Goal: Information Seeking & Learning: Learn about a topic

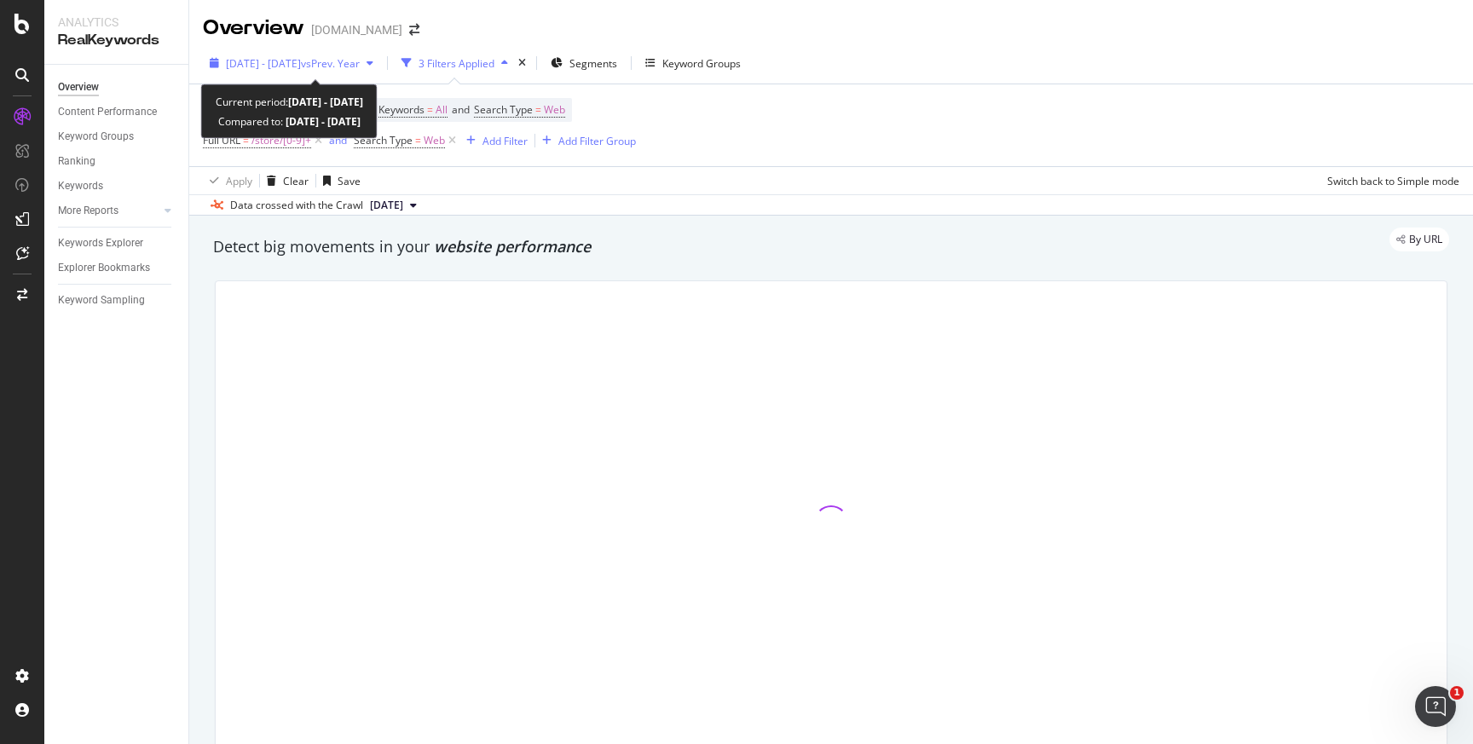
click at [380, 66] on div "button" at bounding box center [370, 63] width 20 height 10
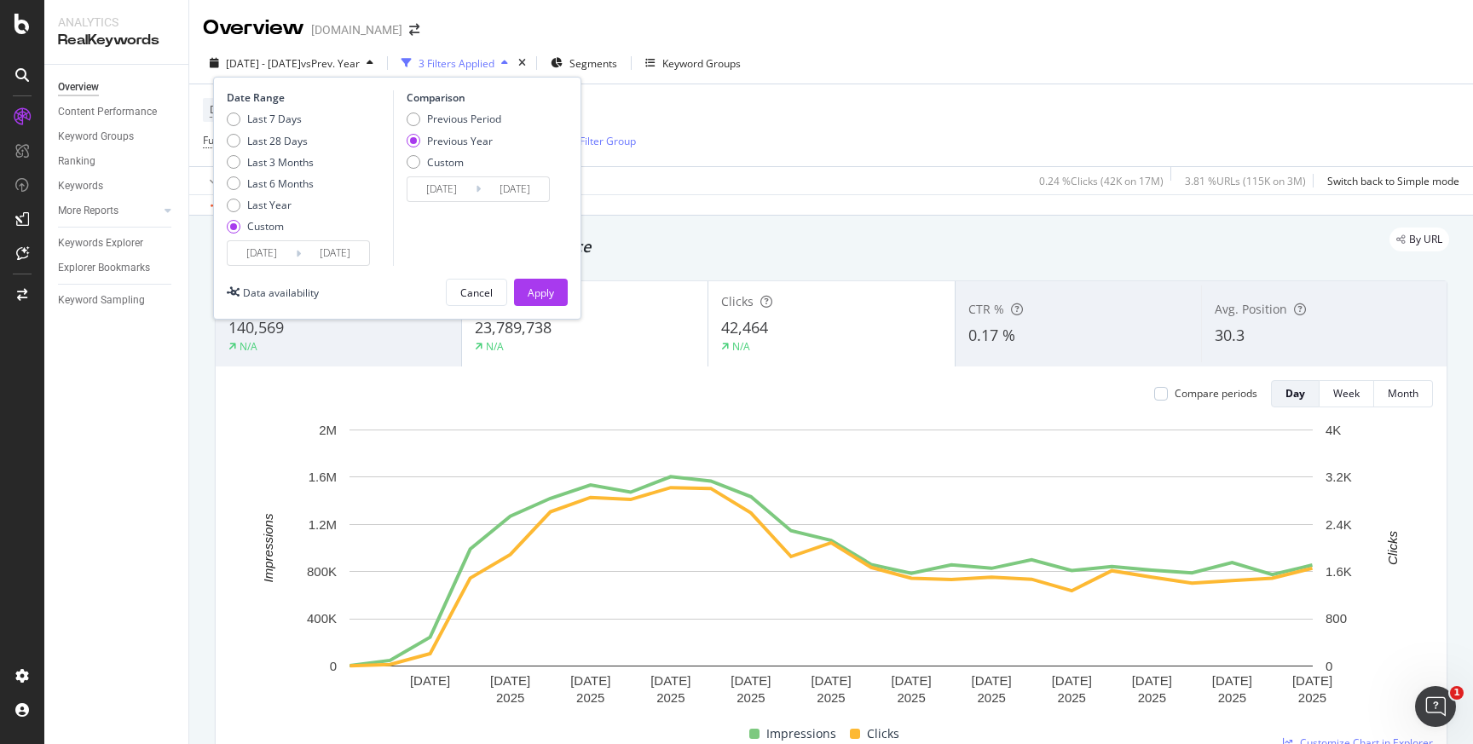
click at [286, 254] on input "2025/08/06" at bounding box center [262, 253] width 68 height 24
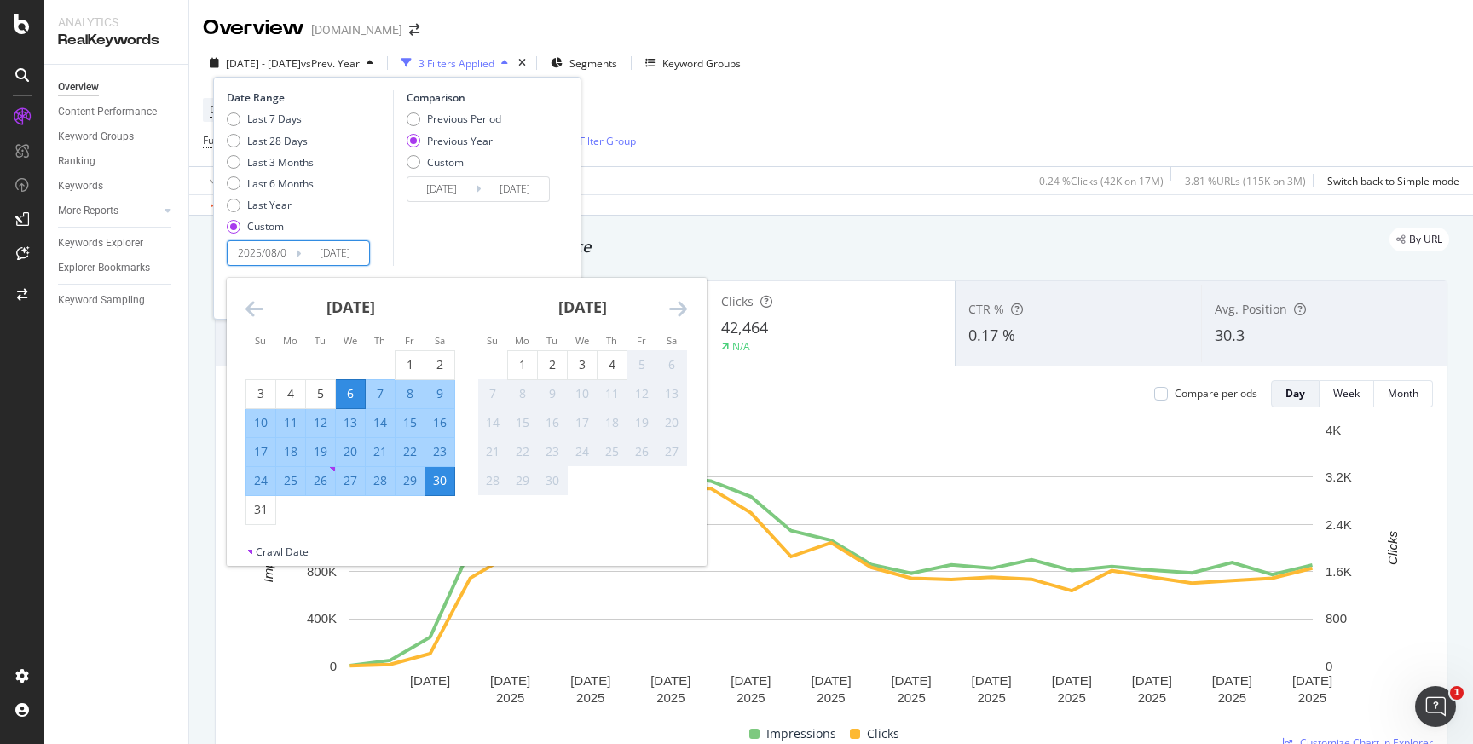
type input "2025/08/06"
type input "2024/08/04"
type input "2025/08/03"
click at [397, 246] on div "Comparison Previous Period Previous Year Custom 2024/08/04 Navigate forward to …" at bounding box center [474, 178] width 162 height 176
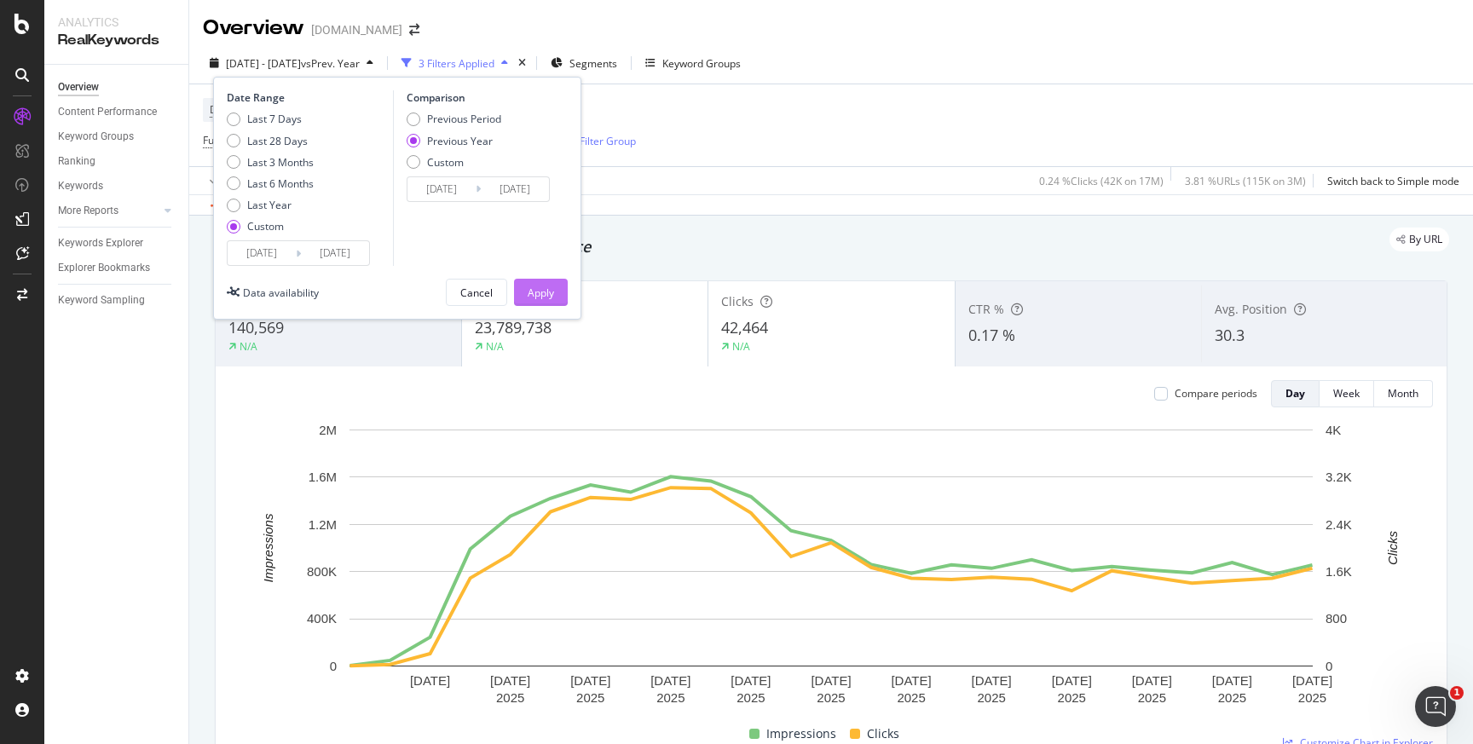
click at [537, 298] on div "Apply" at bounding box center [541, 293] width 26 height 14
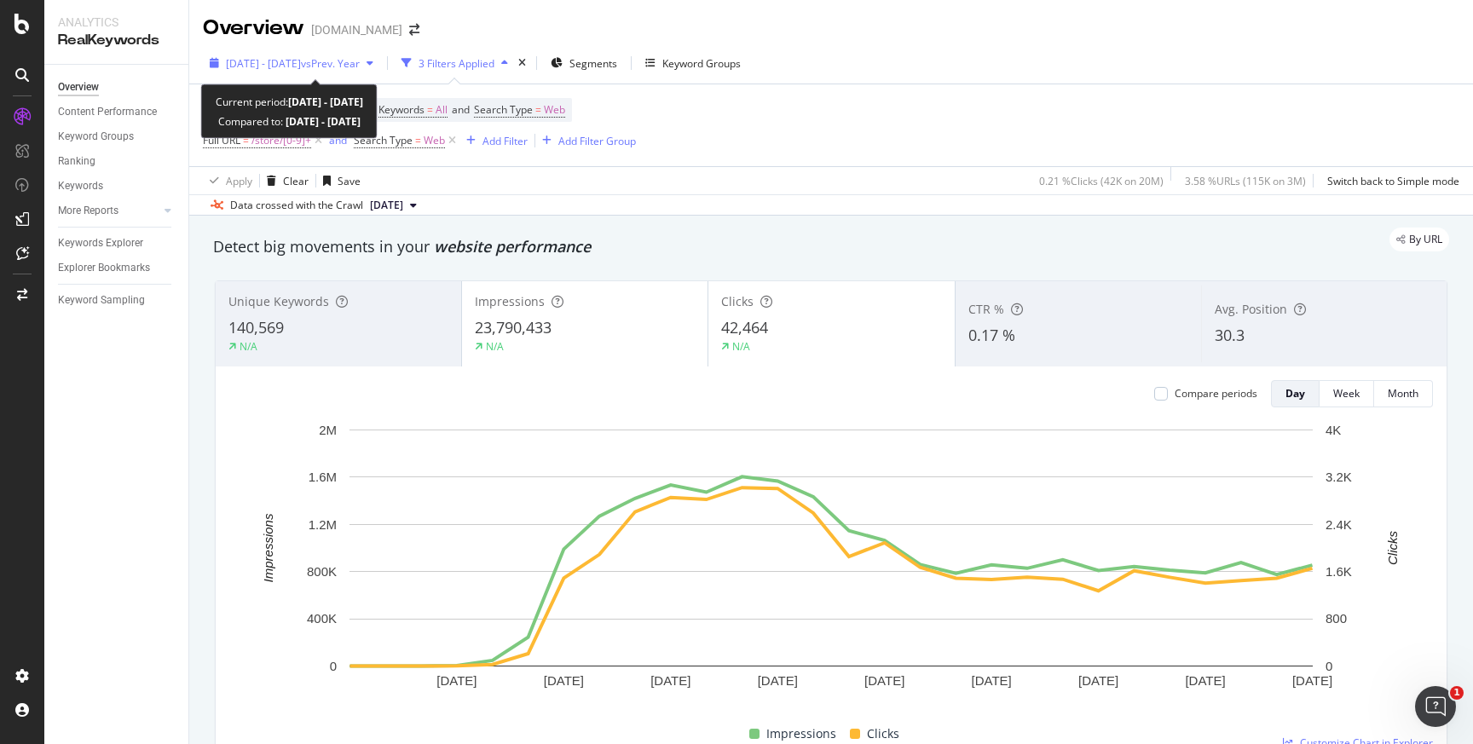
click at [373, 66] on icon "button" at bounding box center [370, 63] width 7 height 10
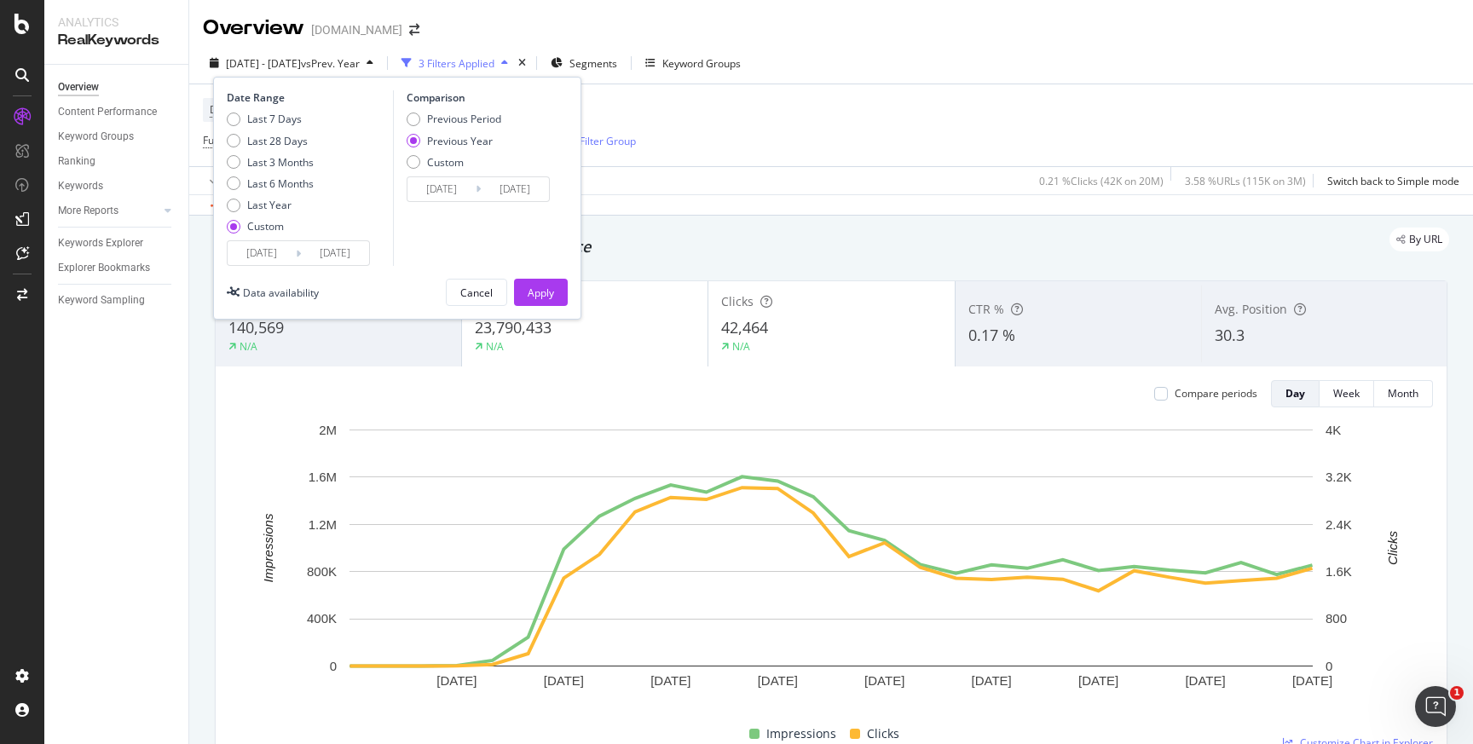
click at [696, 136] on div "Device = All and Country = All and Keywords = All and Search Type = Web Full UR…" at bounding box center [831, 125] width 1257 height 82
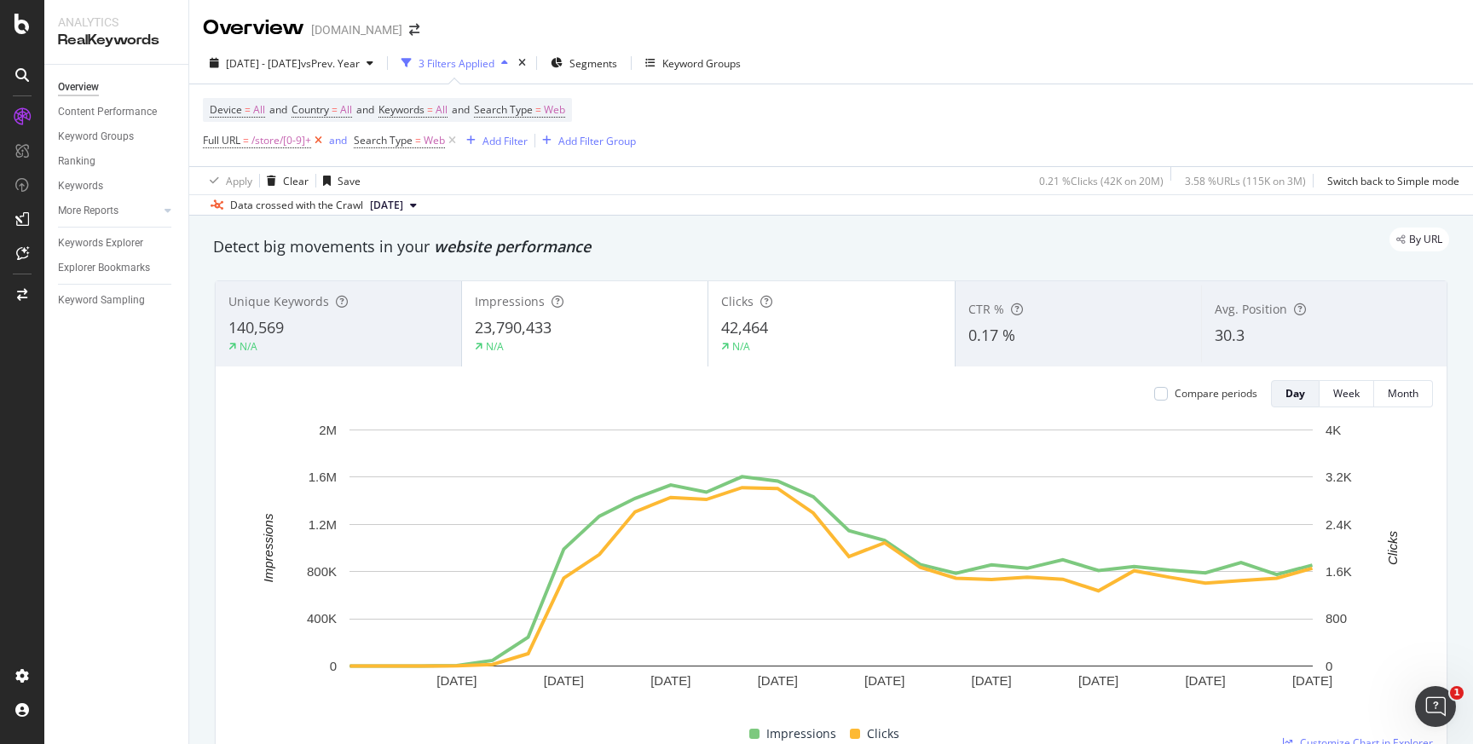
click at [321, 145] on icon at bounding box center [318, 140] width 14 height 17
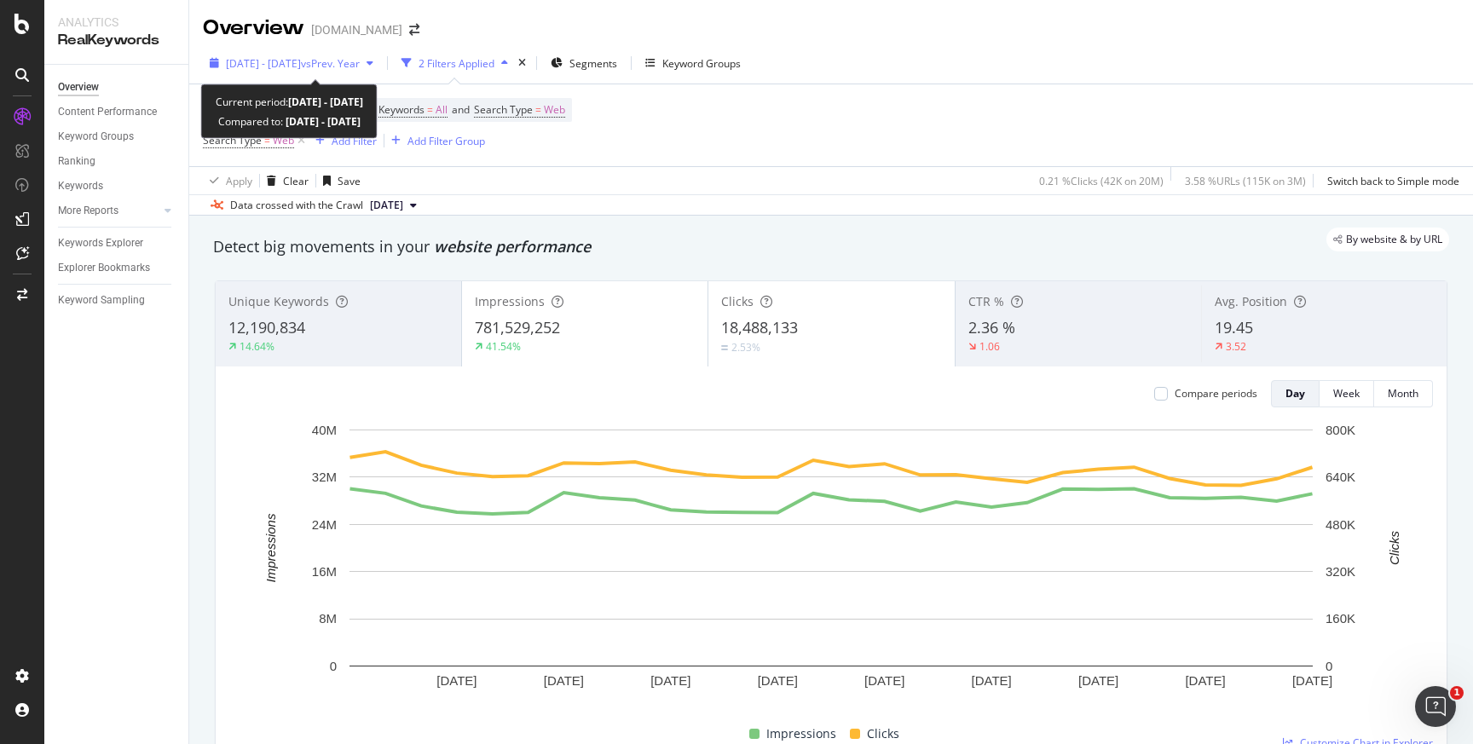
click at [284, 66] on span "2025 Aug. 3rd - Aug. 30th" at bounding box center [263, 63] width 75 height 14
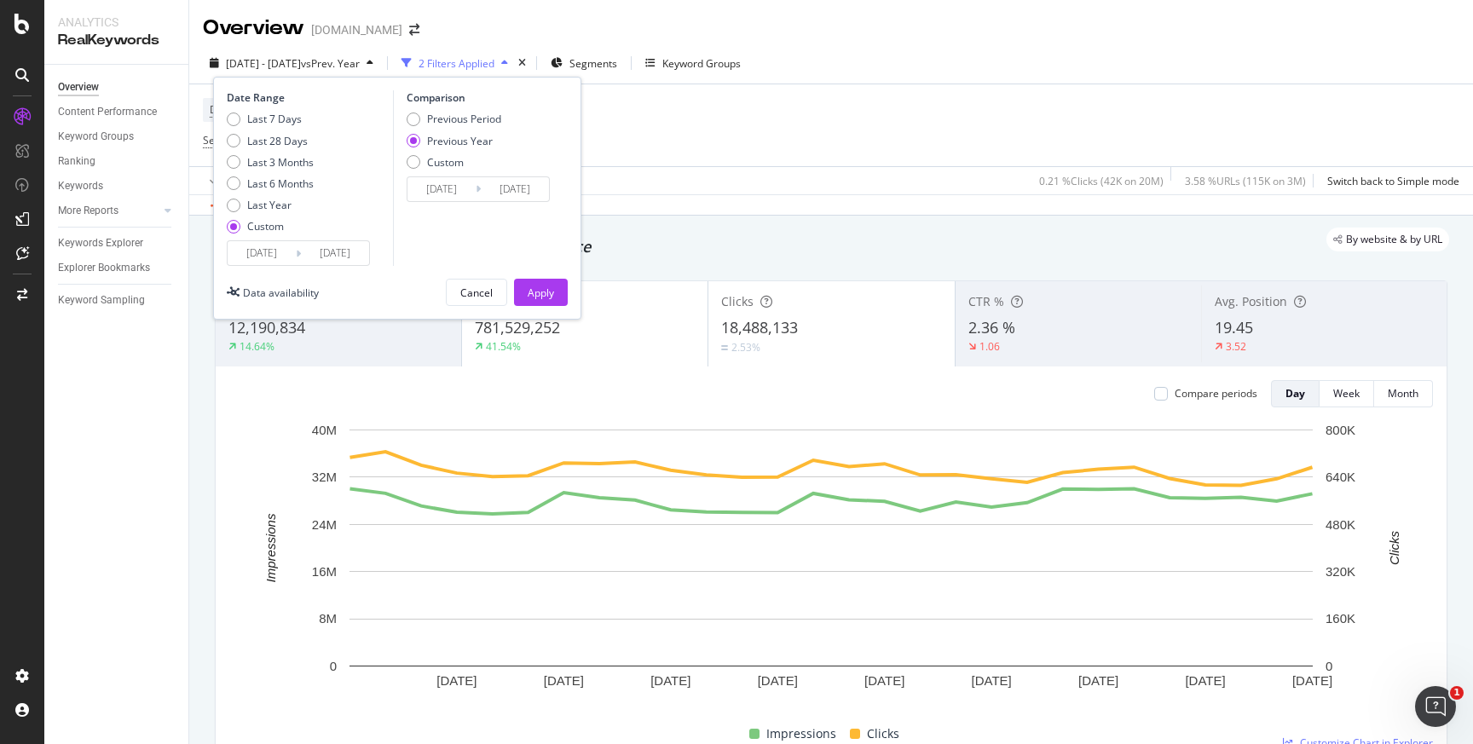
click at [290, 252] on input "2025/08/03" at bounding box center [262, 253] width 68 height 24
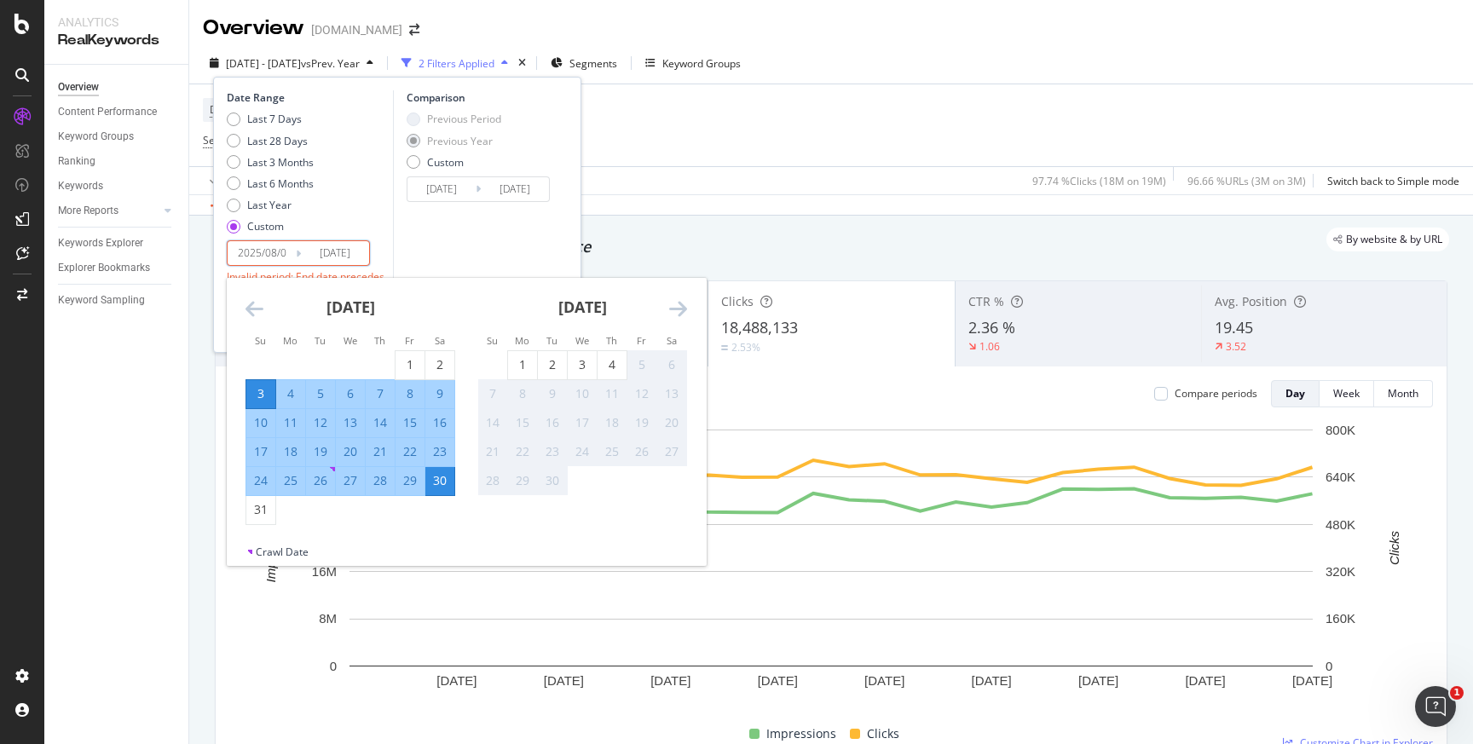
type input "2025/08/03"
type input "2024/08/02"
type input "2025/08/01"
click at [460, 239] on div "Comparison Previous Period Previous Year Custom 2024/08/02 Navigate forward to …" at bounding box center [474, 178] width 162 height 176
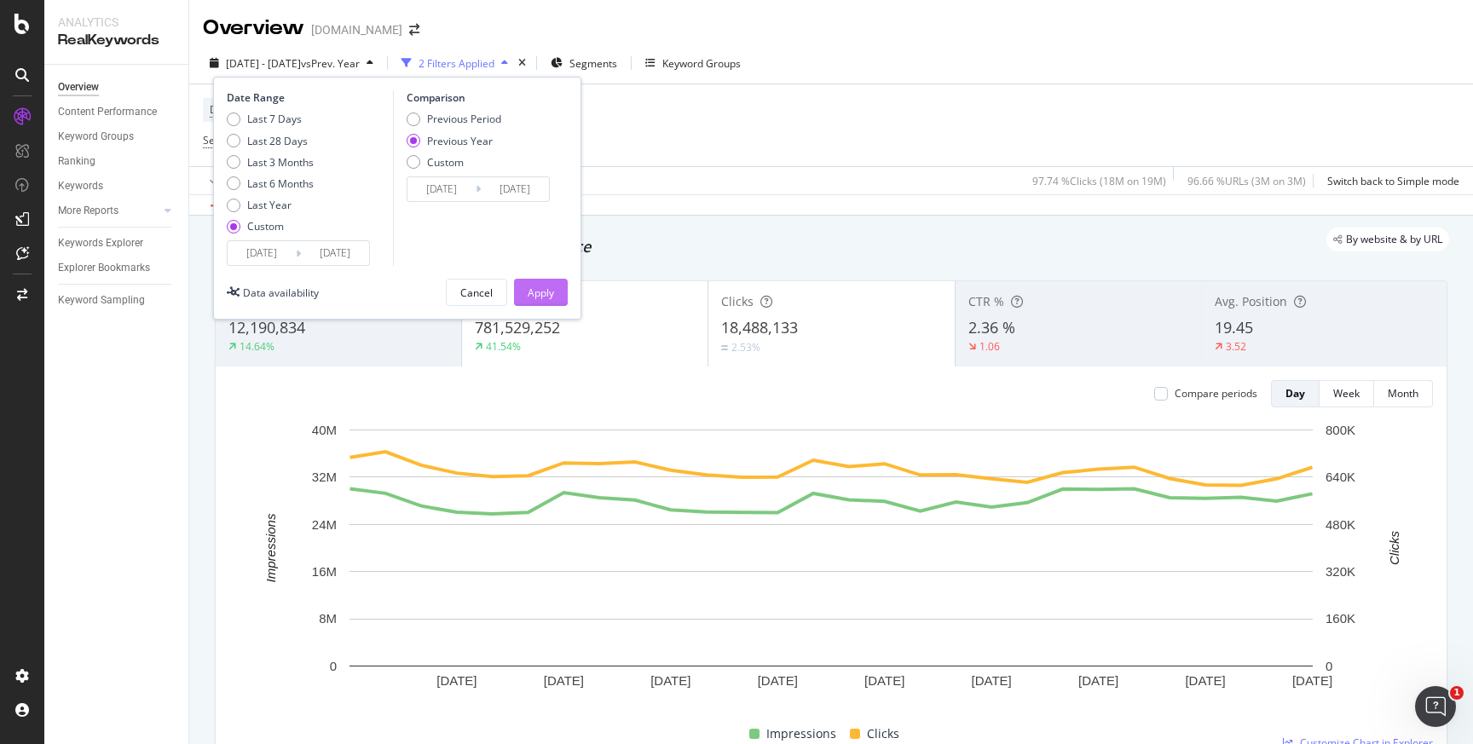
click at [532, 292] on div "Apply" at bounding box center [541, 293] width 26 height 14
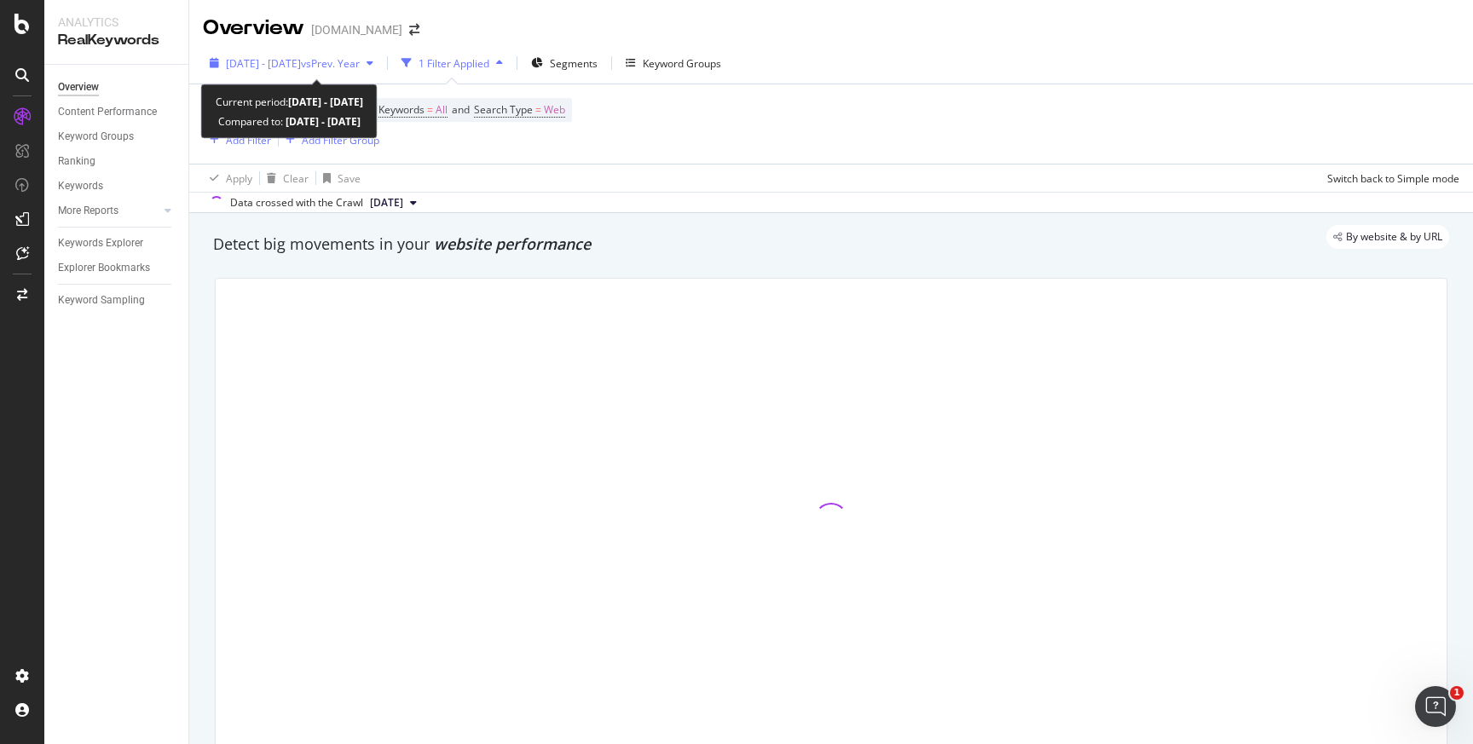
click at [292, 66] on span "[DATE] - [DATE]" at bounding box center [263, 63] width 75 height 14
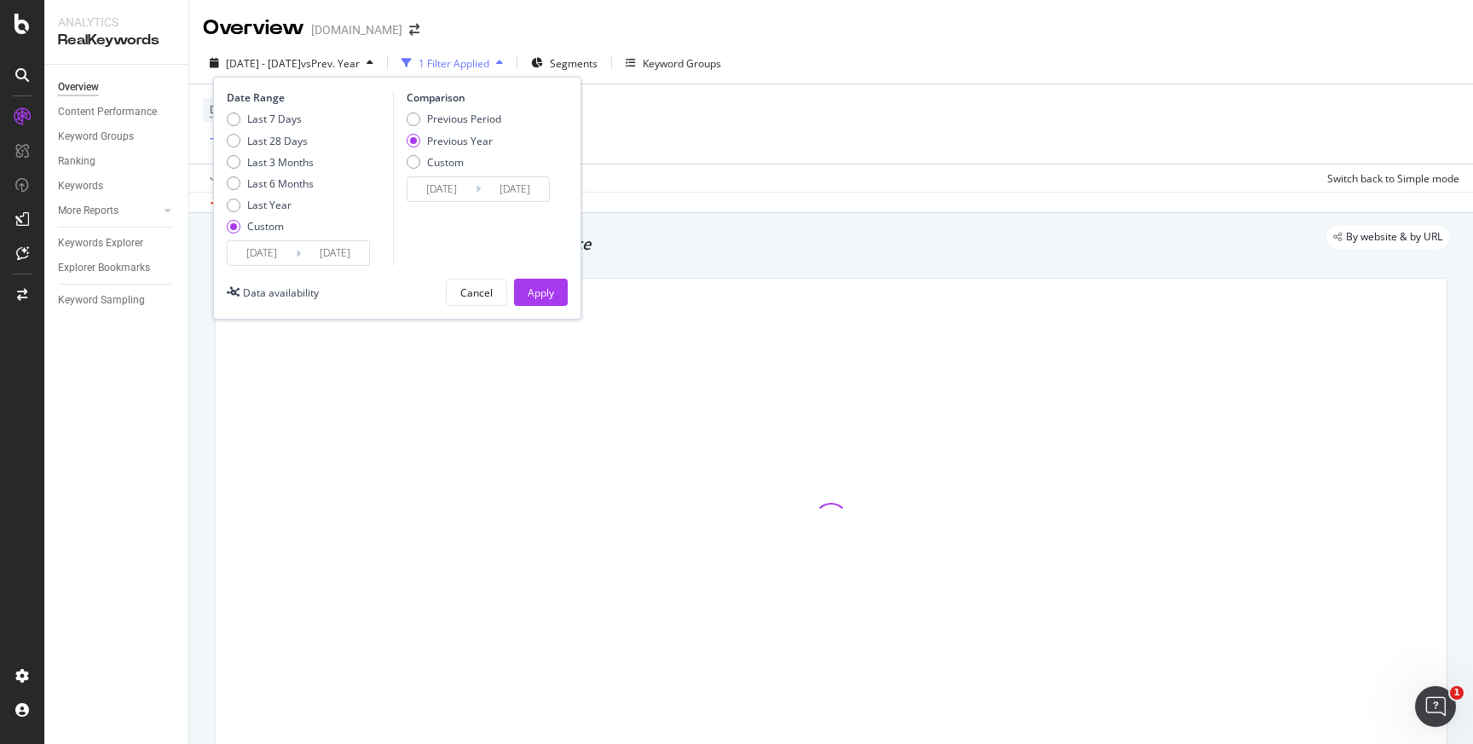
click at [312, 255] on input "[DATE]" at bounding box center [335, 253] width 68 height 24
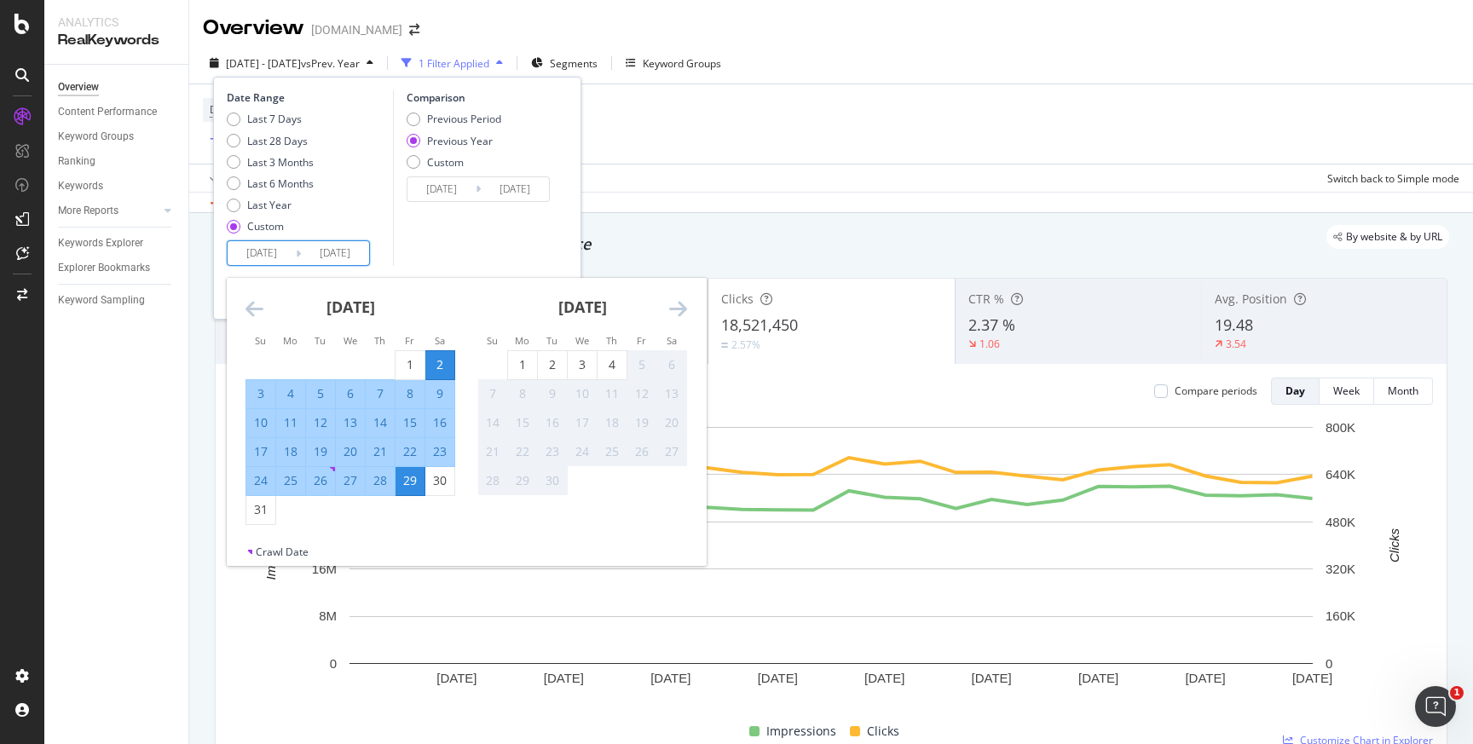
click at [918, 107] on div "Device = All and Country = All and Keywords = All and Search Type = Web Add Fil…" at bounding box center [831, 123] width 1257 height 79
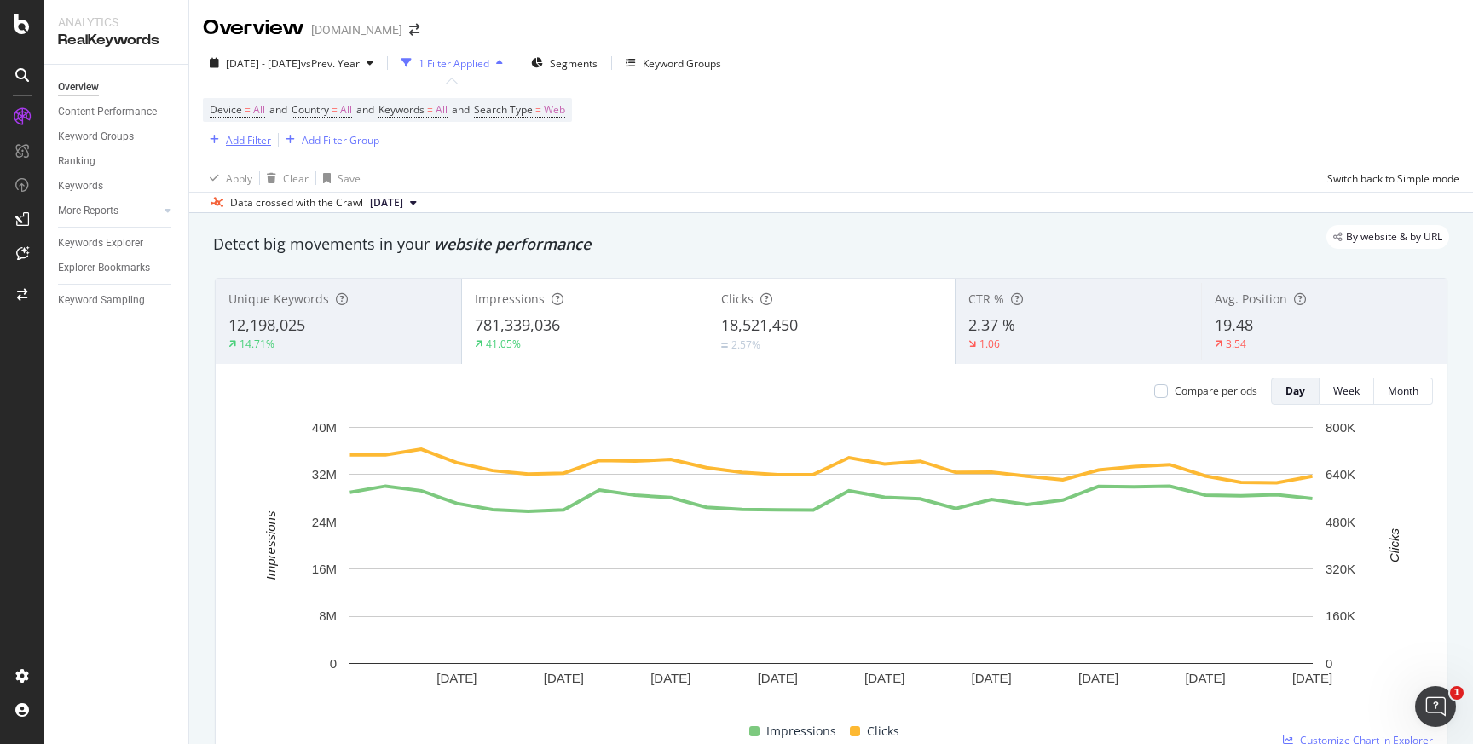
click at [248, 147] on div "Add Filter" at bounding box center [248, 140] width 45 height 14
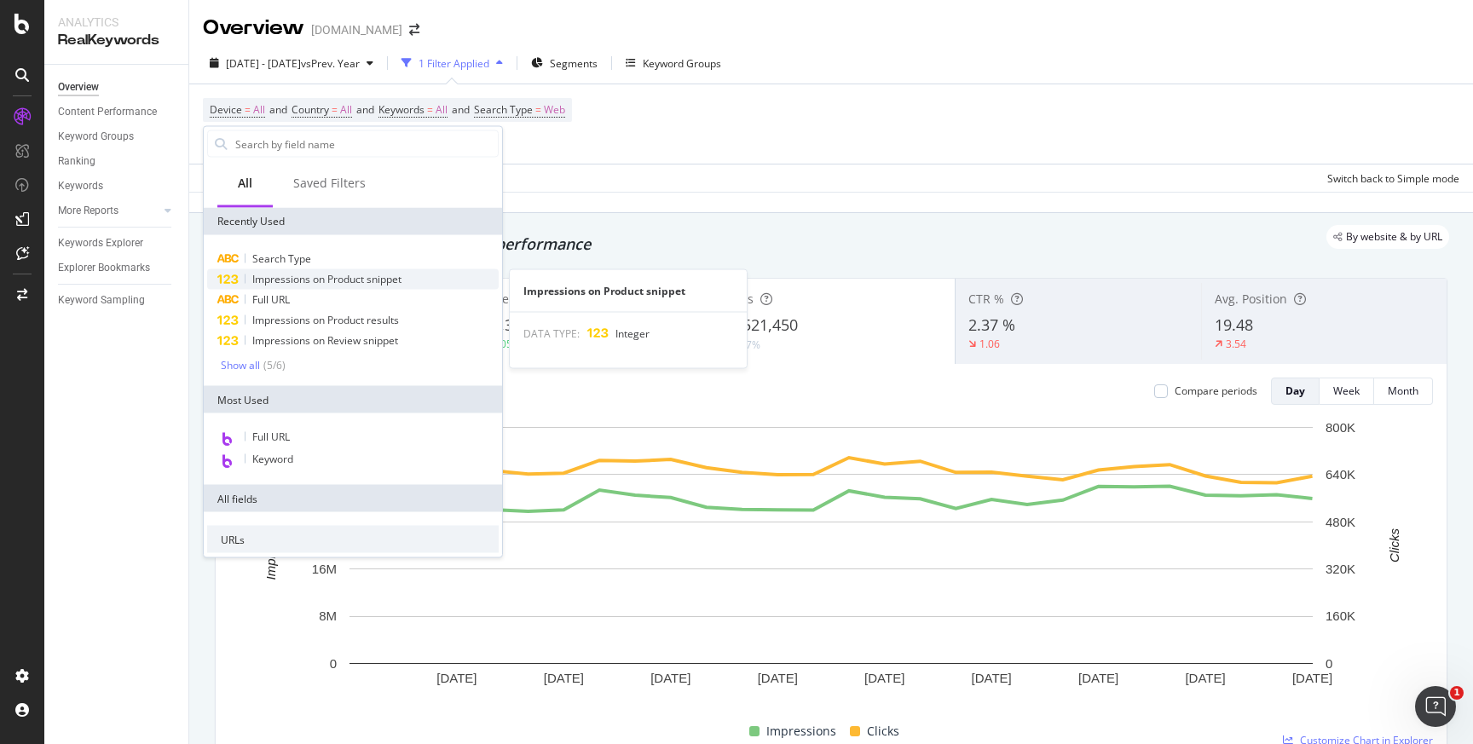
click at [307, 278] on span "Impressions on Product snippet" at bounding box center [326, 279] width 149 height 14
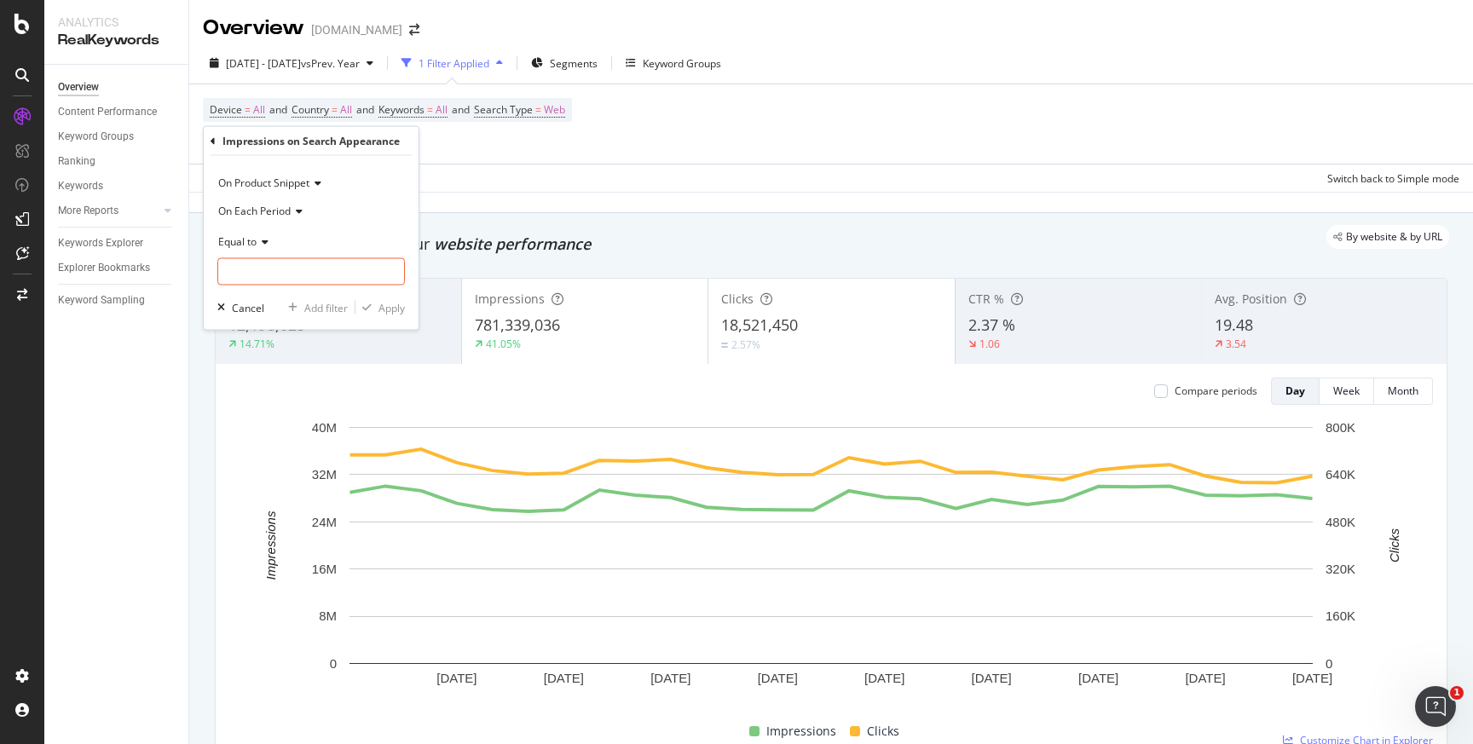
click at [261, 245] on icon at bounding box center [263, 241] width 12 height 10
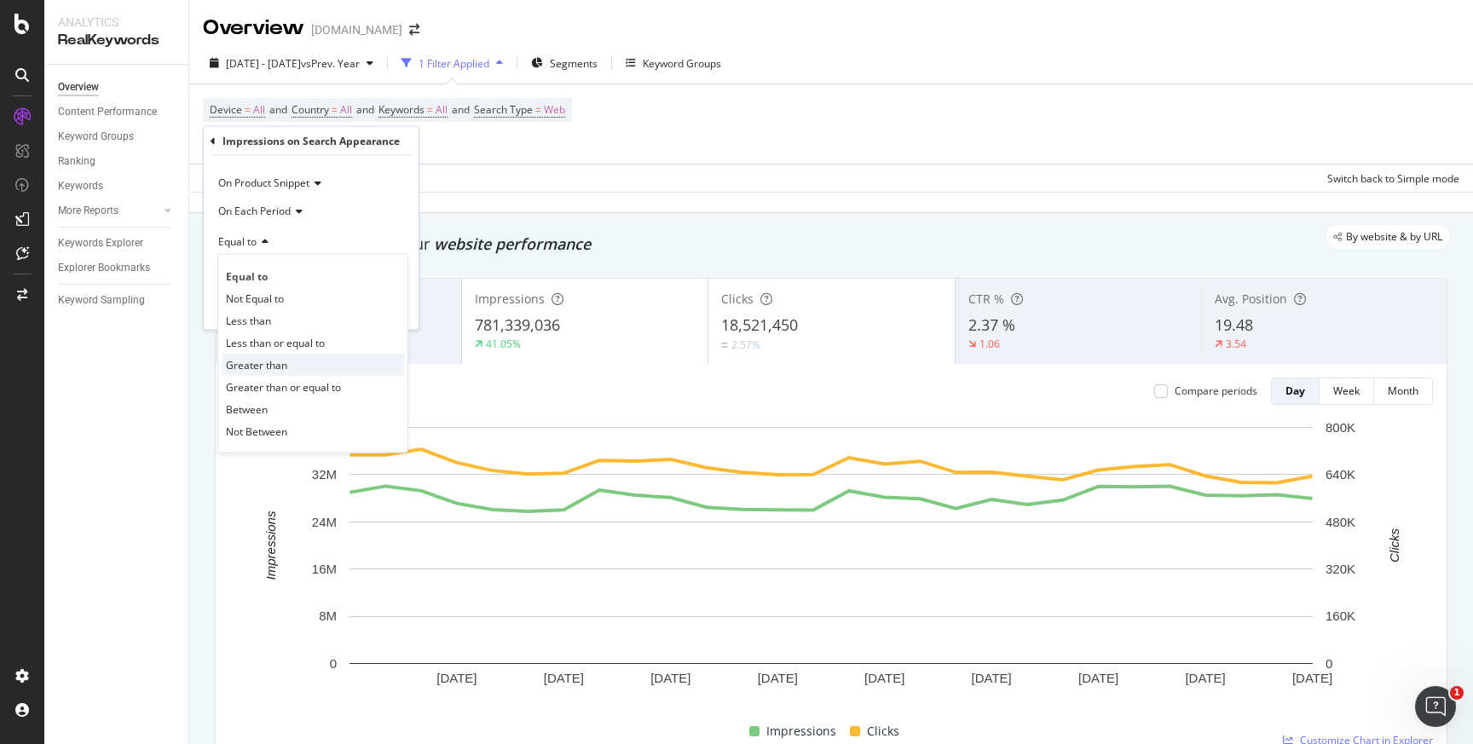
click at [263, 358] on span "Greater than" at bounding box center [256, 364] width 61 height 14
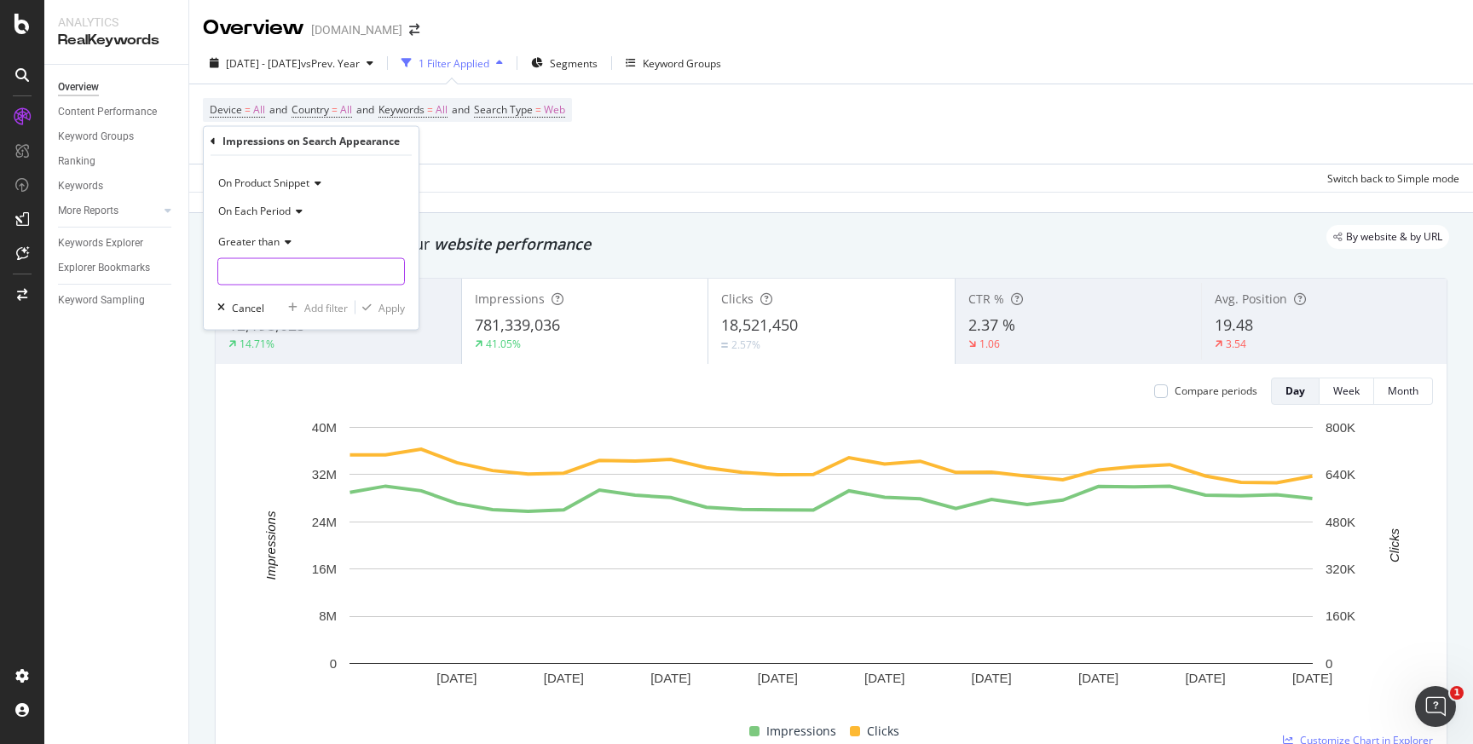
click at [239, 273] on input "number" at bounding box center [311, 271] width 188 height 27
type input "0"
click at [293, 212] on icon at bounding box center [297, 210] width 12 height 10
click at [289, 264] on span "On Current Period" at bounding box center [269, 267] width 86 height 14
click at [315, 179] on icon at bounding box center [315, 183] width 12 height 10
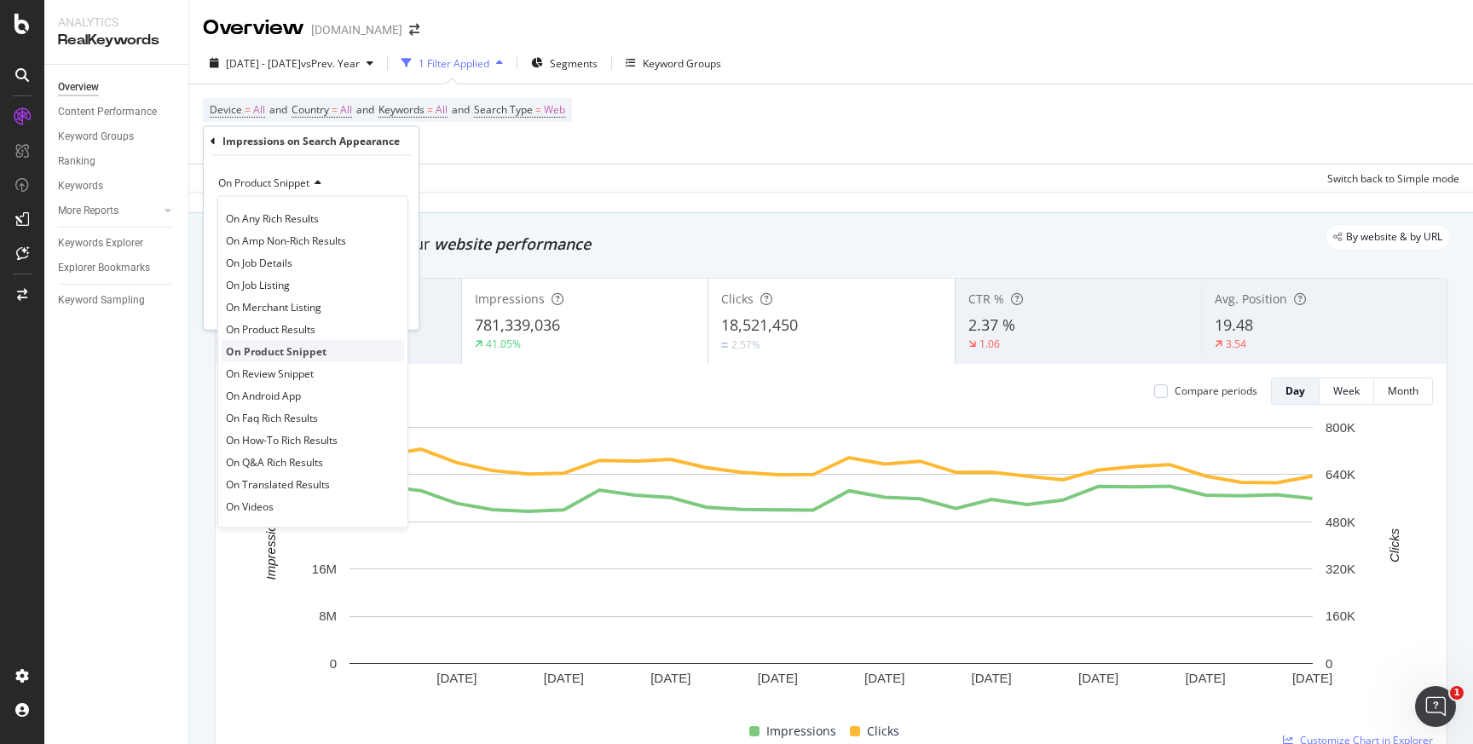
click at [292, 355] on span "On Product Snippet" at bounding box center [276, 351] width 101 height 14
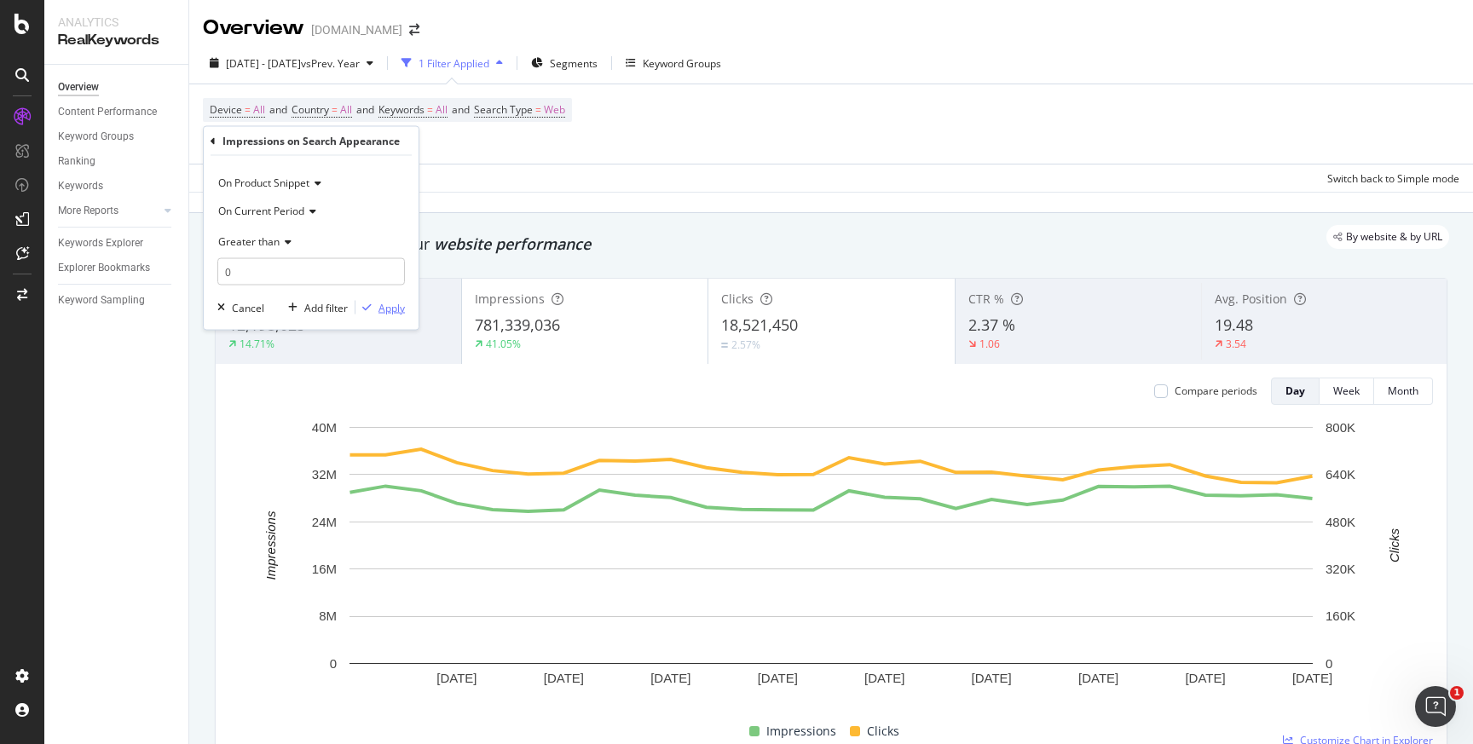
click at [394, 310] on div "Apply" at bounding box center [392, 307] width 26 height 14
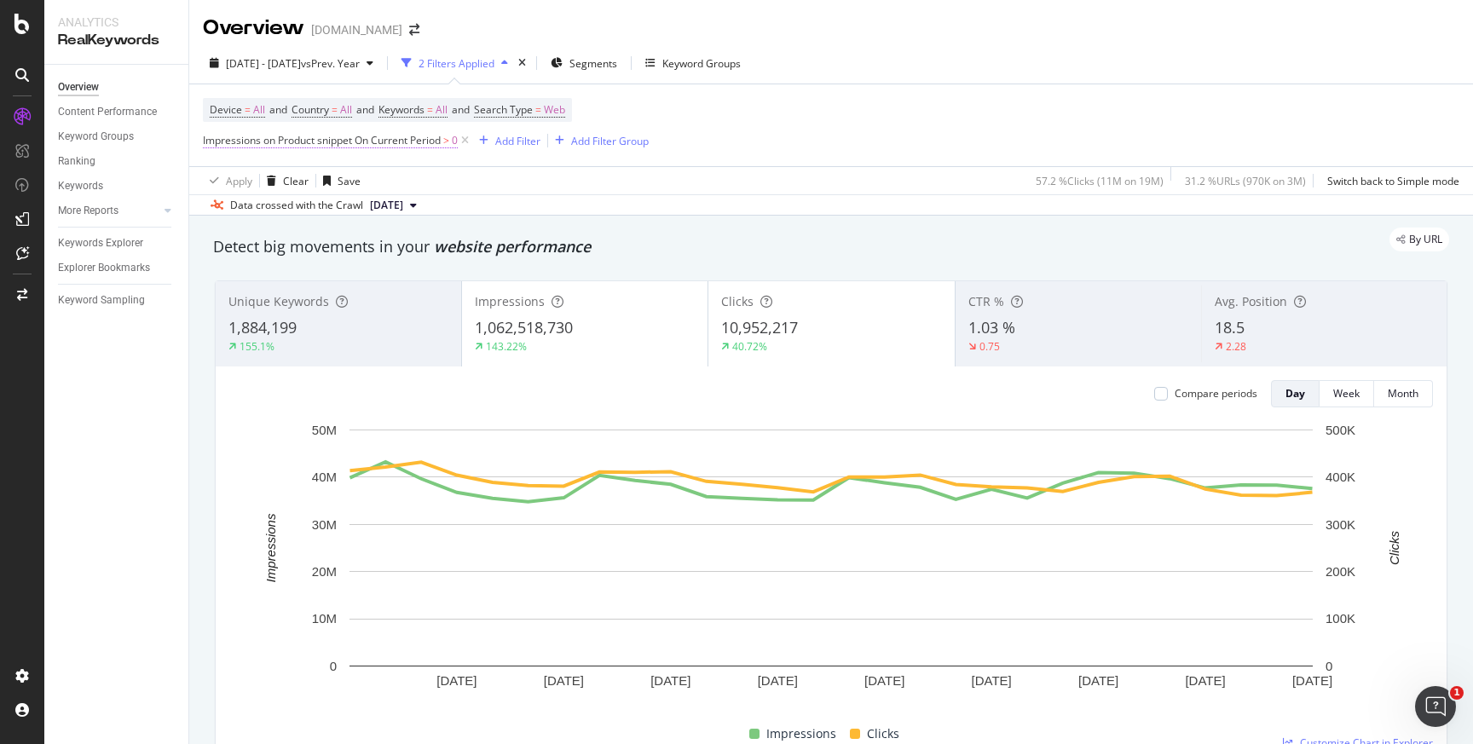
click at [436, 143] on span "Impressions on Product snippet On Current Period" at bounding box center [322, 140] width 238 height 14
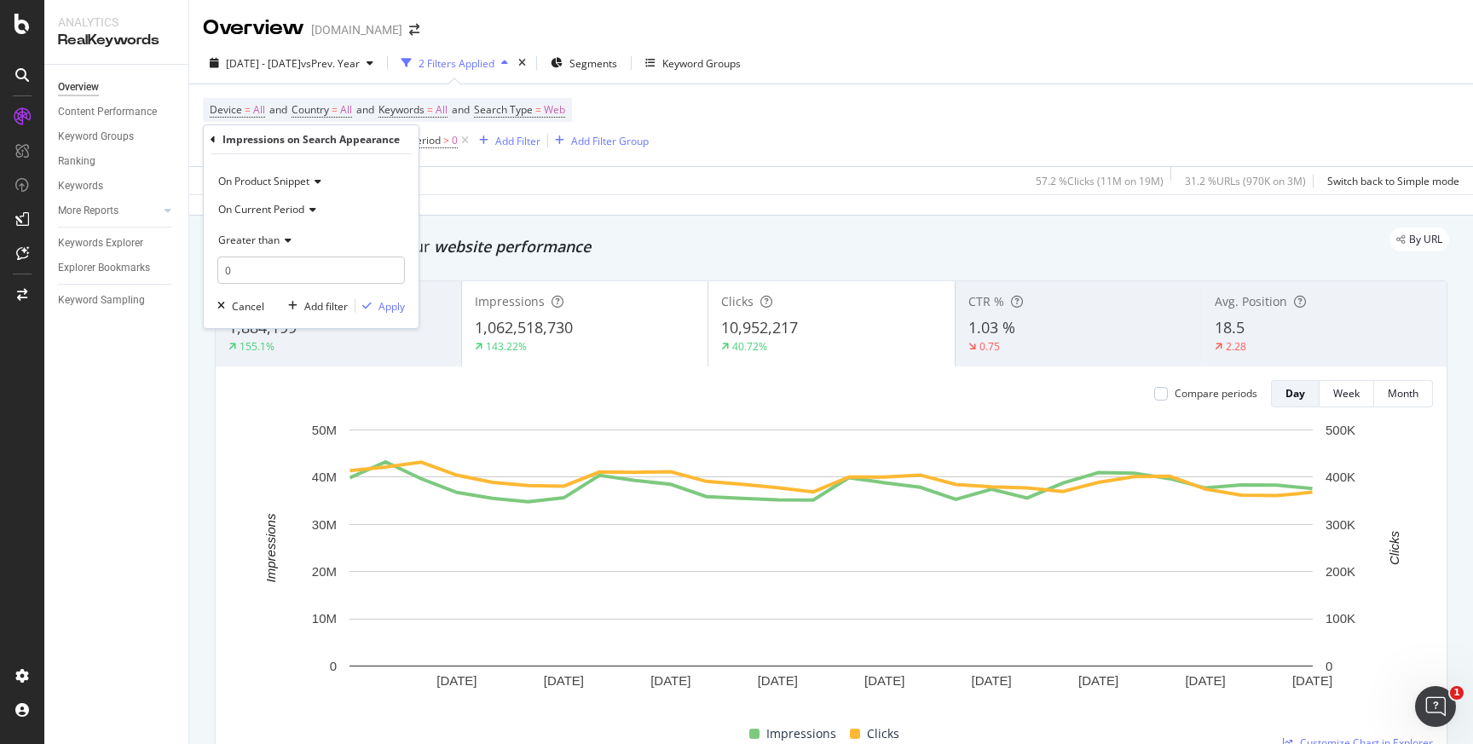
click at [314, 209] on icon at bounding box center [310, 210] width 12 height 10
click at [288, 245] on span "On Each Period" at bounding box center [262, 244] width 72 height 14
click at [811, 119] on div "Device = All and Country = All and Keywords = All and Search Type = Web Impress…" at bounding box center [831, 125] width 1257 height 82
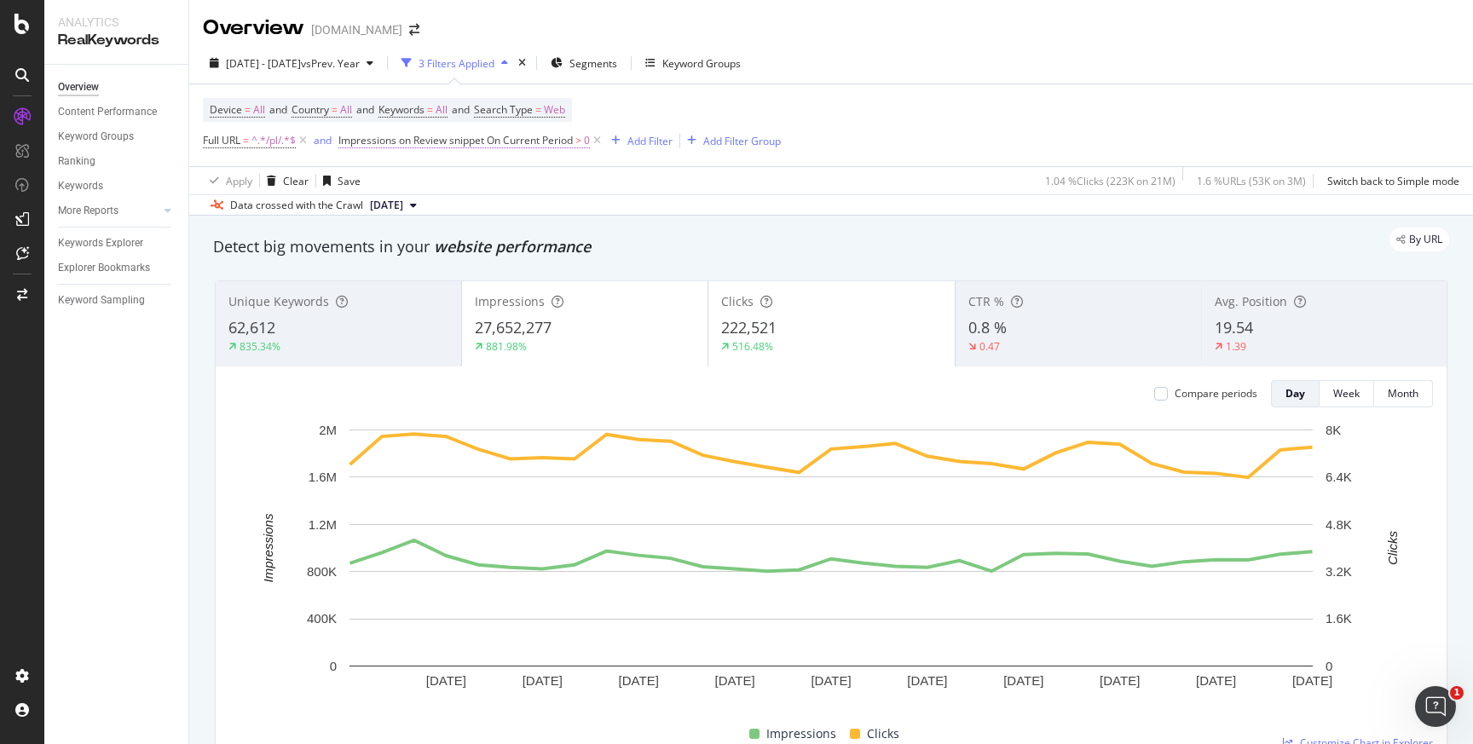
click at [510, 142] on span "Impressions on Review snippet On Current Period" at bounding box center [455, 140] width 234 height 14
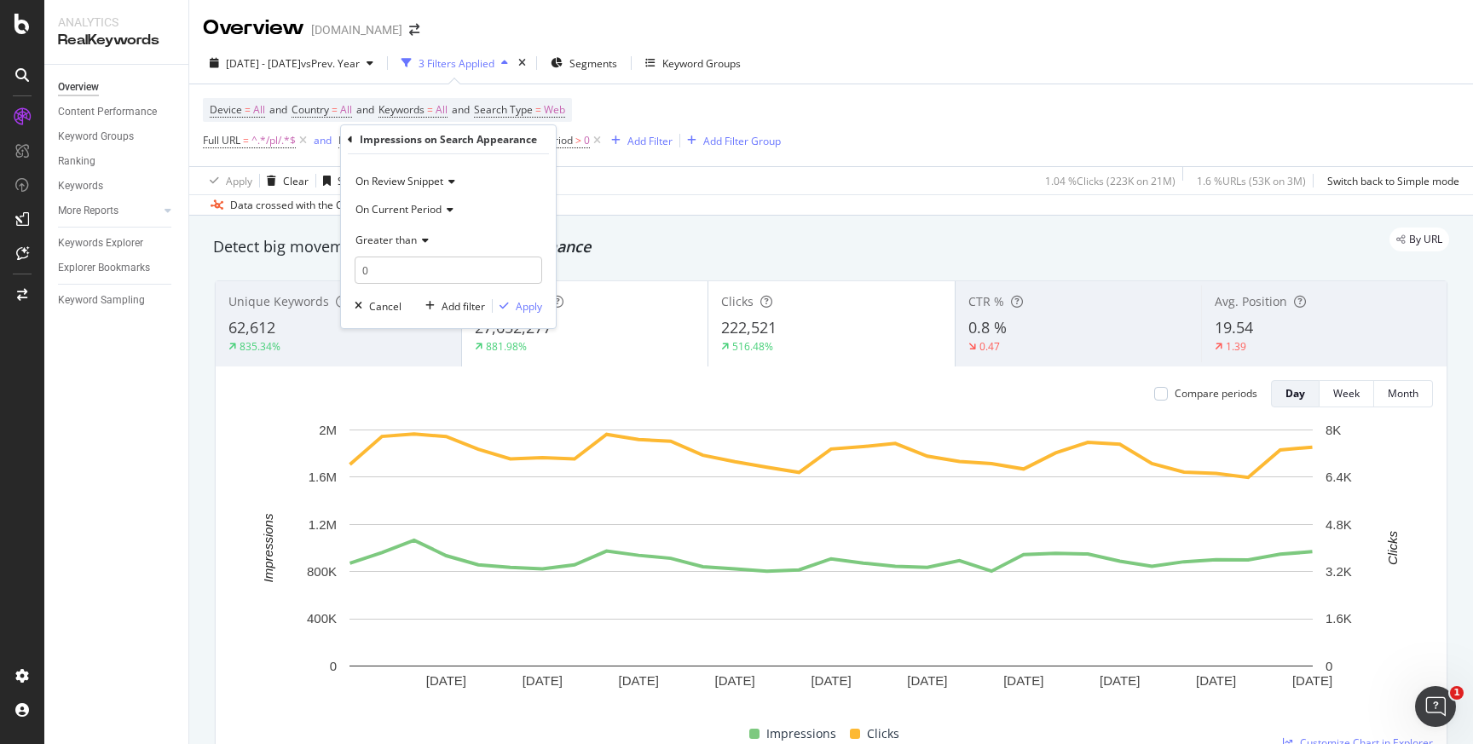
click at [455, 183] on icon at bounding box center [449, 181] width 12 height 10
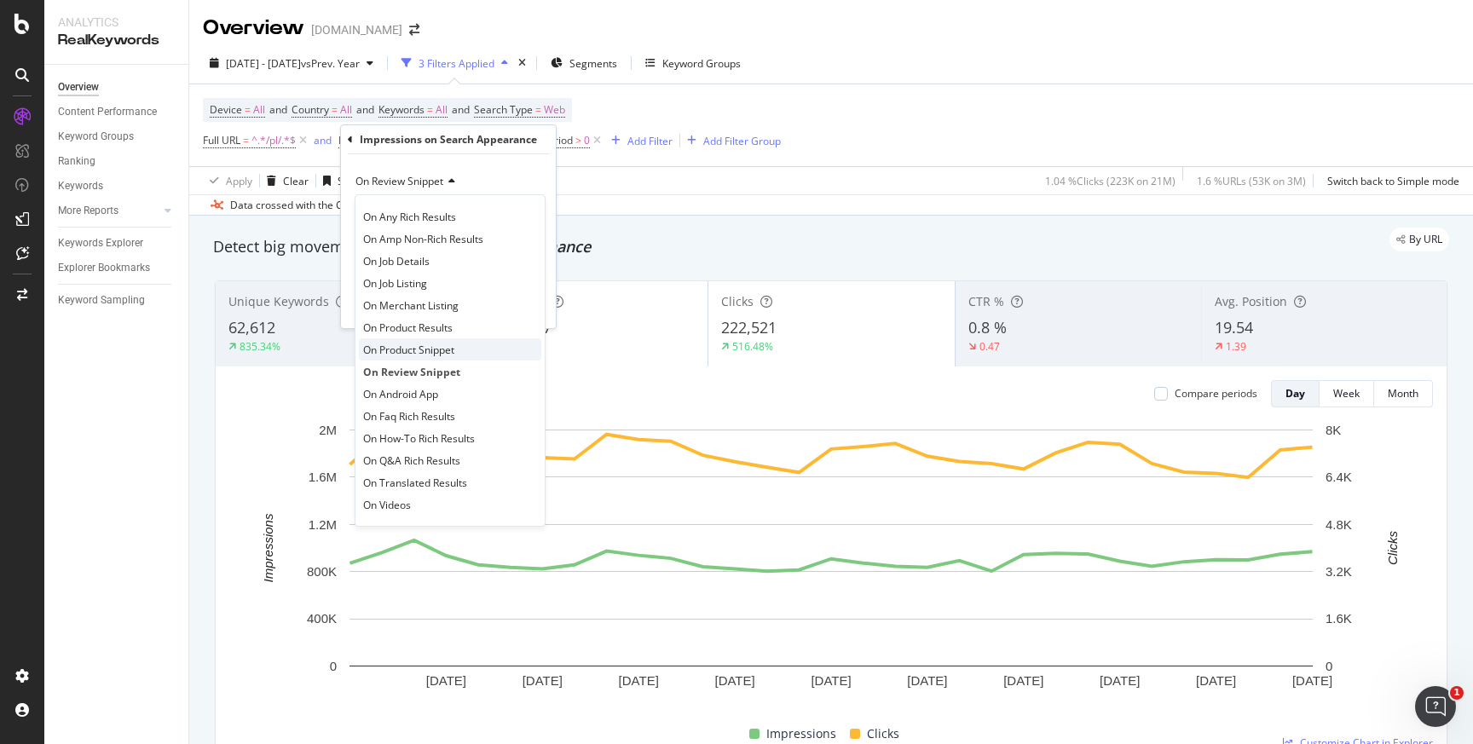
click at [427, 351] on span "On Product Snippet" at bounding box center [408, 350] width 91 height 14
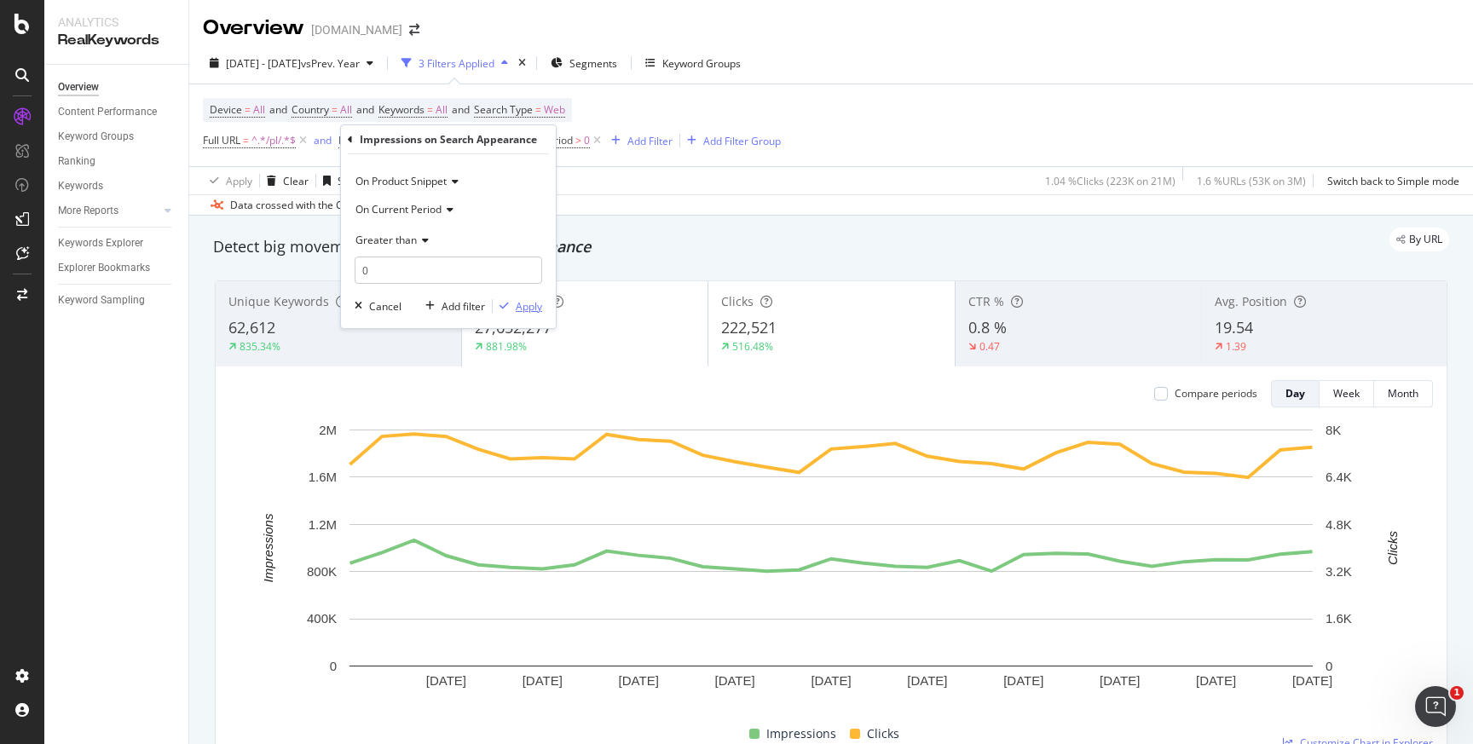
click at [533, 308] on div "Apply" at bounding box center [529, 306] width 26 height 14
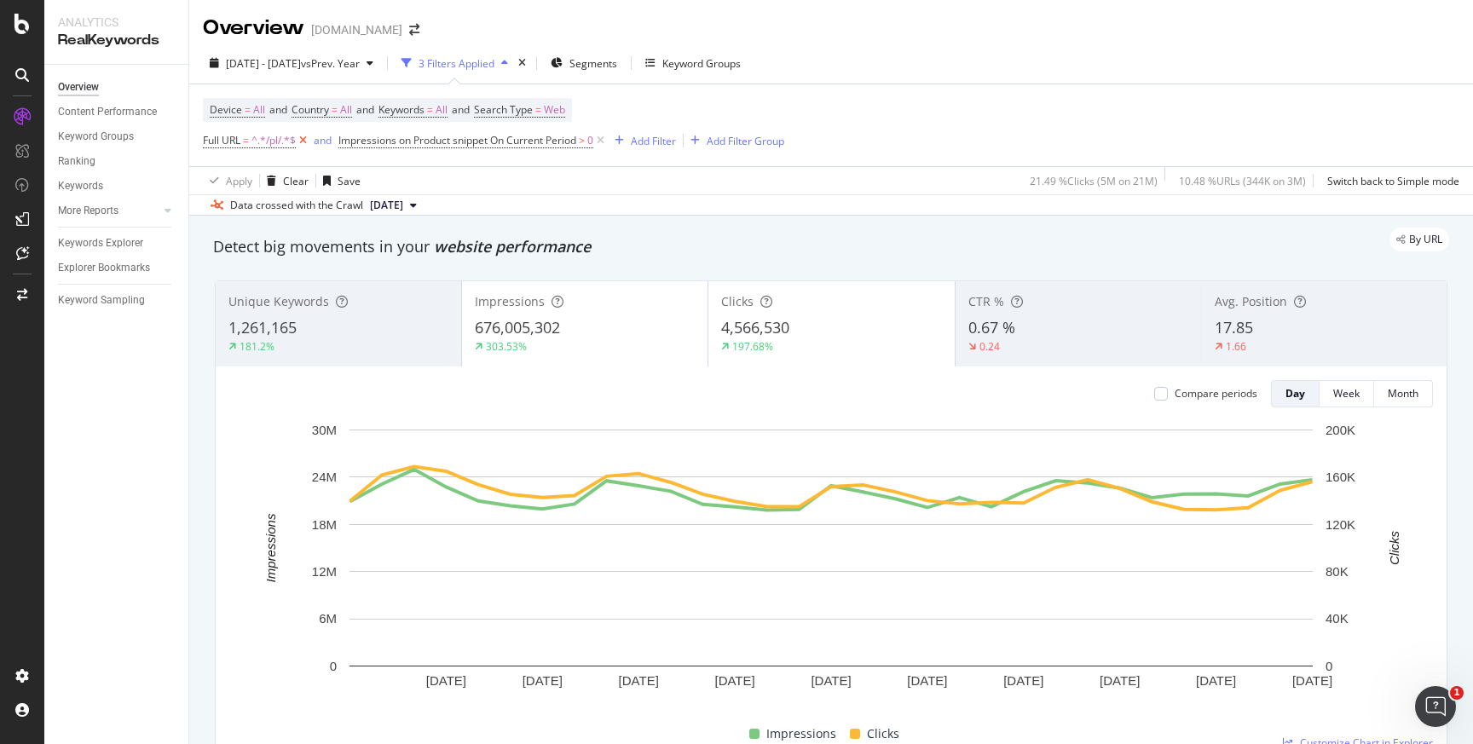
click at [308, 141] on icon at bounding box center [303, 140] width 14 height 17
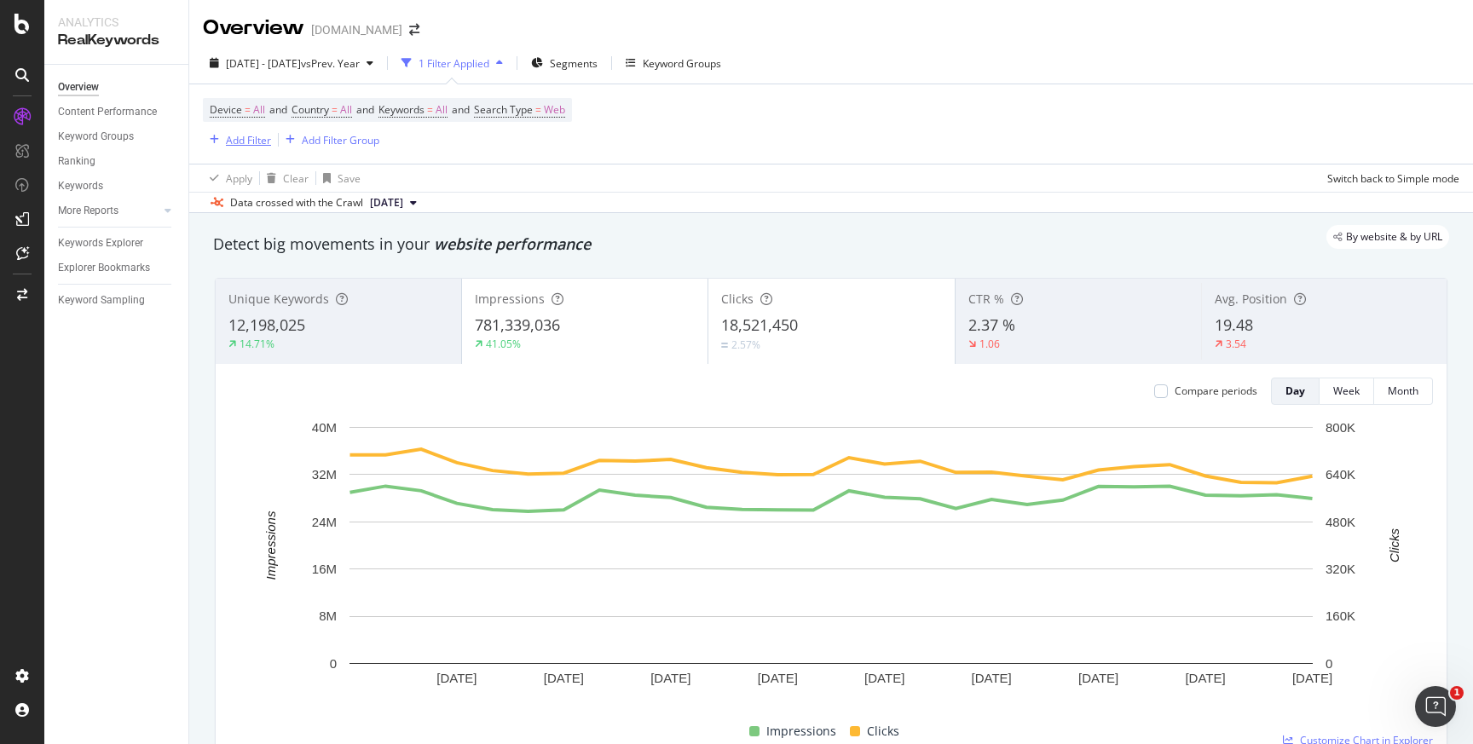
click at [248, 136] on div "Add Filter" at bounding box center [248, 140] width 45 height 14
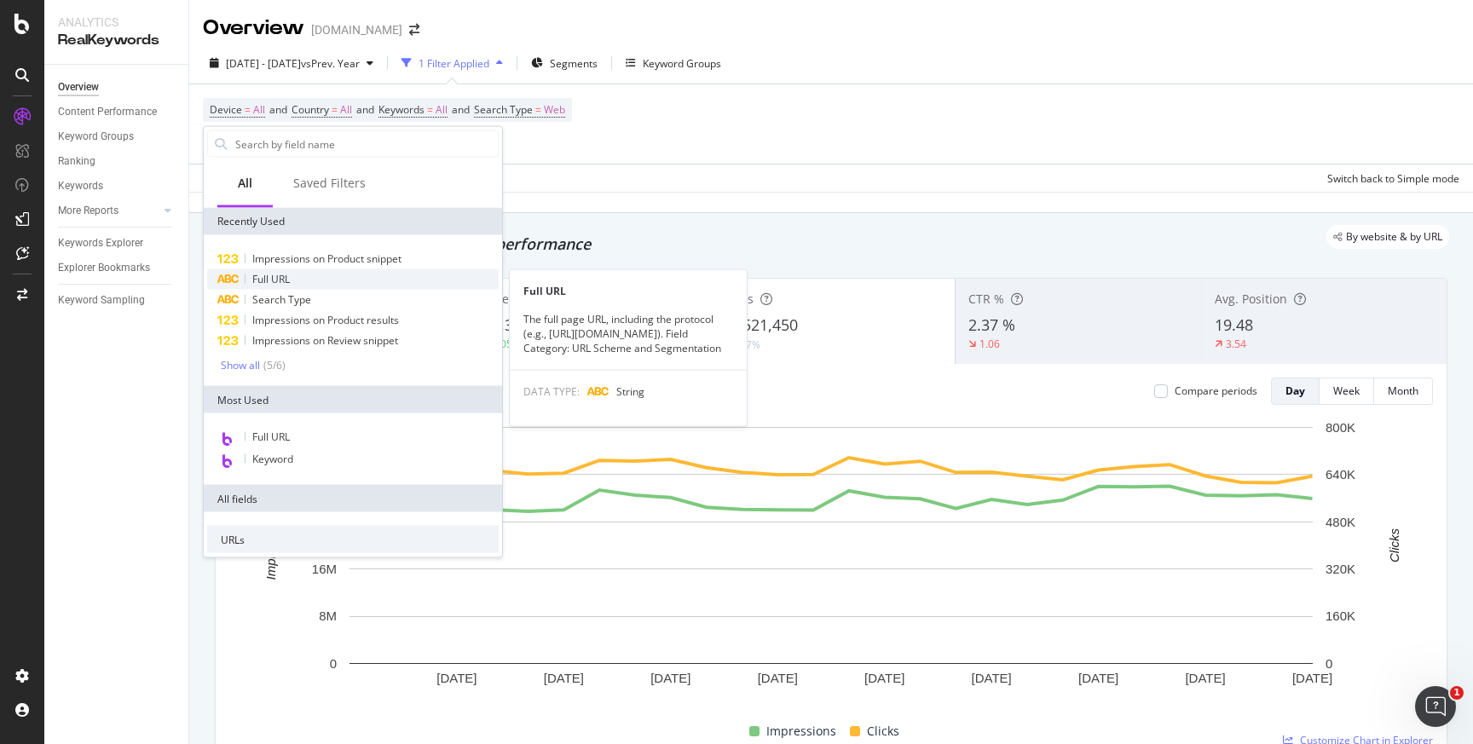
click at [279, 280] on span "Full URL" at bounding box center [271, 279] width 38 height 14
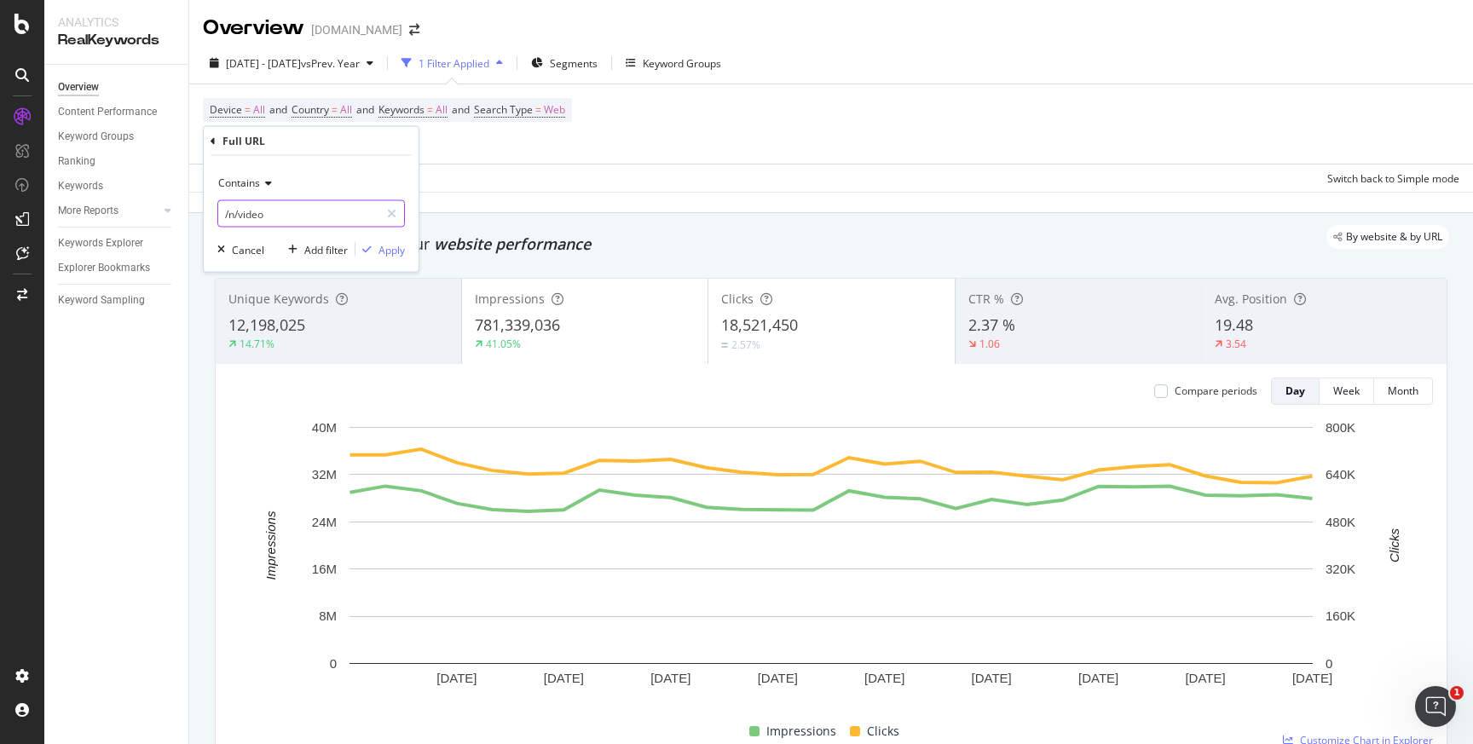
click at [287, 221] on input "/n/video" at bounding box center [298, 213] width 161 height 27
type input "/pl/"
click at [393, 246] on div "Apply" at bounding box center [392, 249] width 26 height 14
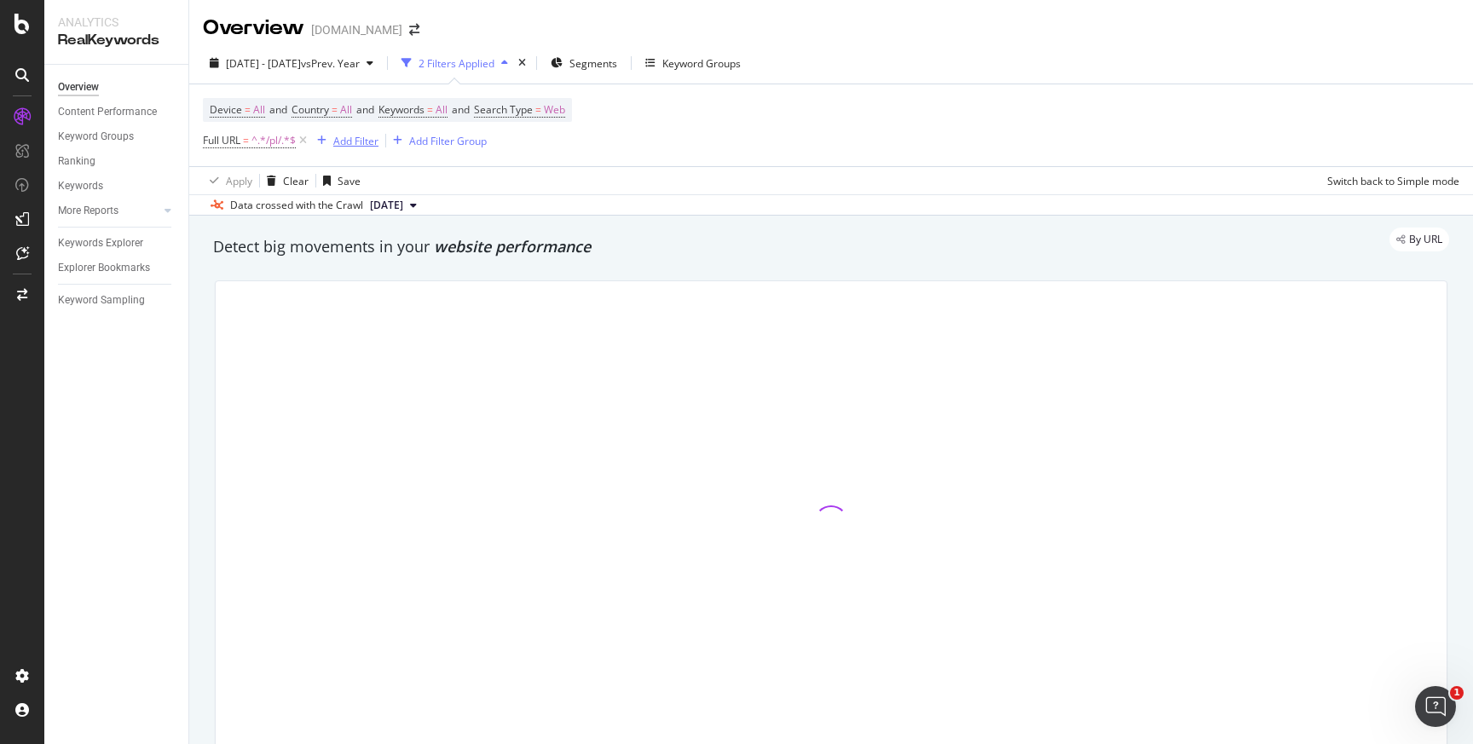
click at [360, 143] on div "Add Filter" at bounding box center [355, 141] width 45 height 14
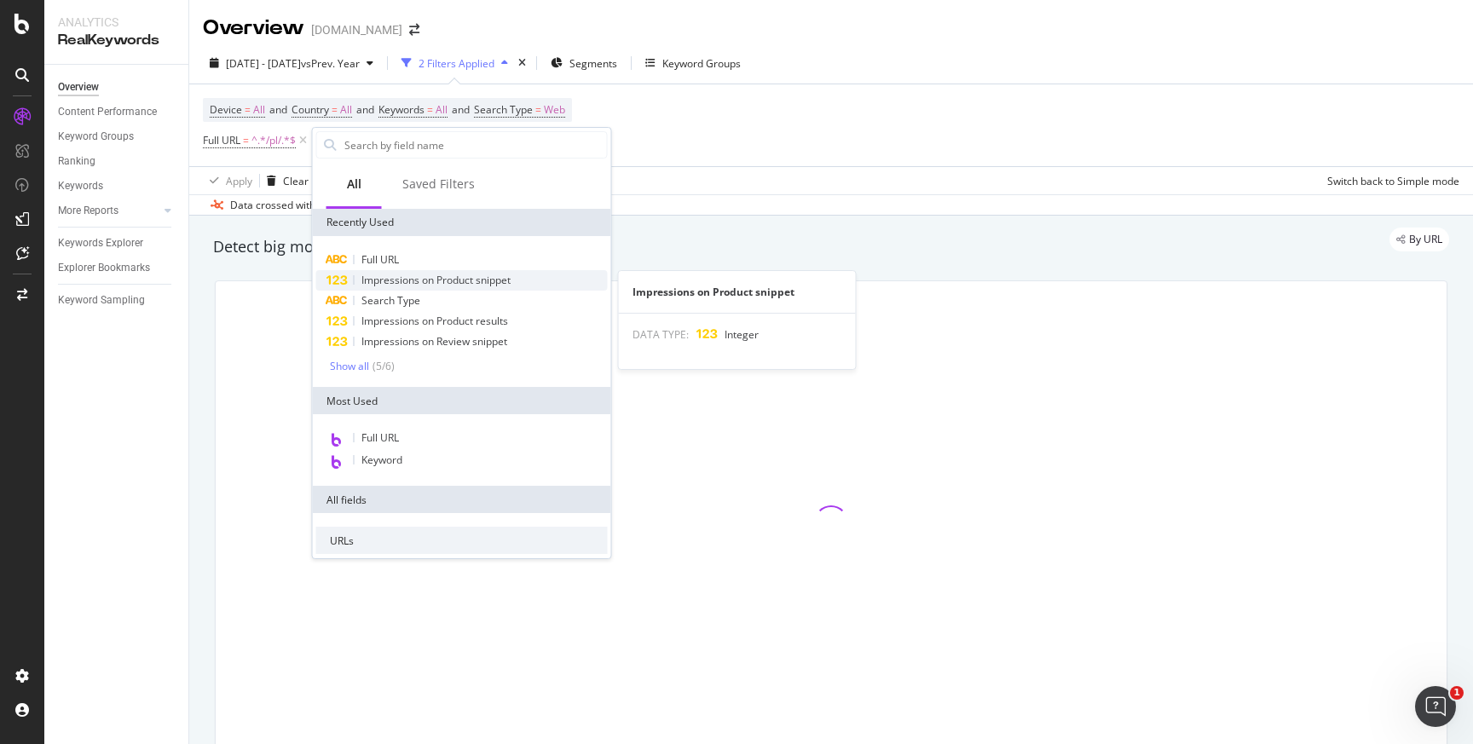
click at [442, 282] on span "Impressions on Product snippet" at bounding box center [435, 280] width 149 height 14
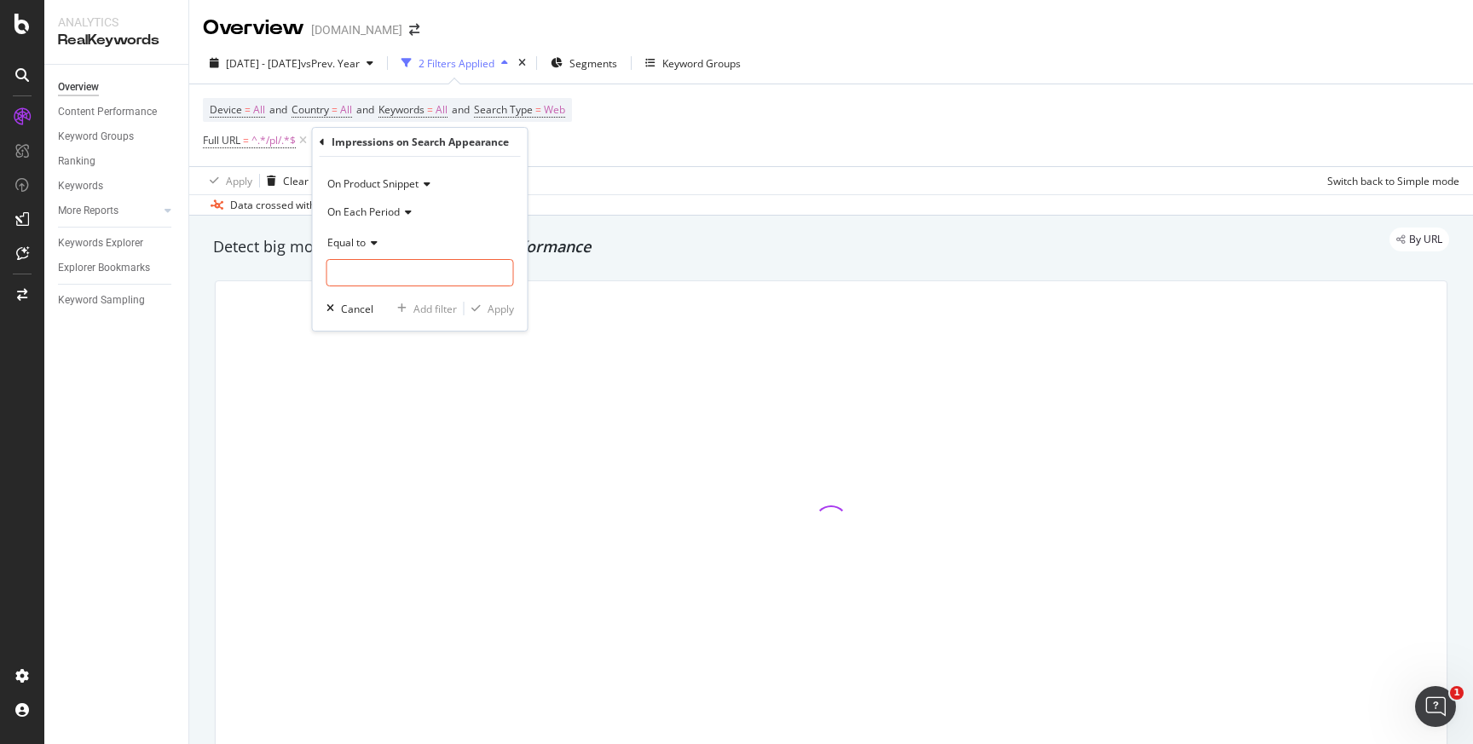
click at [422, 184] on icon at bounding box center [425, 184] width 12 height 10
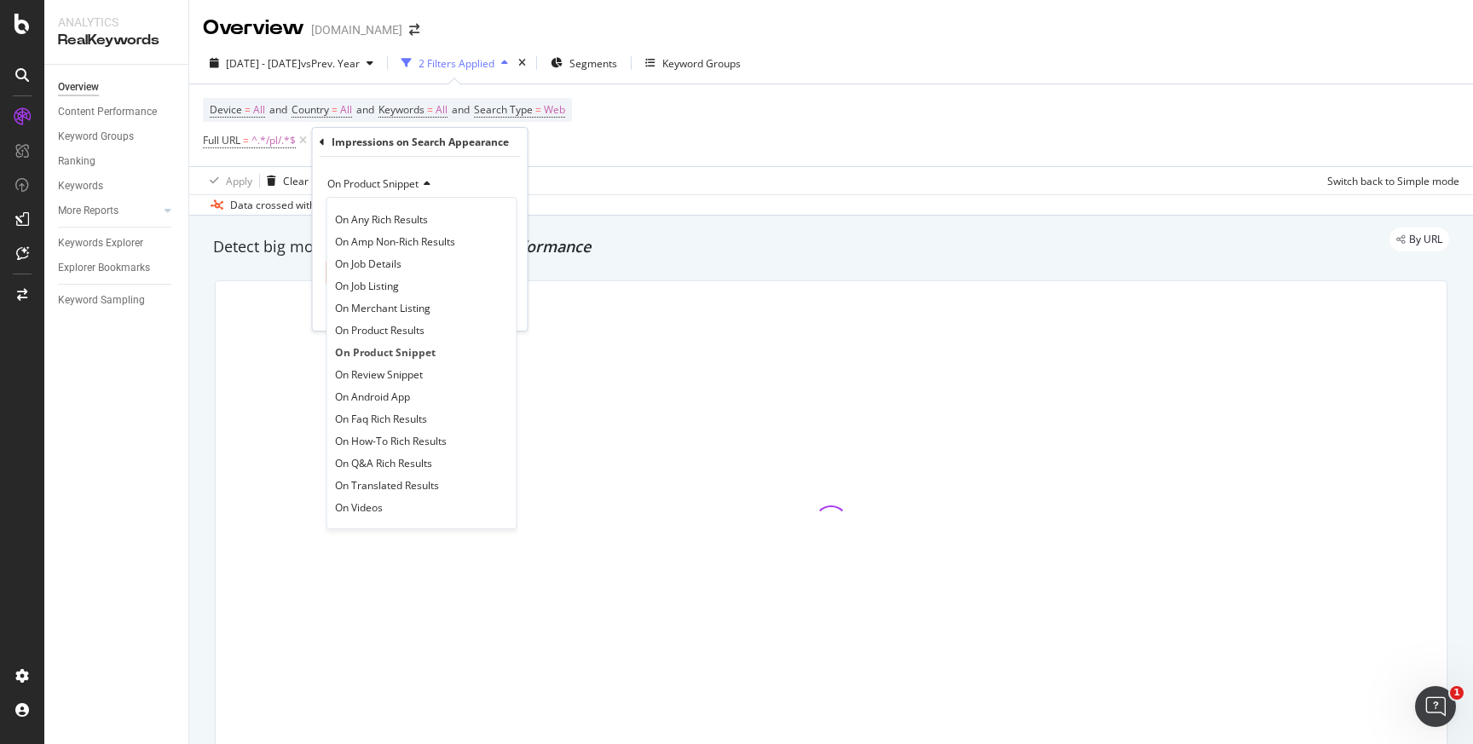
click at [494, 165] on div "On Product Snippet On Any Rich Results On Amp Non-Rich Results On Job Details O…" at bounding box center [420, 244] width 215 height 174
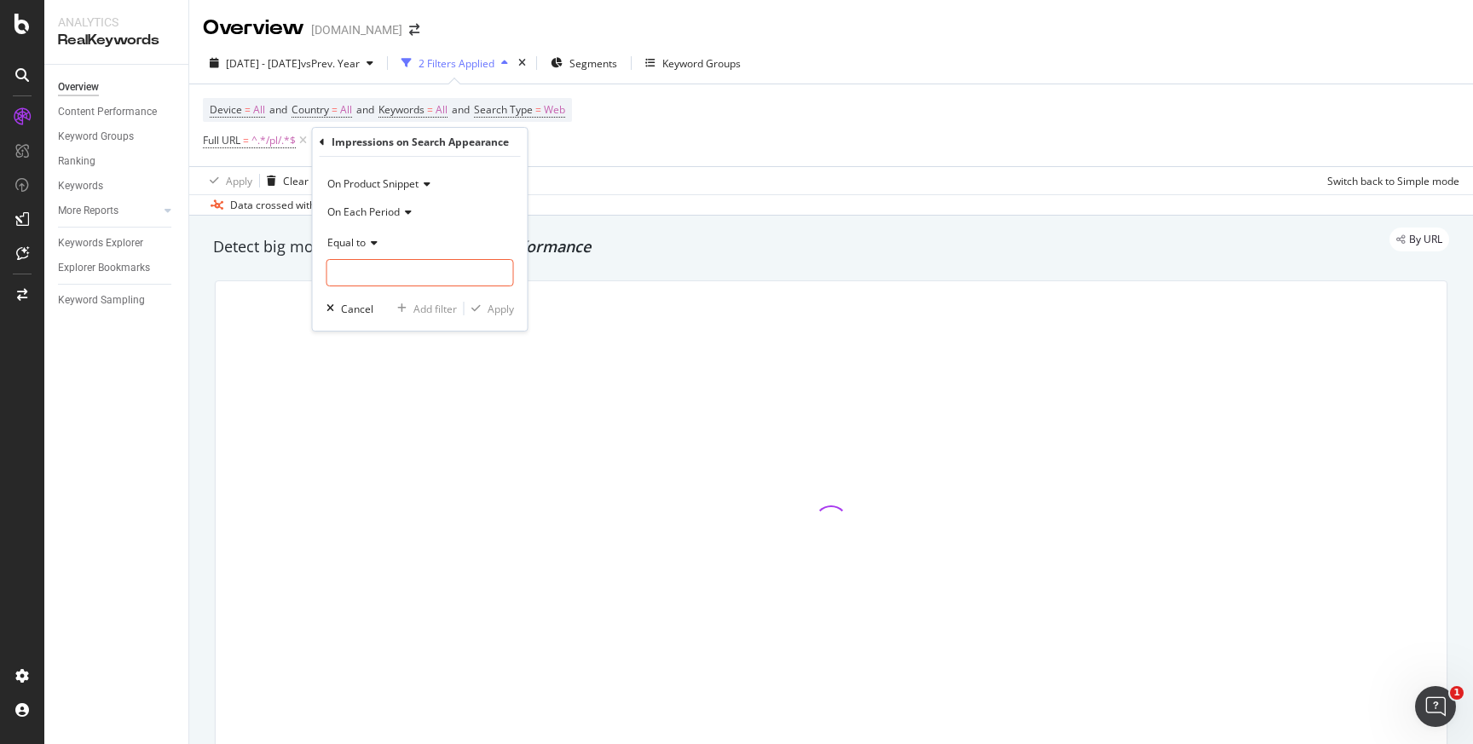
click at [373, 240] on icon at bounding box center [372, 243] width 12 height 10
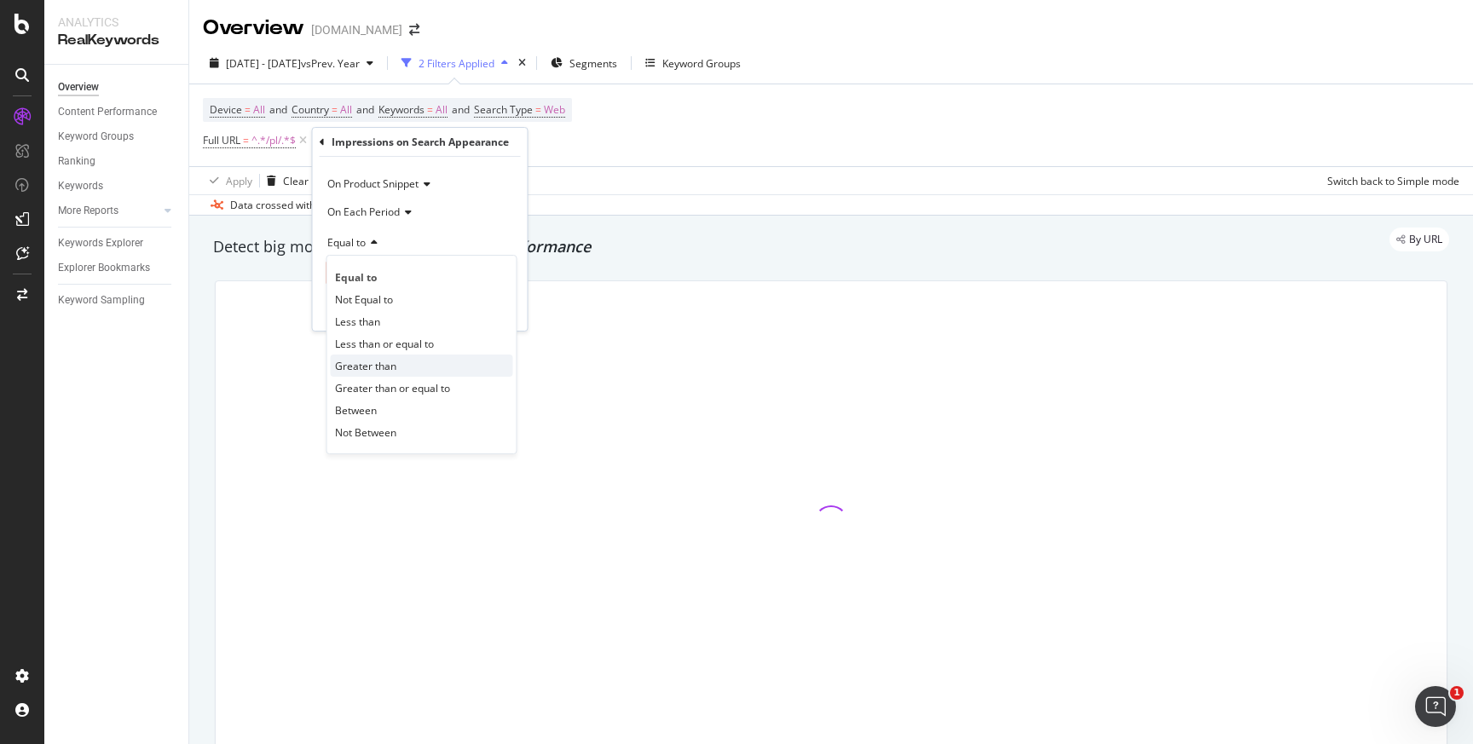
click at [372, 362] on span "Greater than" at bounding box center [365, 366] width 61 height 14
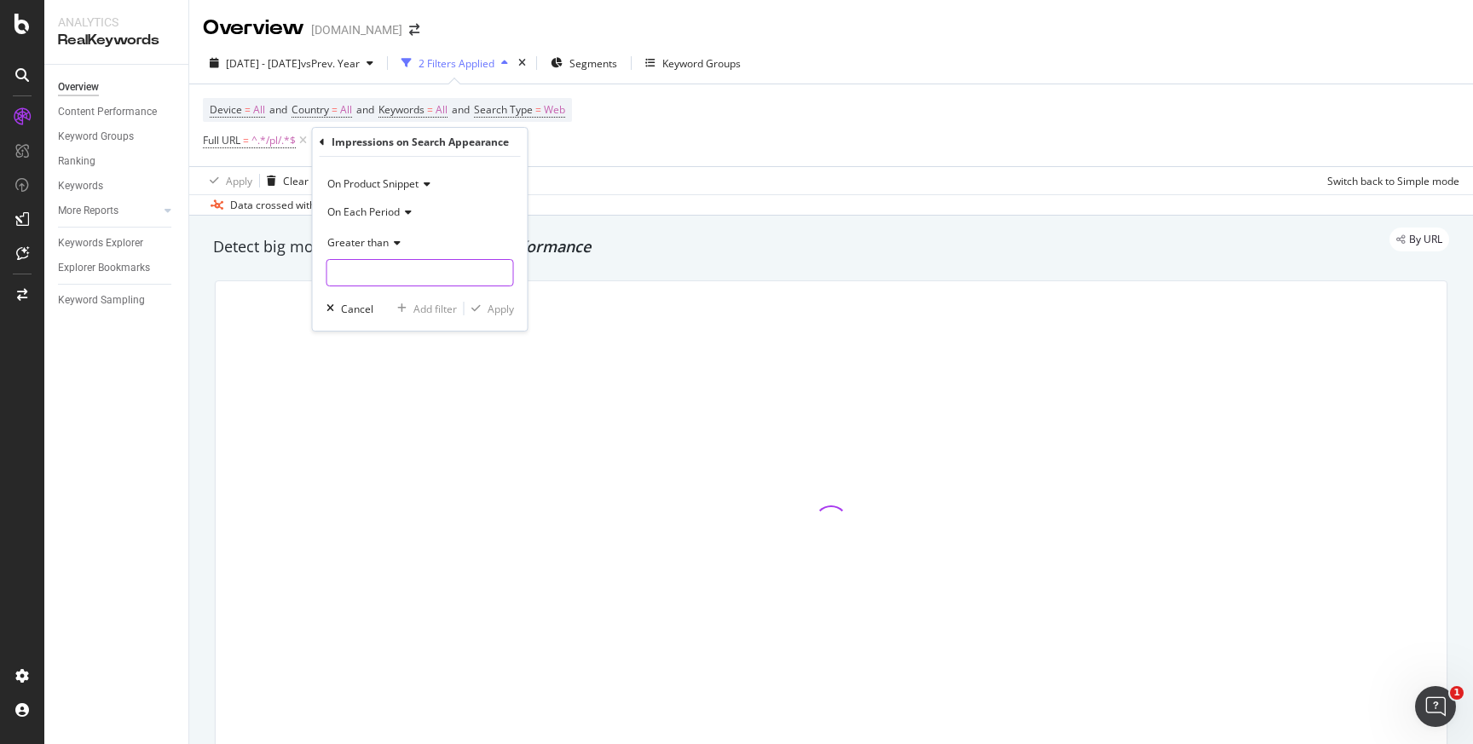
click at [339, 274] on input "number" at bounding box center [421, 272] width 188 height 27
type input "0"
click at [507, 309] on div "Apply" at bounding box center [501, 309] width 26 height 14
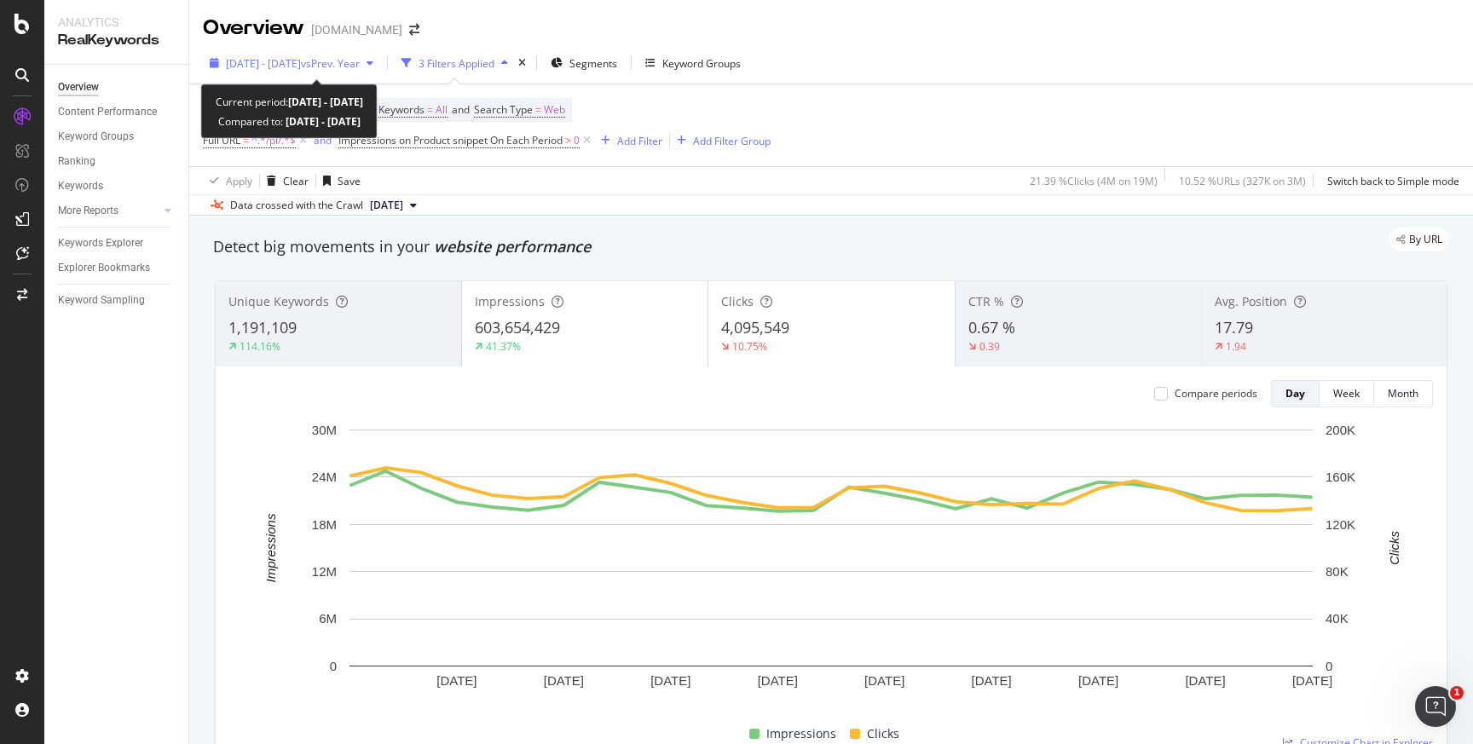
click at [350, 65] on span "vs Prev. Year" at bounding box center [330, 63] width 59 height 14
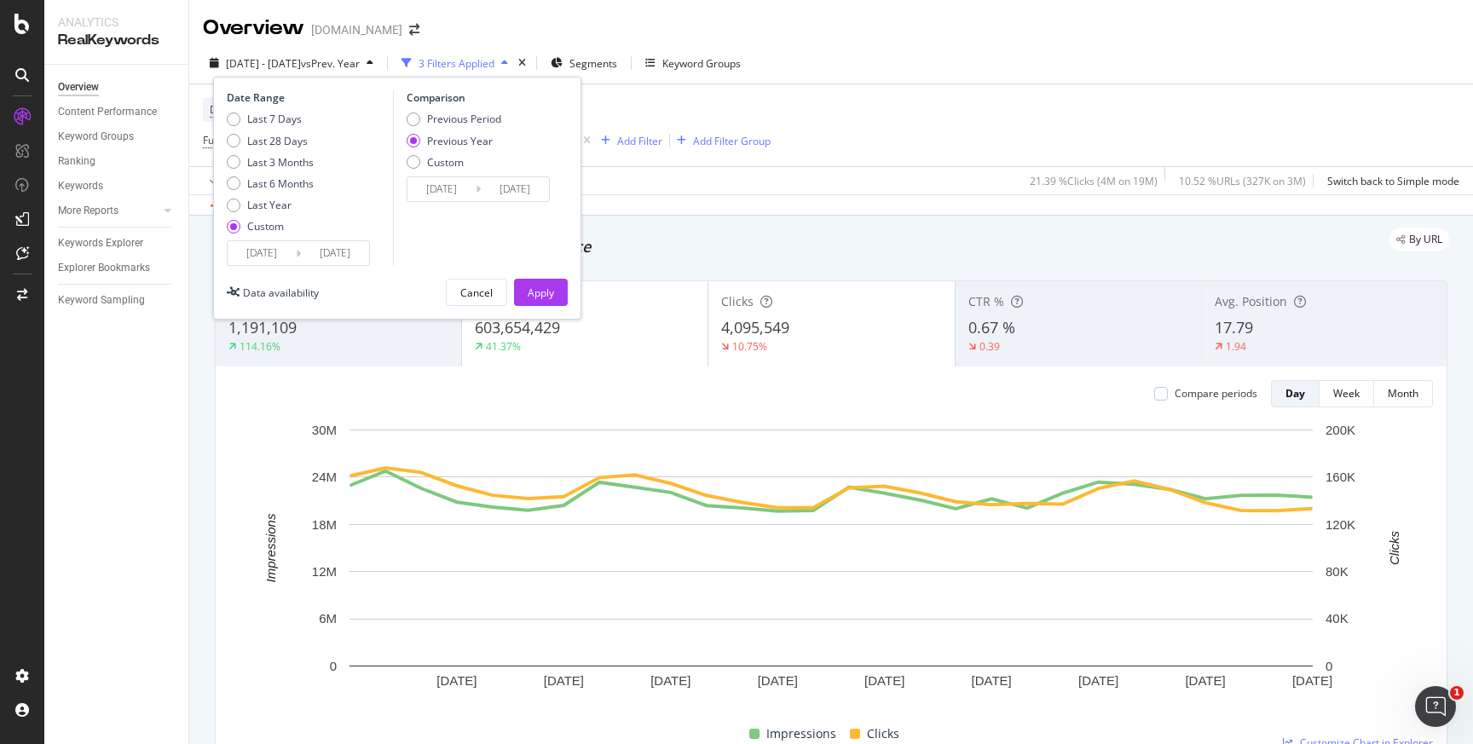
click at [257, 256] on input "2025/08/02" at bounding box center [262, 253] width 68 height 24
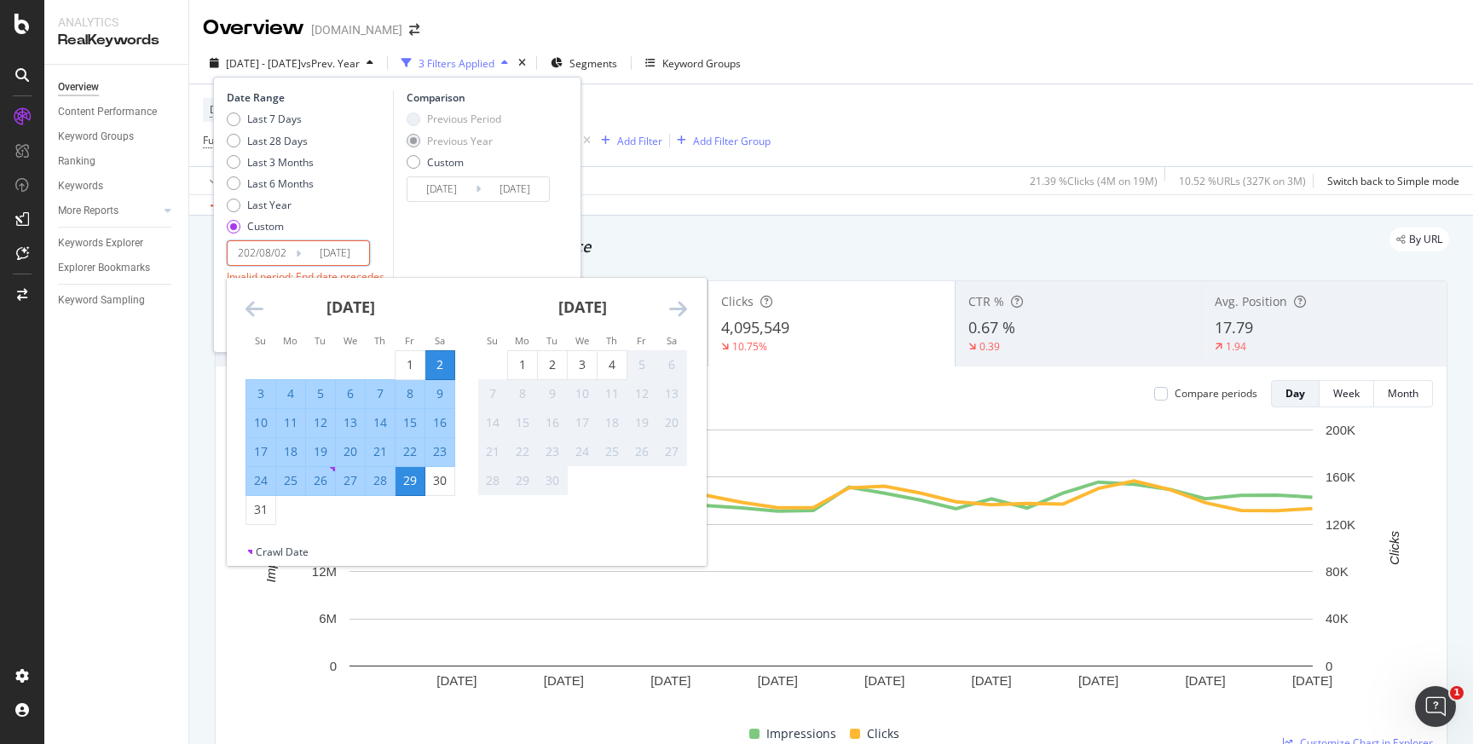
type input "2025/08/02"
type input "2023/08/04"
type input "[DATE]"
click at [330, 254] on input "2025/08/29" at bounding box center [335, 253] width 68 height 24
type input "2025/08/29"
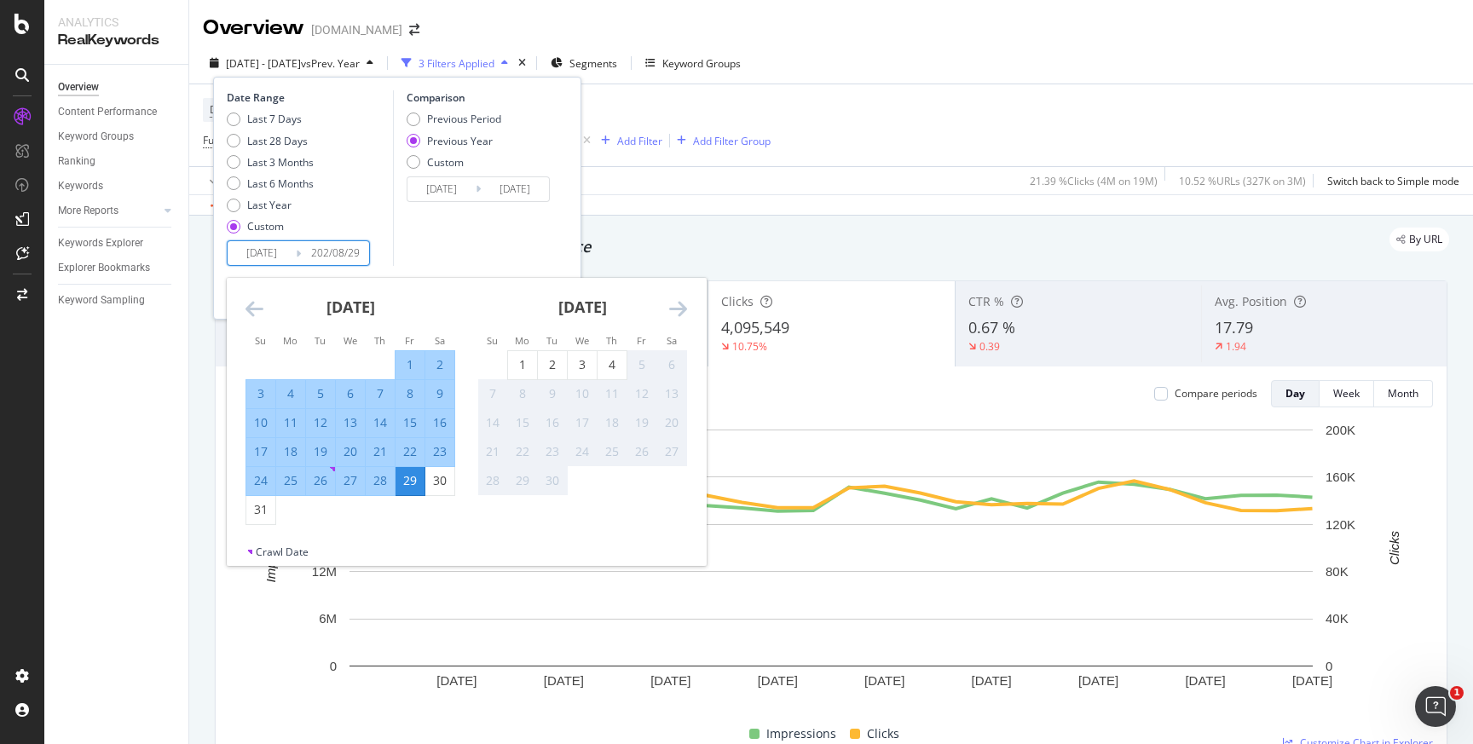
type input "2023/08/31"
type input "2024/08/29"
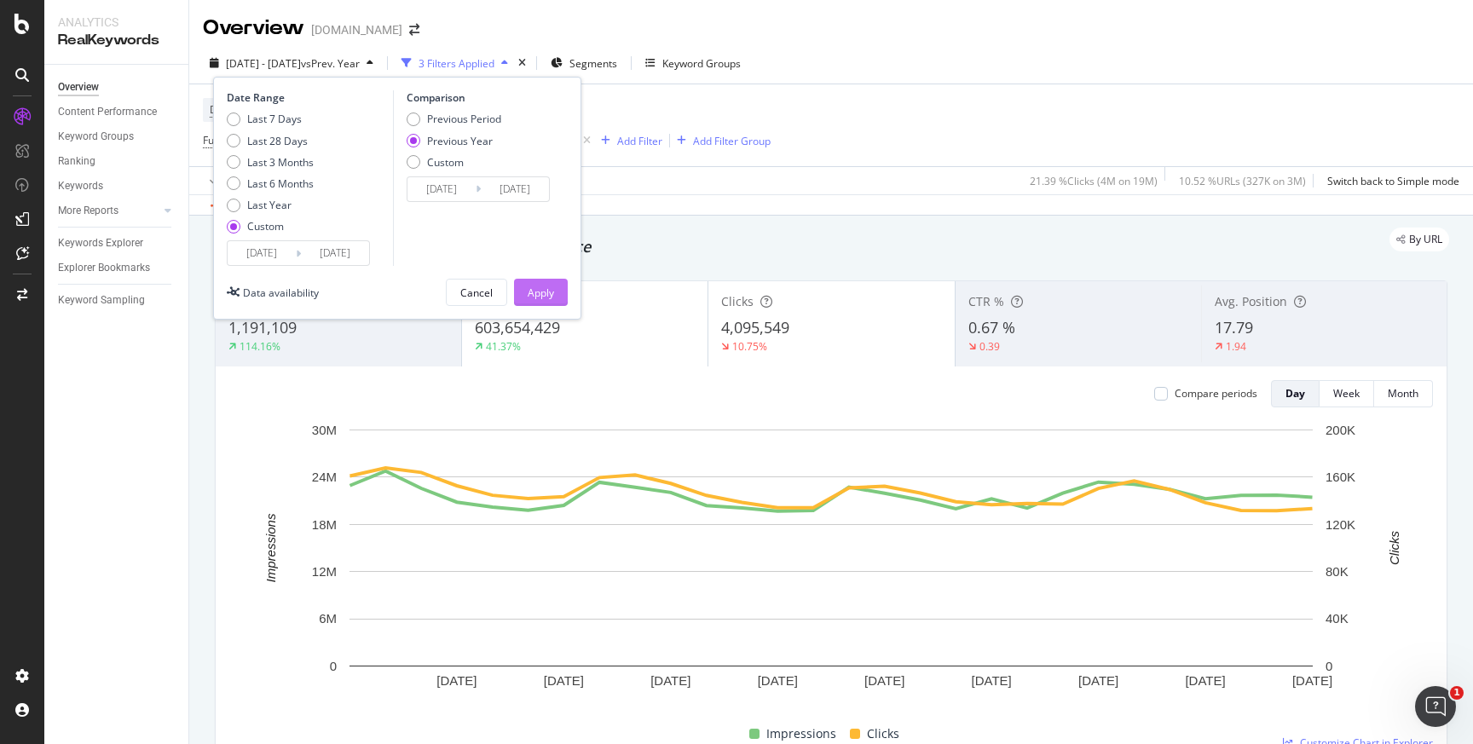
click at [543, 295] on div "Apply" at bounding box center [541, 293] width 26 height 14
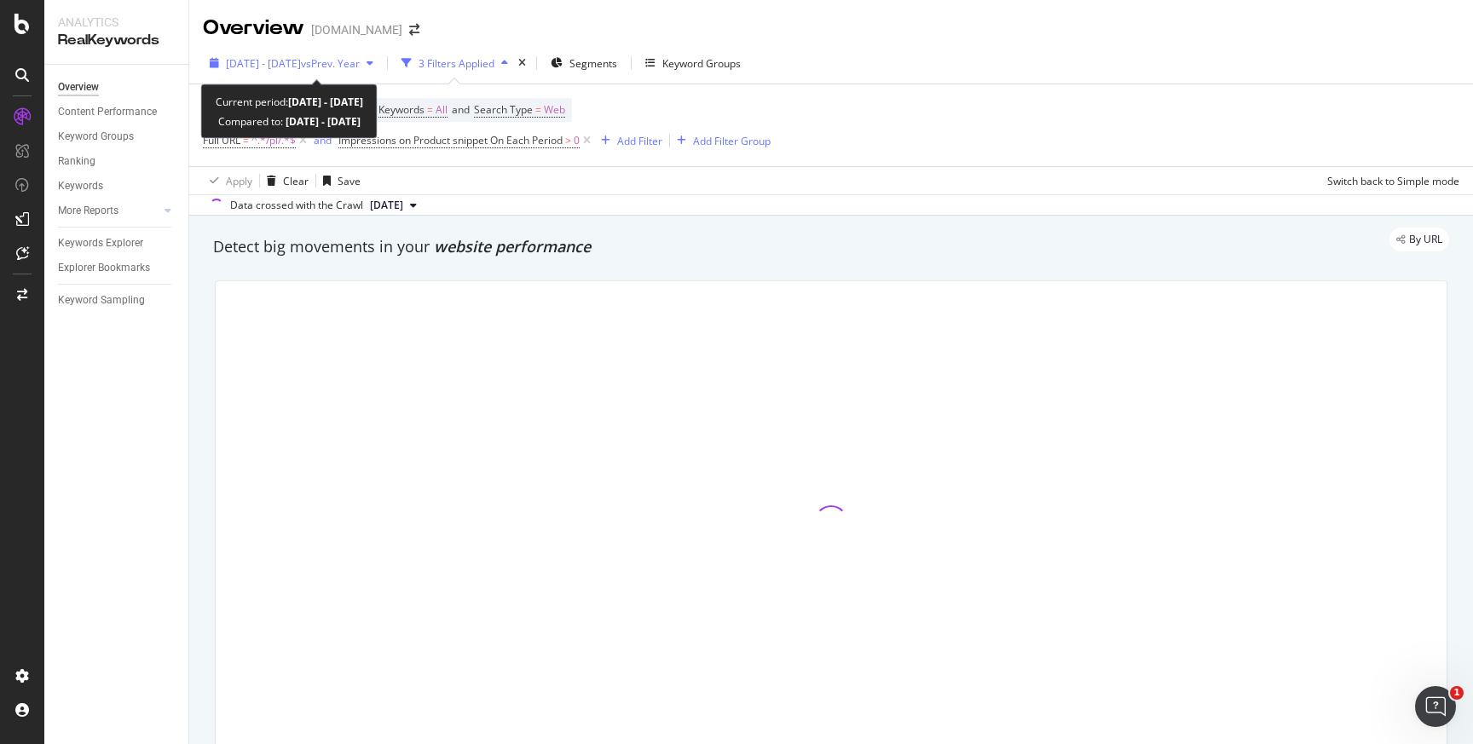
click at [380, 61] on div "button" at bounding box center [370, 63] width 20 height 10
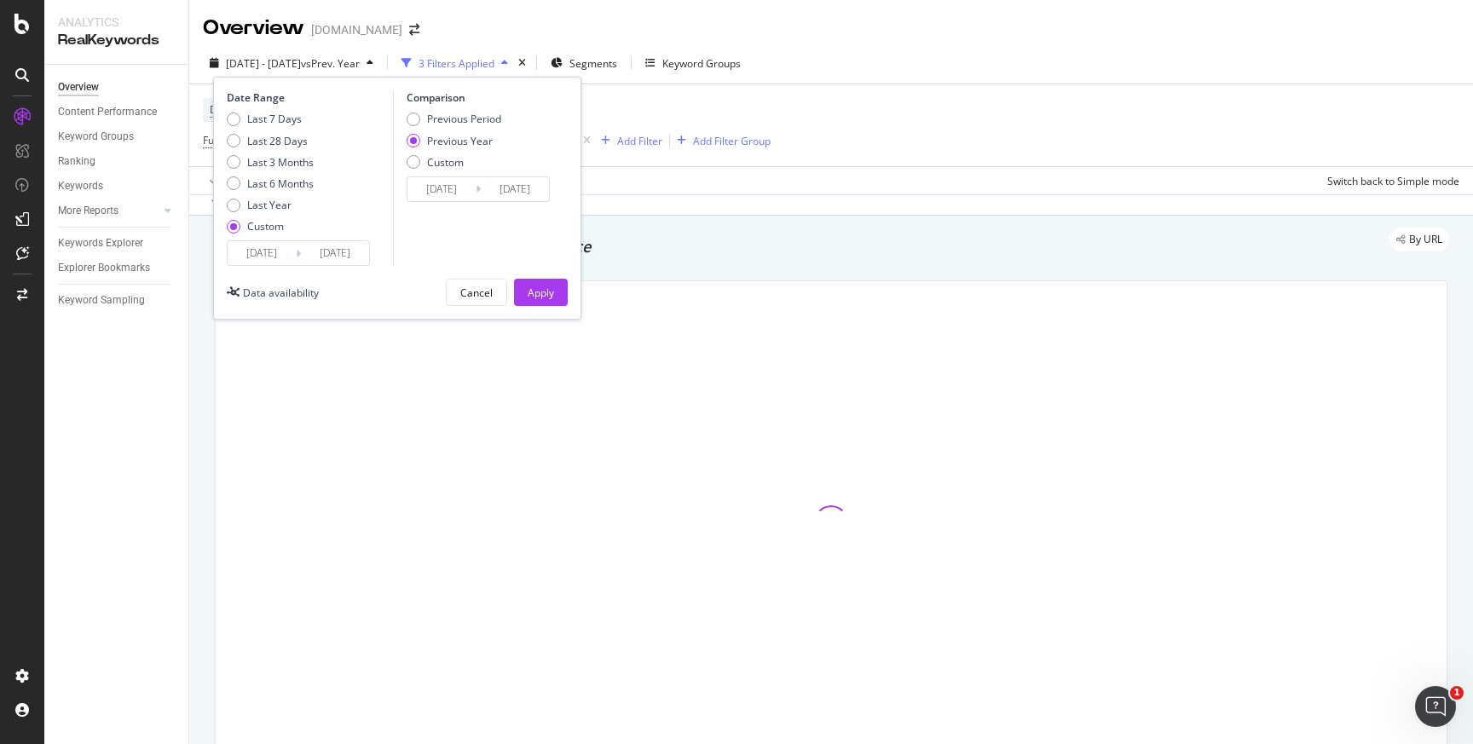
click at [283, 251] on input "[DATE]" at bounding box center [262, 253] width 68 height 24
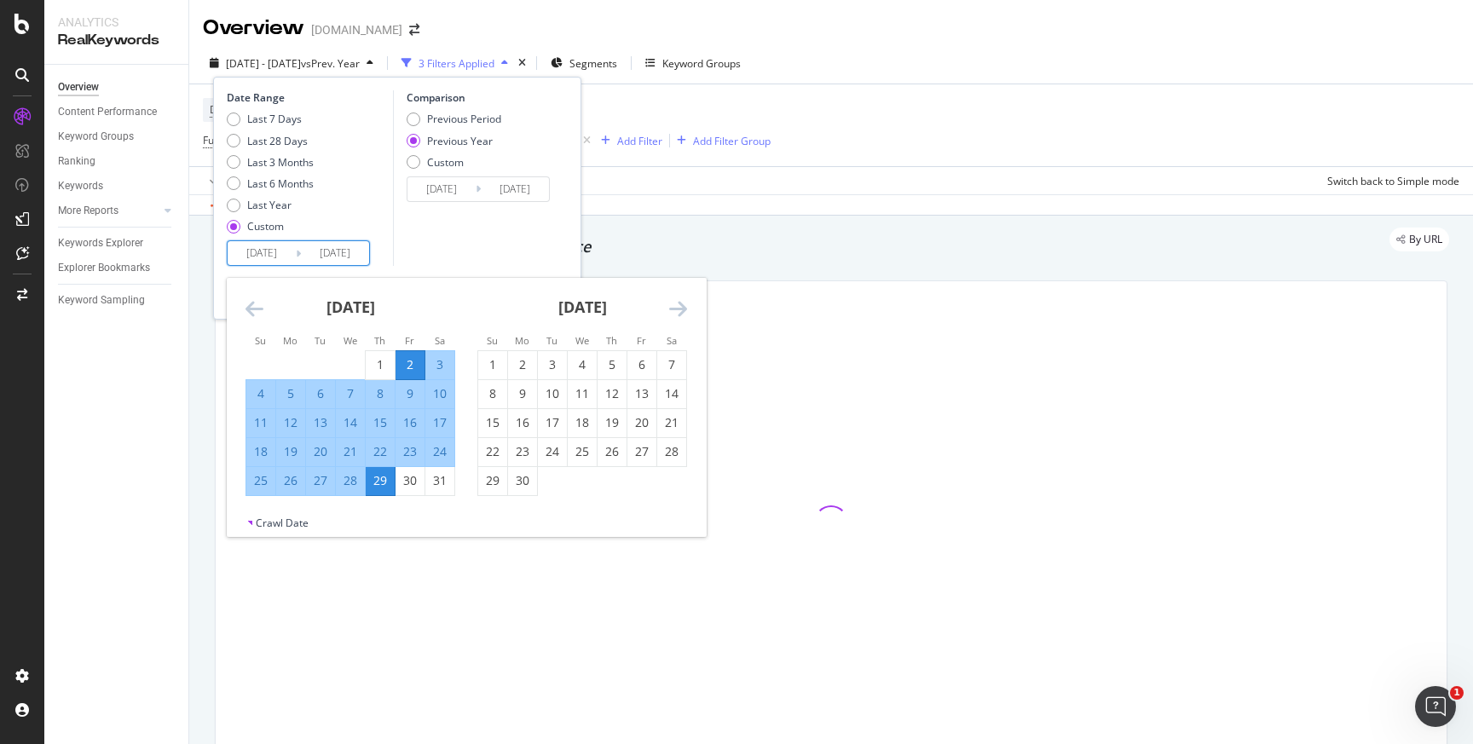
click at [940, 125] on div "Device = All and Country = All and Keywords = All and Search Type = Web Full UR…" at bounding box center [831, 125] width 1257 height 82
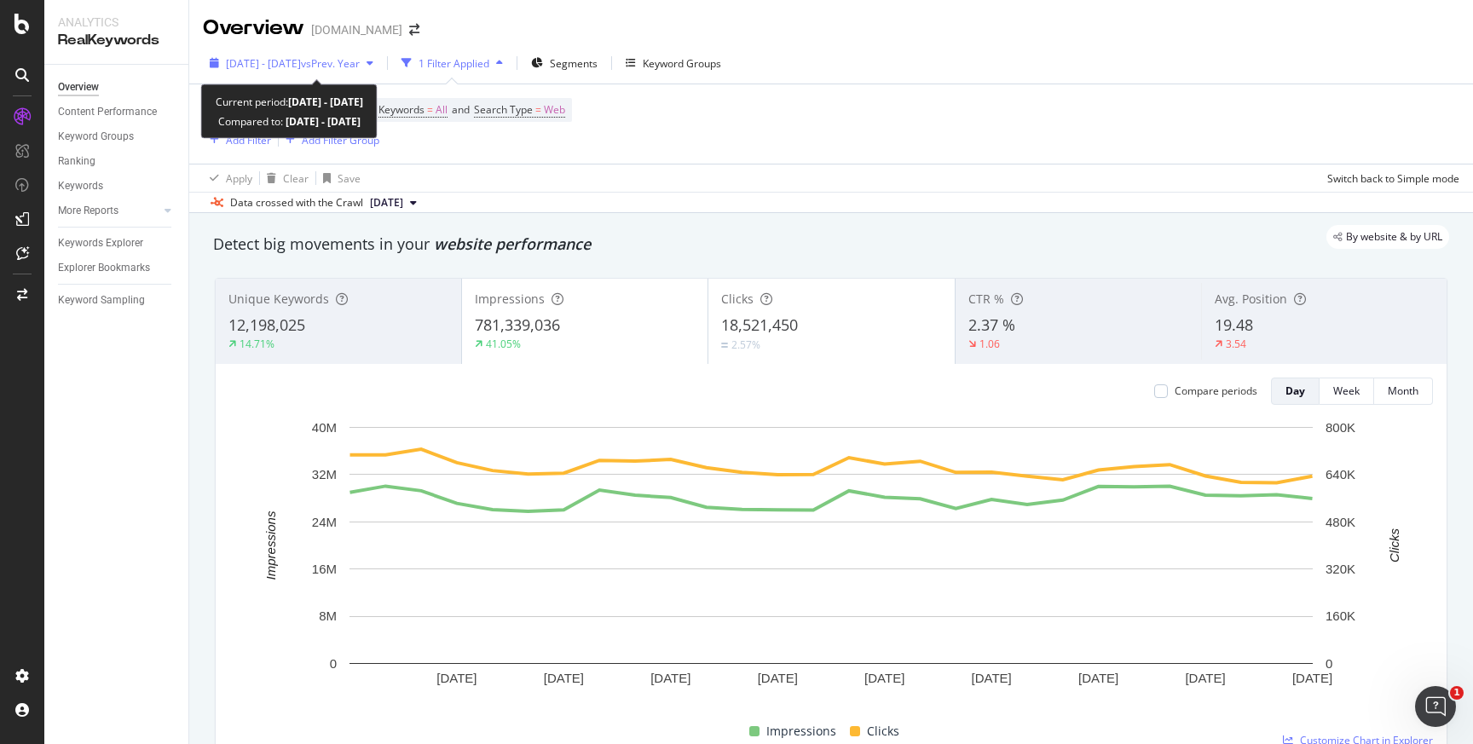
click at [301, 63] on span "2025 Aug. 2nd - Aug. 29th" at bounding box center [263, 63] width 75 height 14
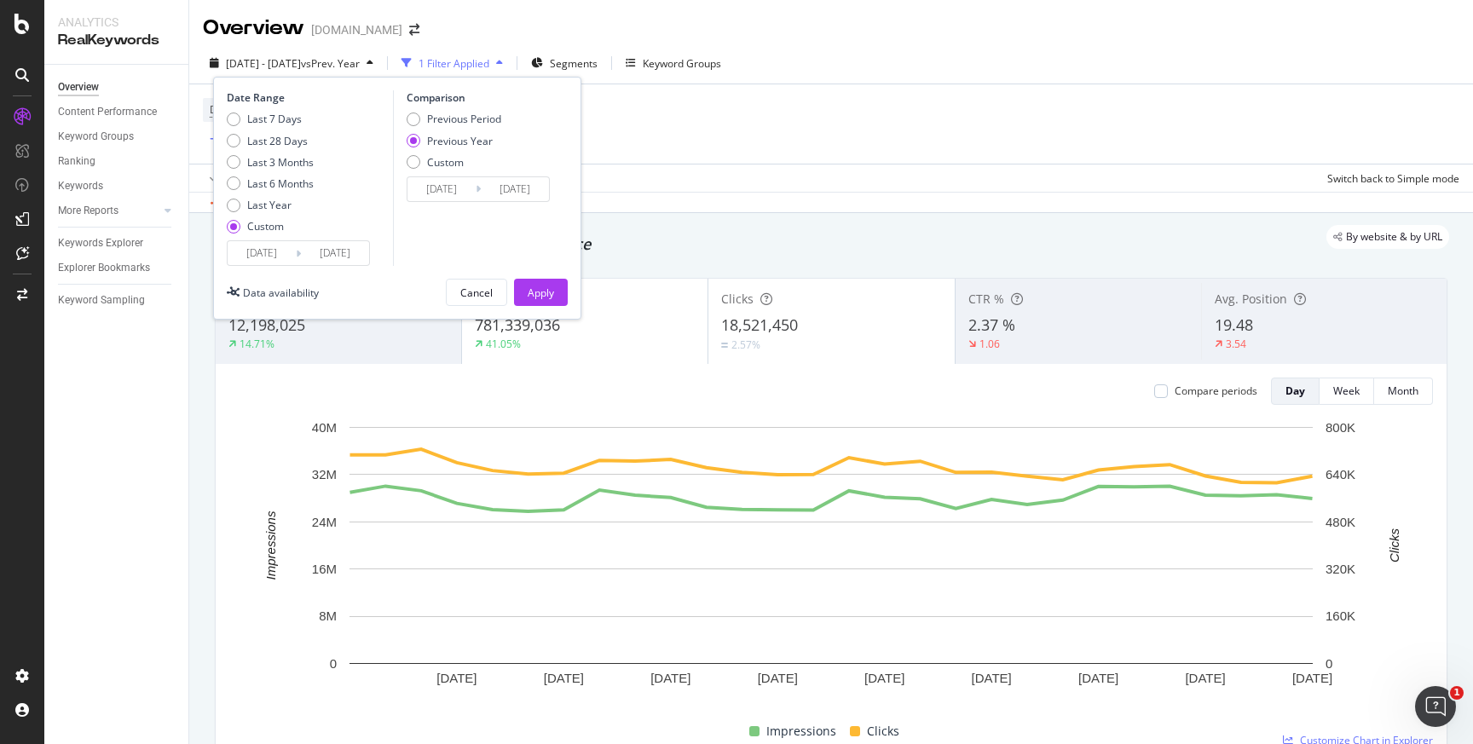
click at [286, 254] on input "2025/08/02" at bounding box center [262, 253] width 68 height 24
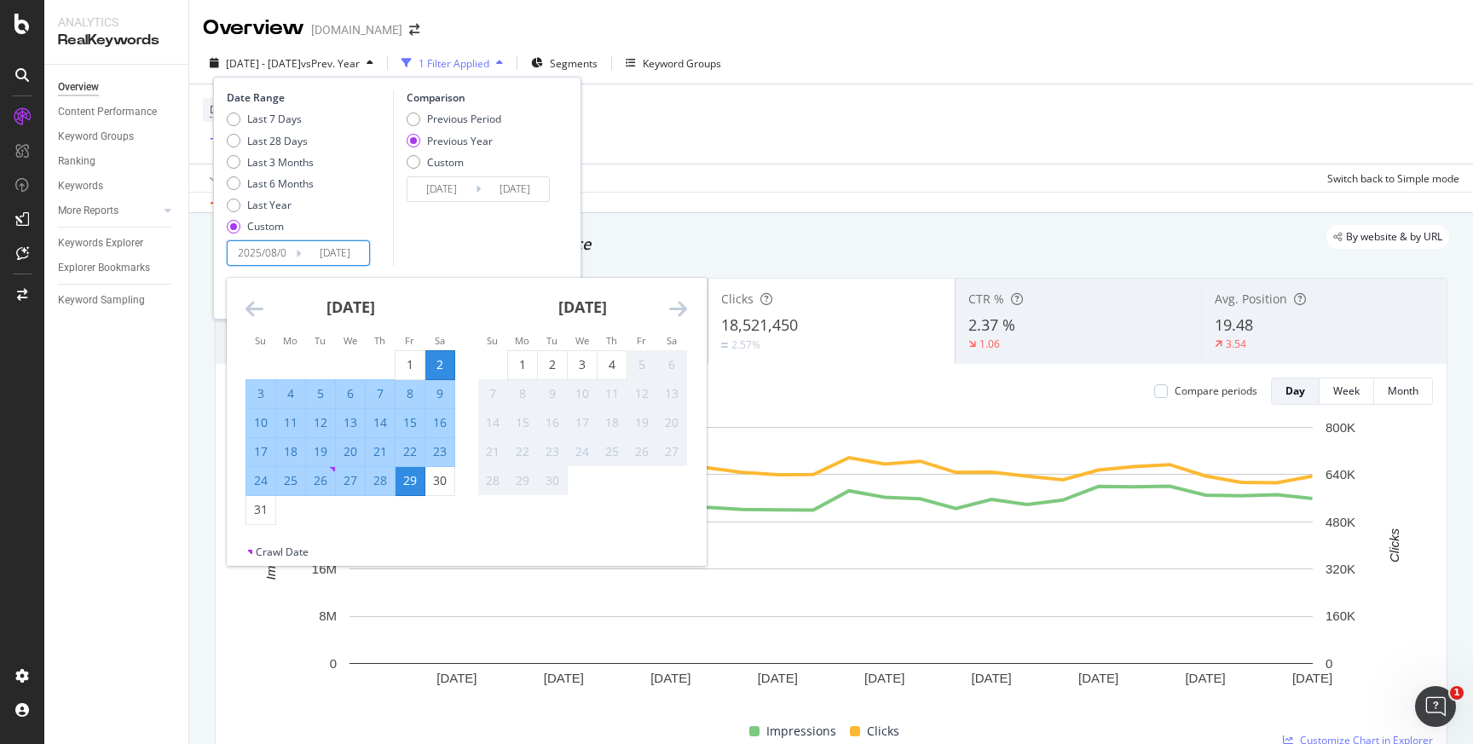
type input "2025/08/02"
type input "[DATE]"
type input "2025/08/29"
type input "[DATE]"
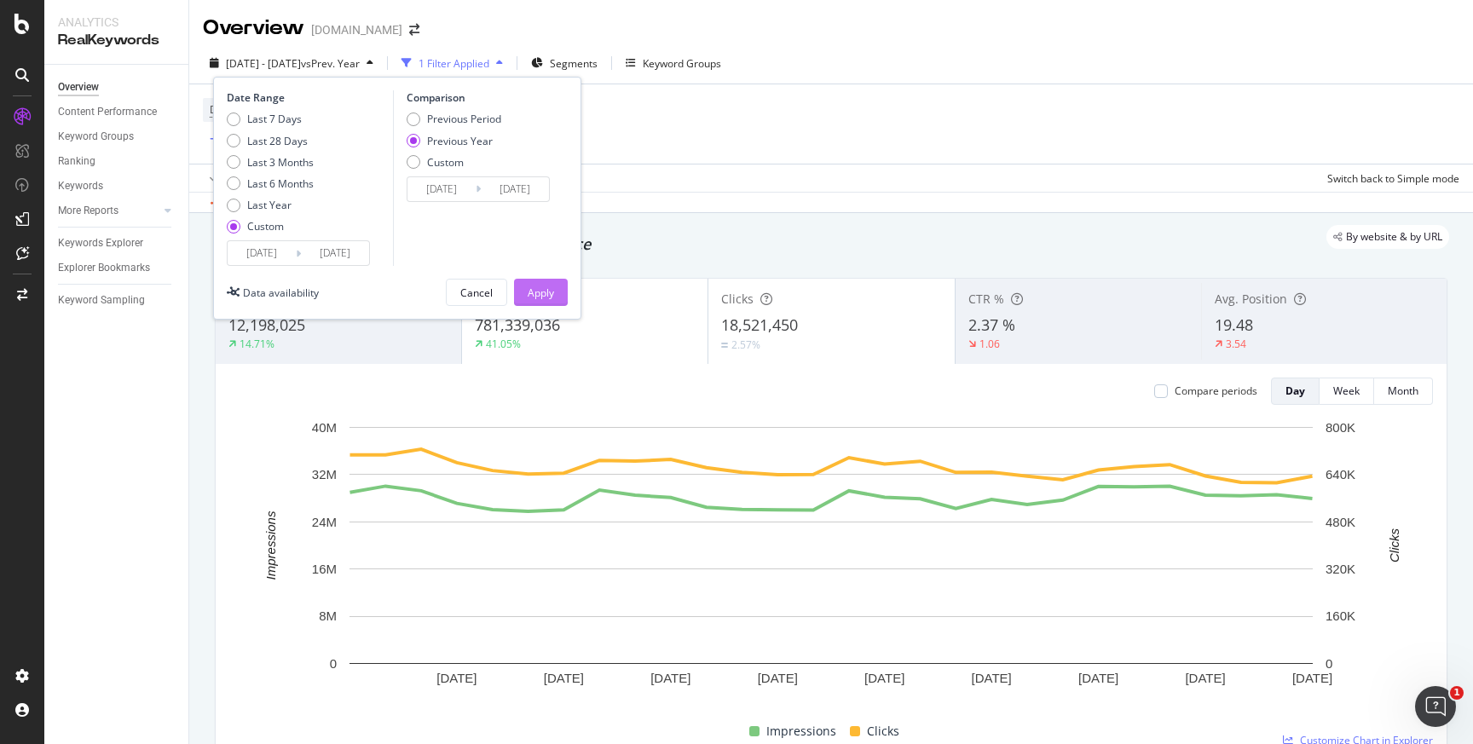
type input "[DATE]"
click at [546, 288] on div "Apply" at bounding box center [541, 293] width 26 height 14
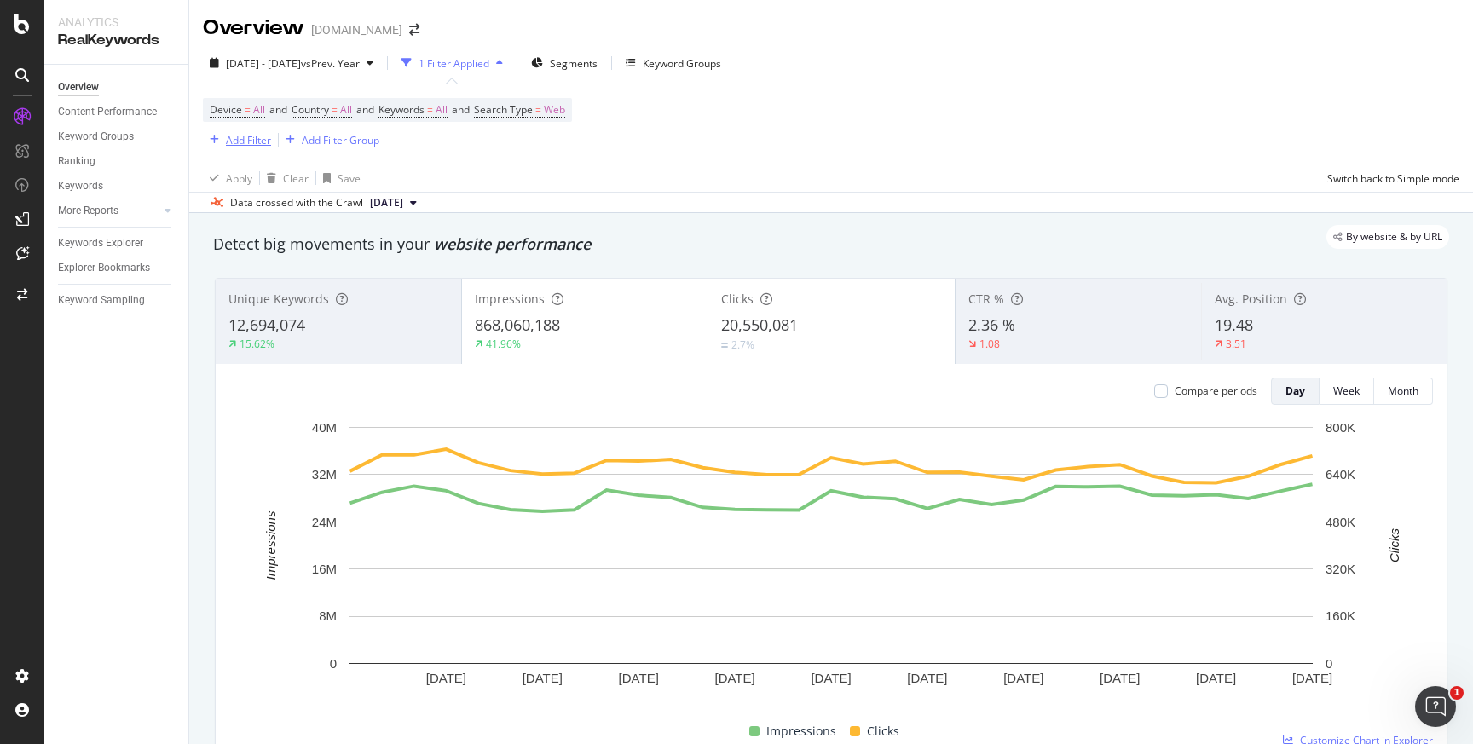
click at [243, 137] on div "Add Filter" at bounding box center [248, 140] width 45 height 14
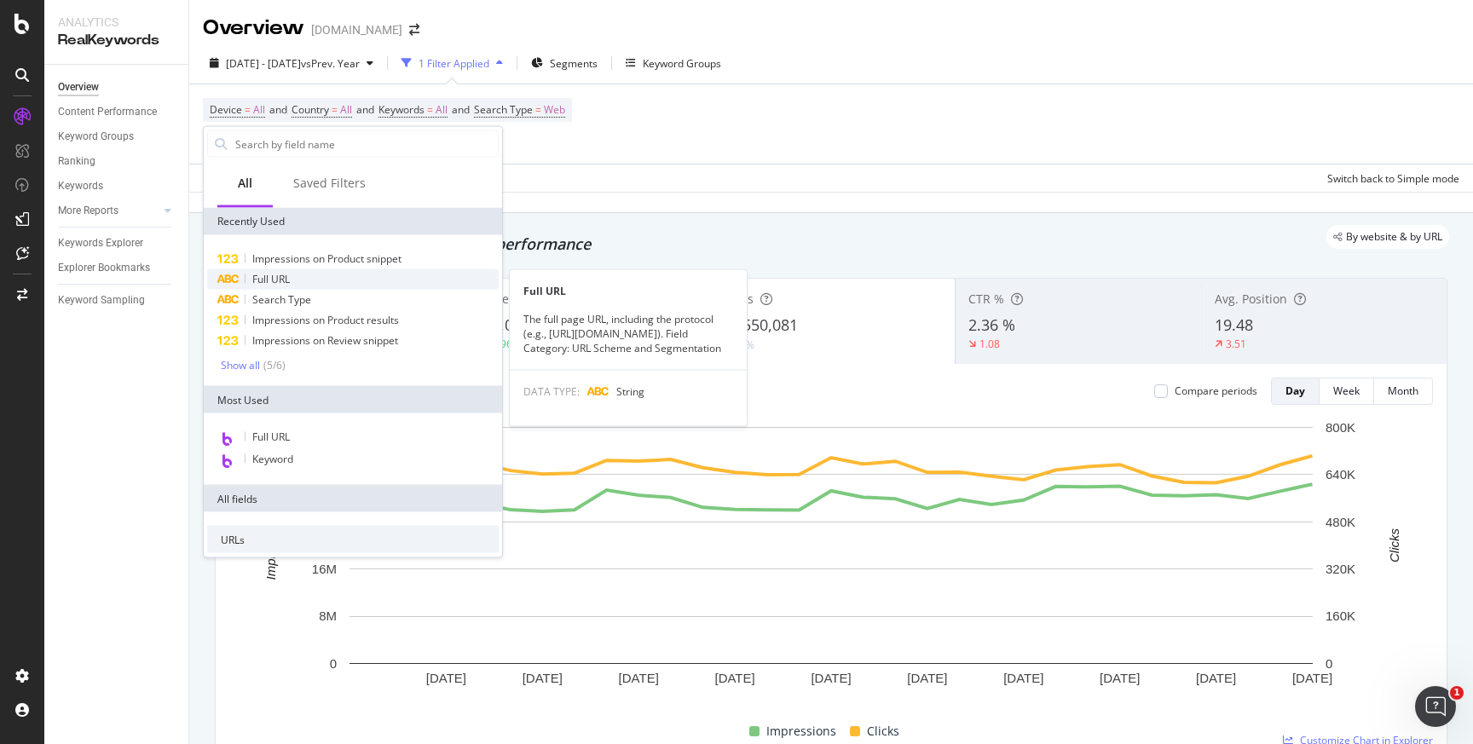
click at [286, 281] on span "Full URL" at bounding box center [271, 279] width 38 height 14
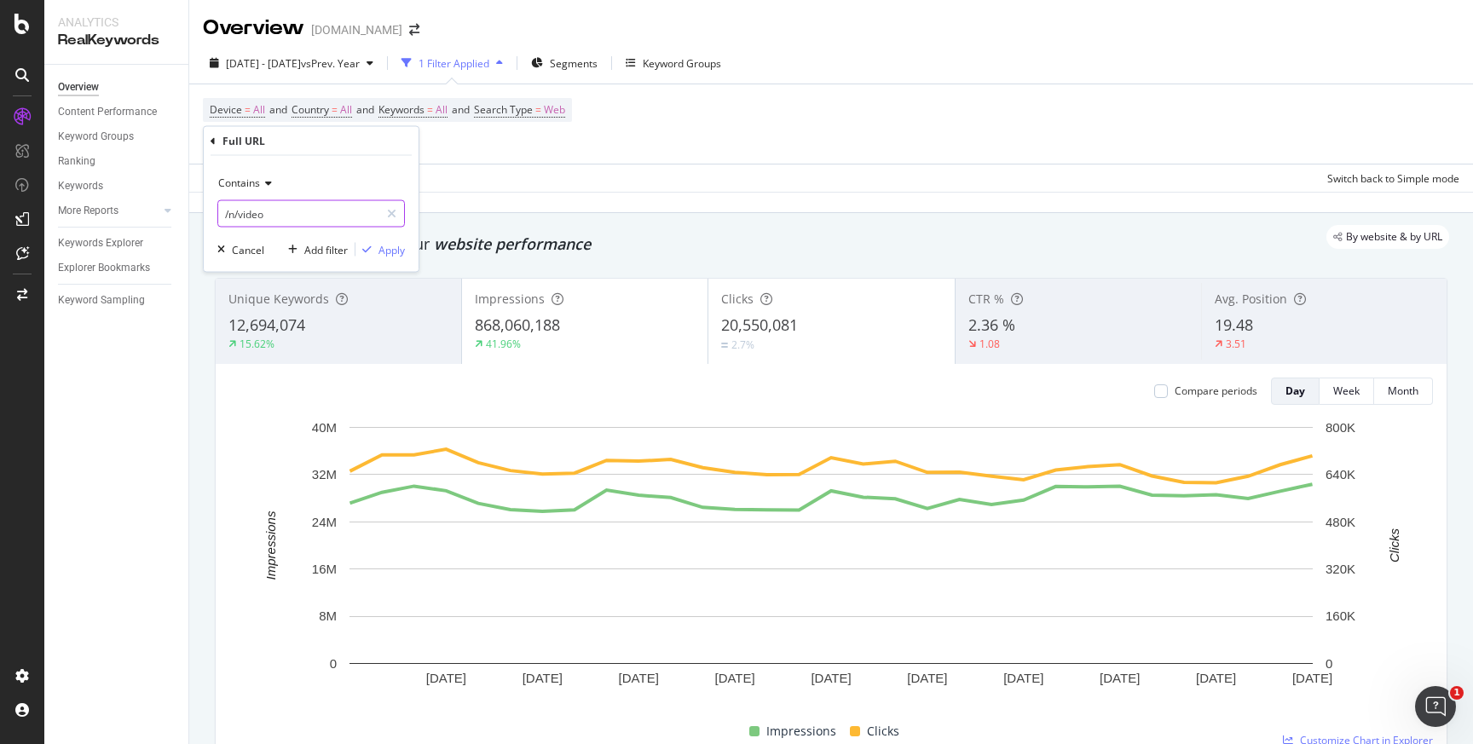
click at [285, 211] on input "/n/video" at bounding box center [298, 213] width 161 height 27
type input "/pl/"
click at [392, 253] on div "Apply" at bounding box center [392, 249] width 26 height 14
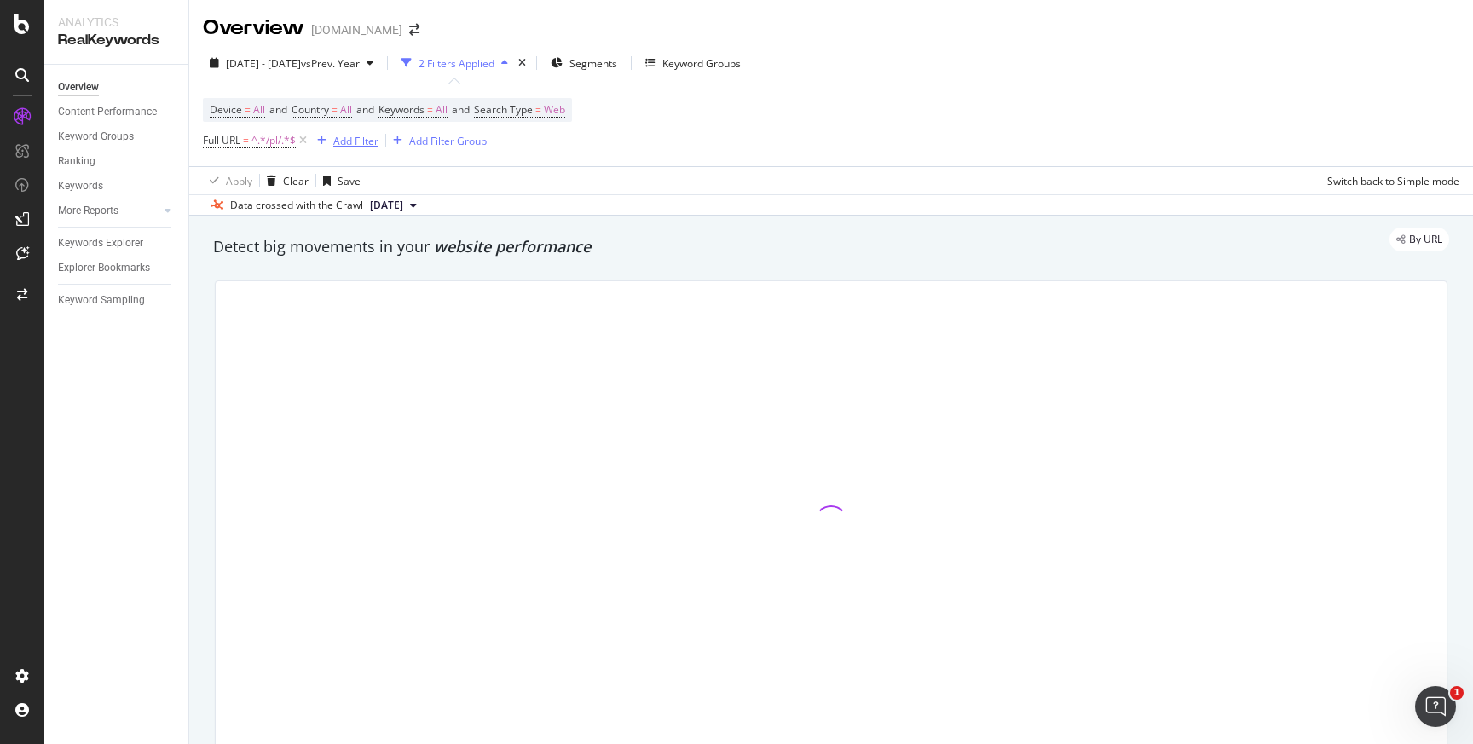
click at [358, 147] on div "Add Filter" at bounding box center [355, 141] width 45 height 14
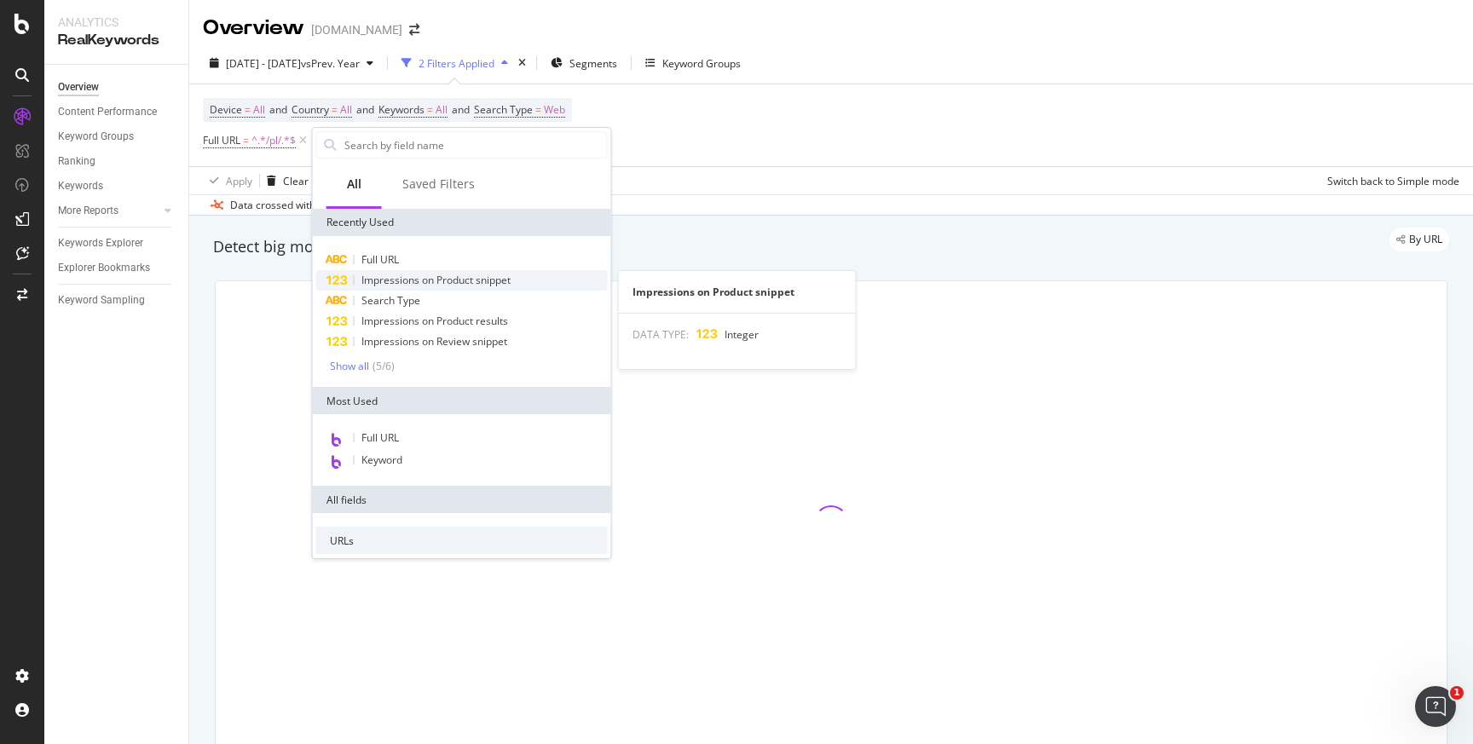
click at [460, 280] on span "Impressions on Product snippet" at bounding box center [435, 280] width 149 height 14
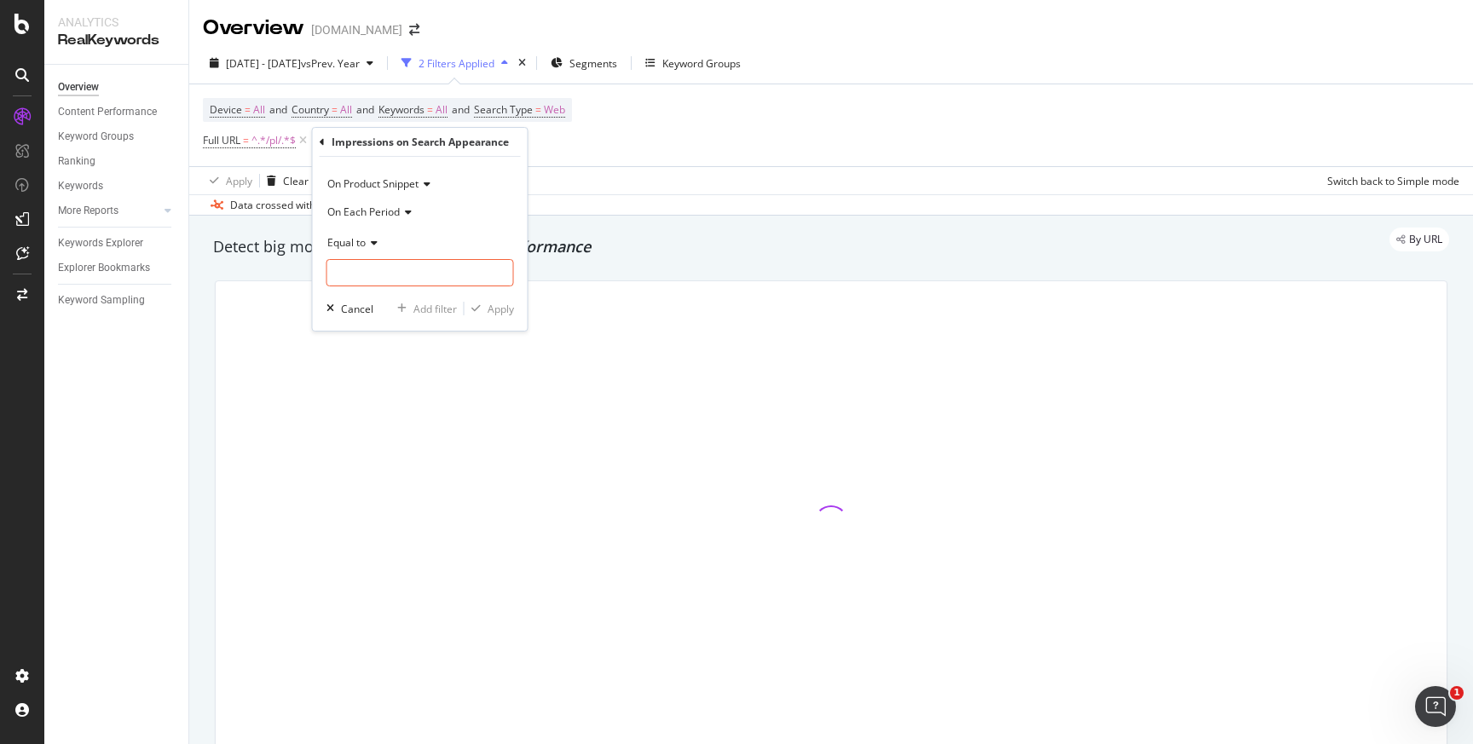
click at [371, 246] on icon at bounding box center [372, 243] width 12 height 10
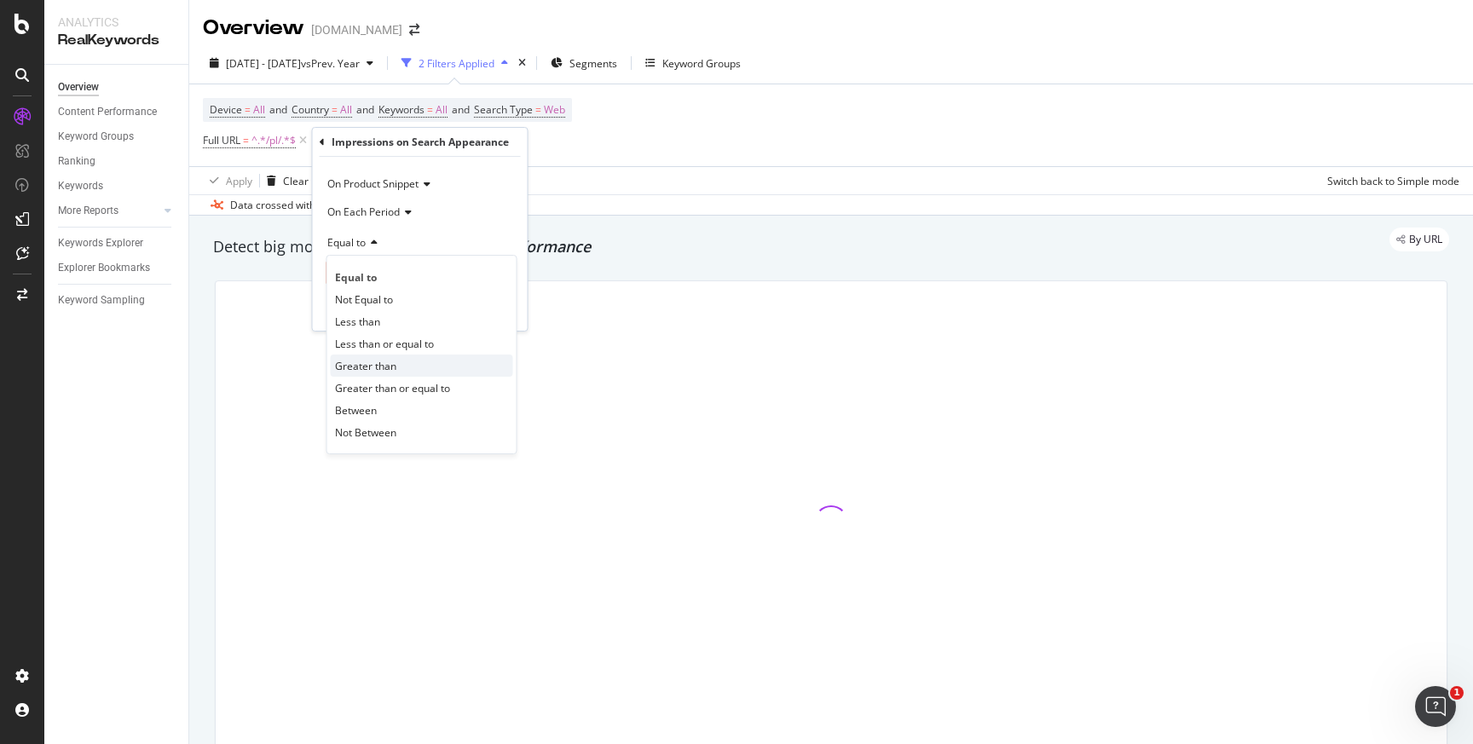
click at [361, 365] on span "Greater than" at bounding box center [365, 366] width 61 height 14
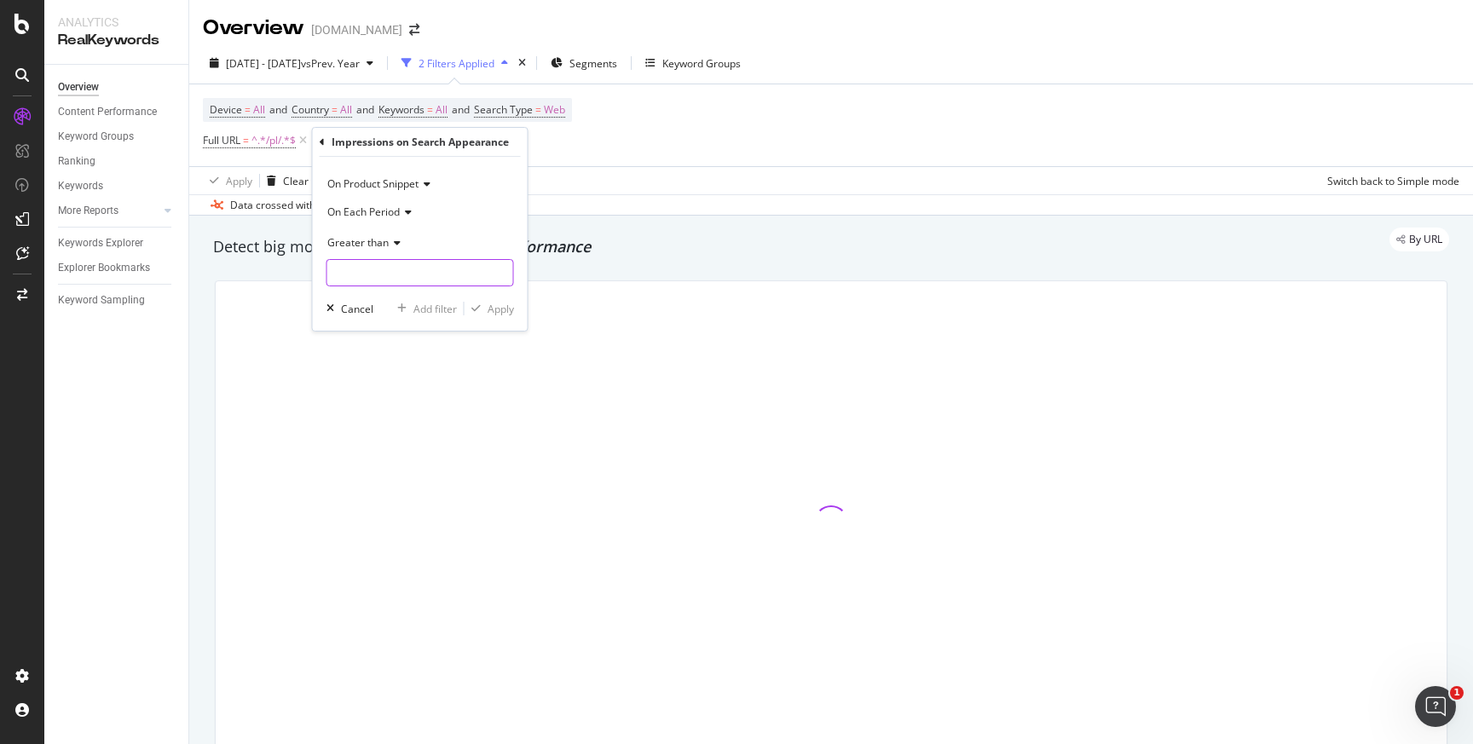
click at [344, 270] on input "number" at bounding box center [421, 272] width 188 height 27
type input "0"
click at [508, 314] on div "Apply" at bounding box center [501, 309] width 26 height 14
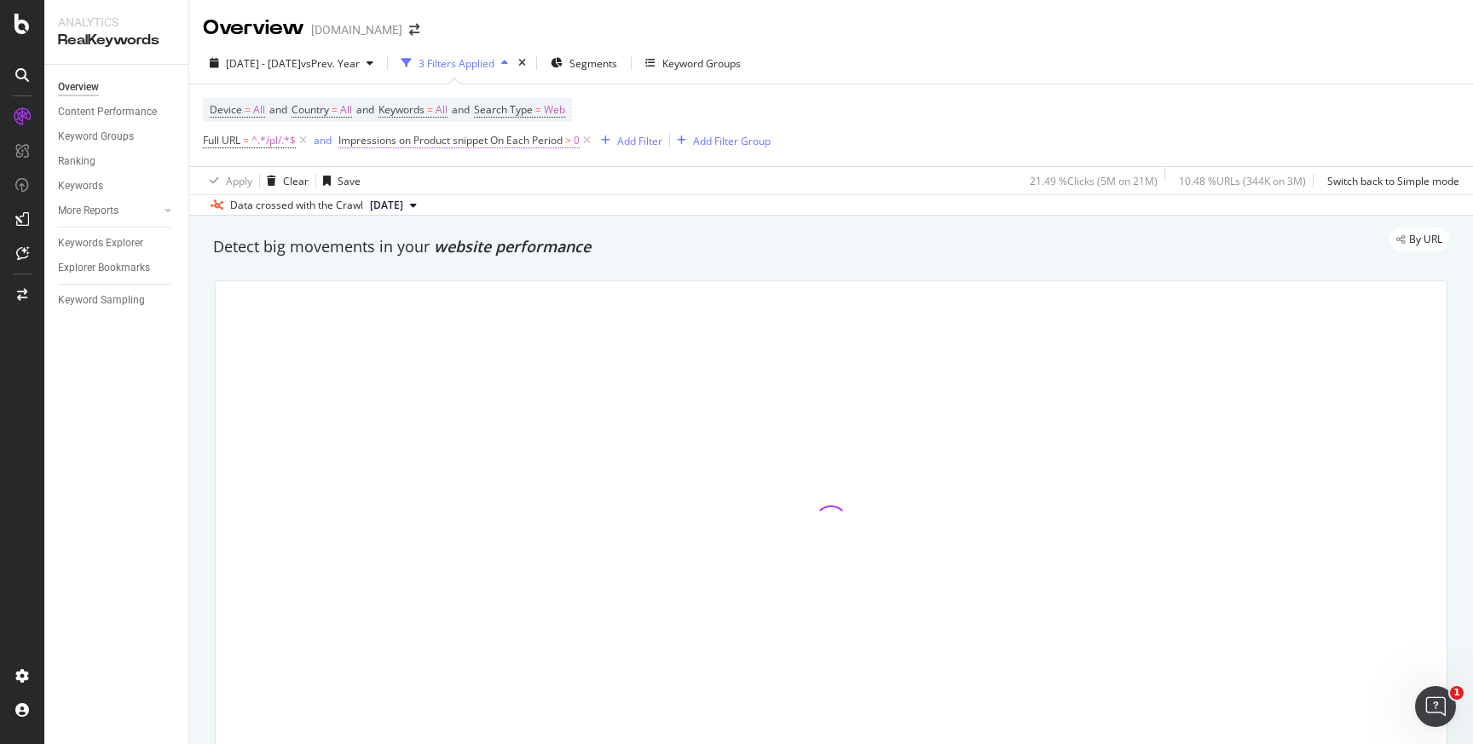
click at [511, 143] on span "Impressions on Product snippet On Each Period" at bounding box center [450, 140] width 224 height 14
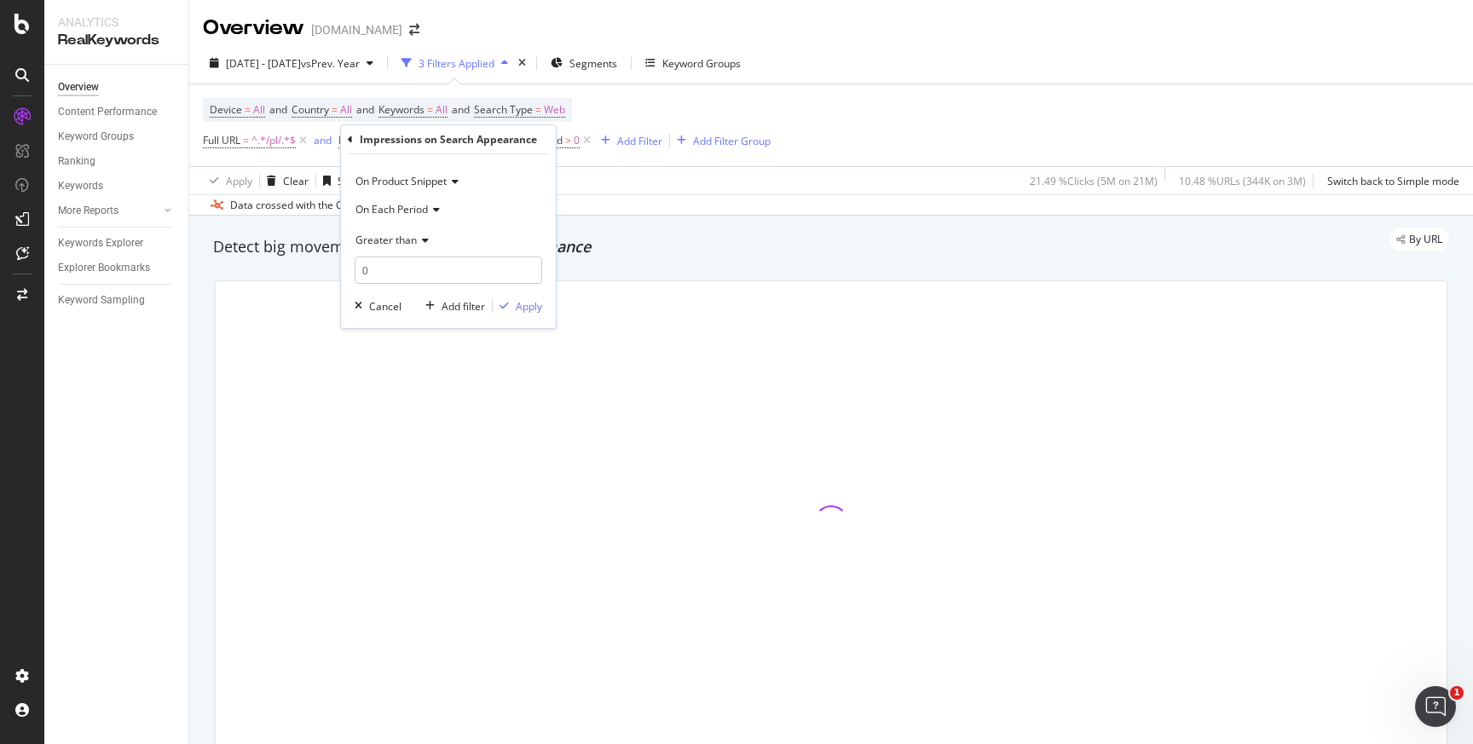
click at [435, 212] on icon at bounding box center [434, 210] width 12 height 10
click at [402, 268] on span "On Current Period" at bounding box center [406, 266] width 86 height 14
click at [525, 304] on div "Apply" at bounding box center [529, 306] width 26 height 14
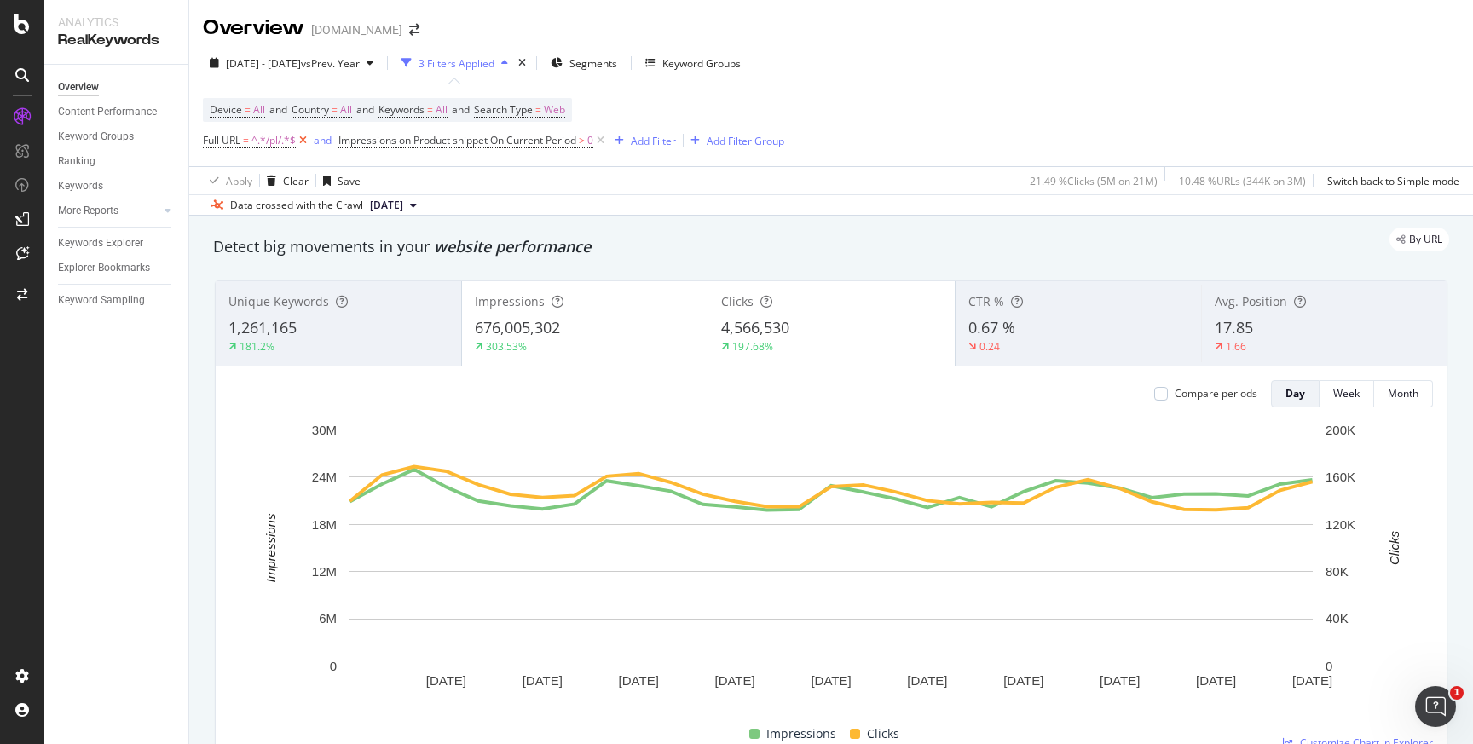
click at [307, 142] on icon at bounding box center [303, 140] width 14 height 17
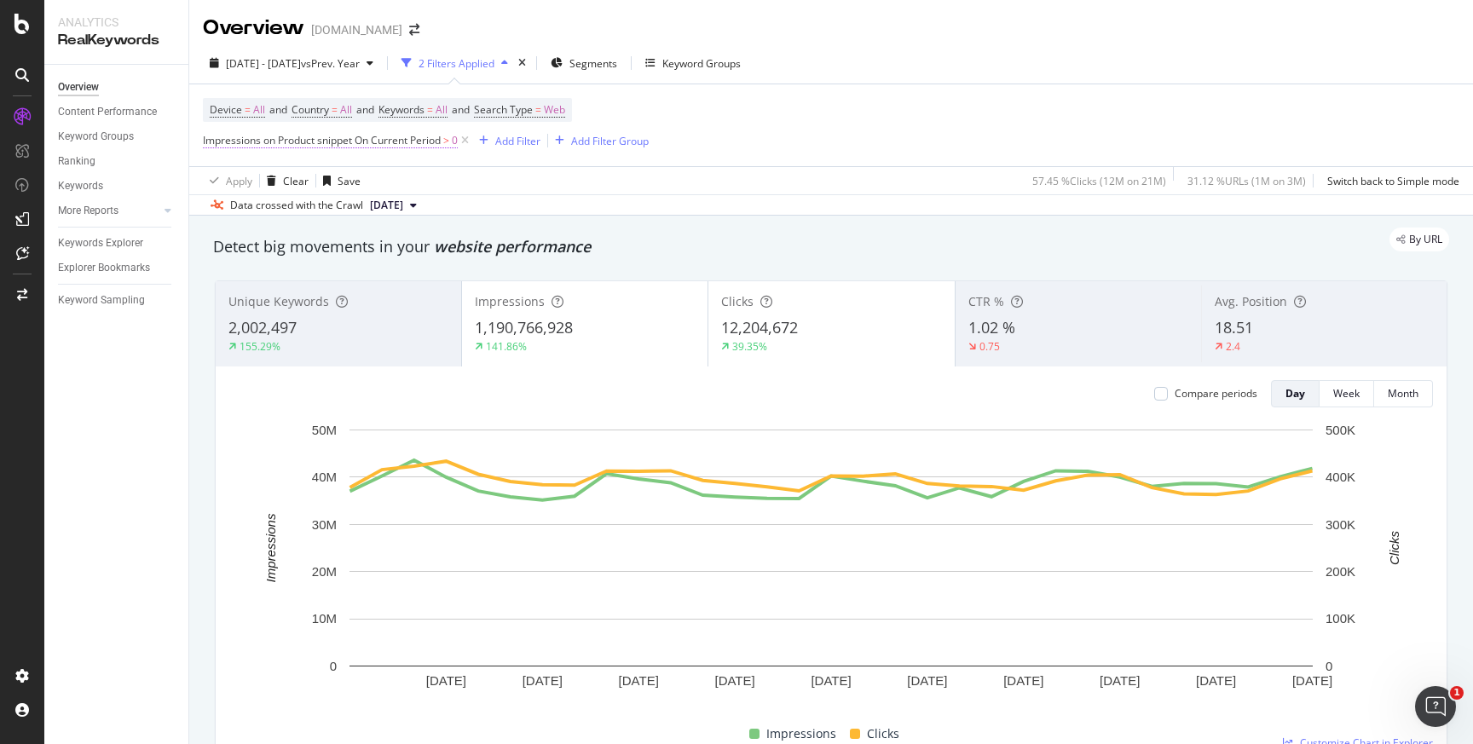
click at [325, 142] on span "Impressions on Product snippet On Current Period" at bounding box center [322, 140] width 238 height 14
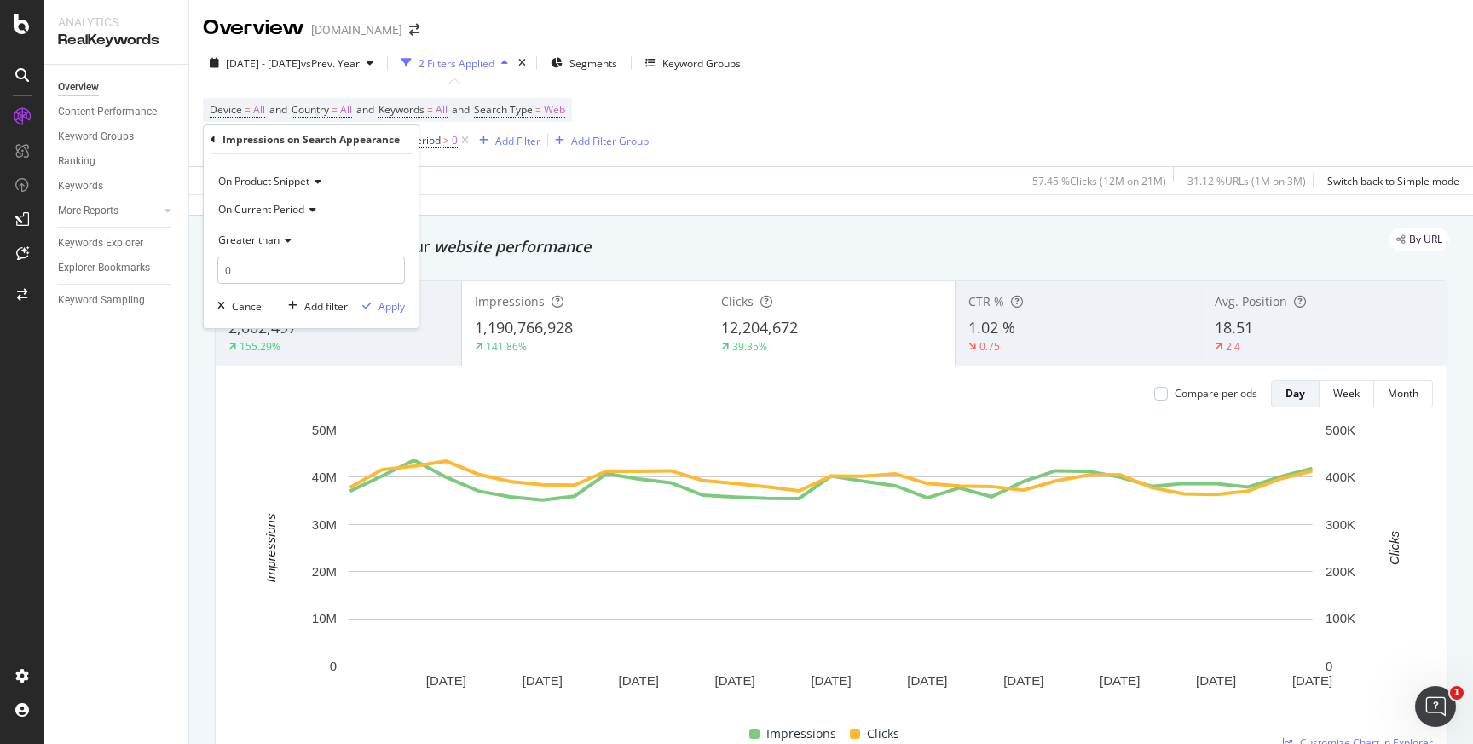
click at [312, 213] on icon at bounding box center [310, 210] width 12 height 10
click at [282, 238] on span "On Each Period" at bounding box center [262, 244] width 72 height 14
click at [387, 306] on div "Apply" at bounding box center [392, 306] width 26 height 14
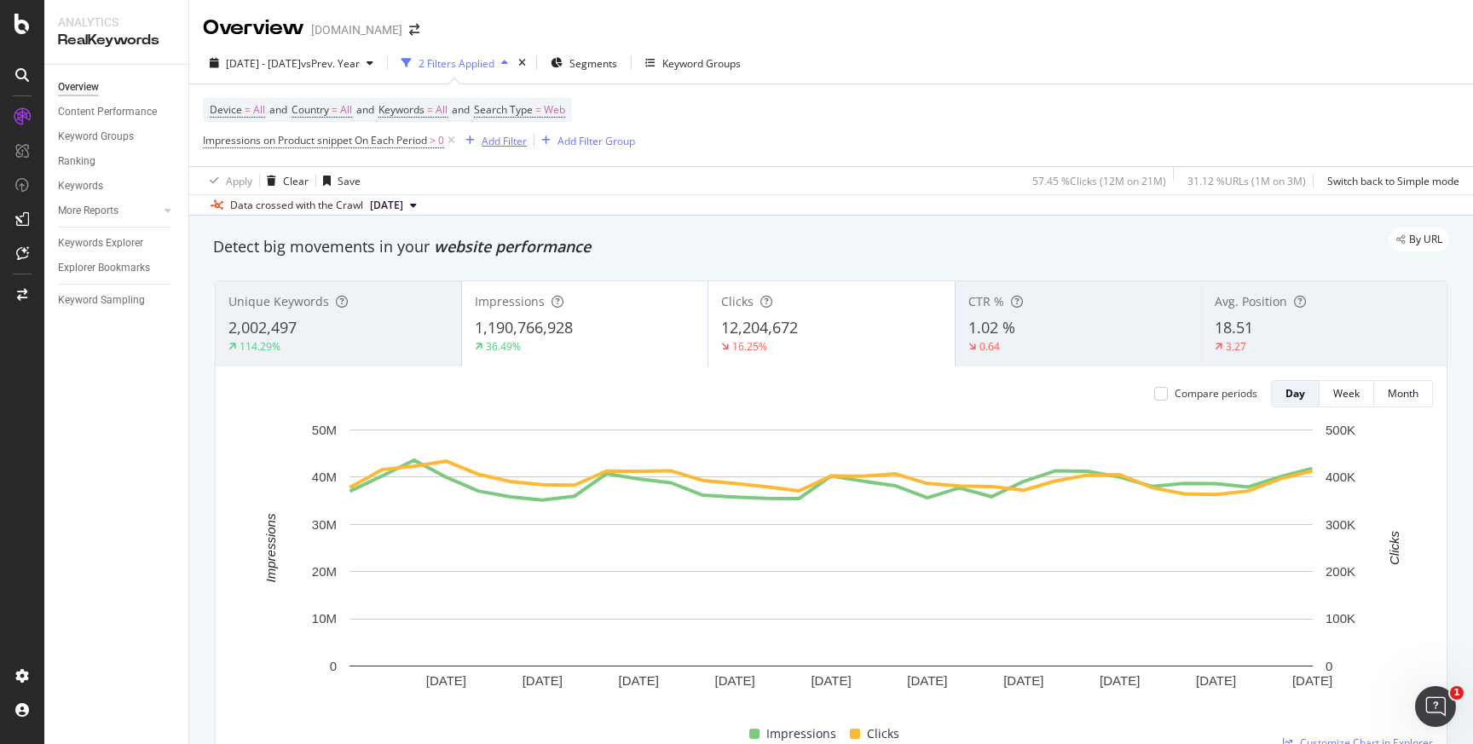
click at [508, 148] on div "Add Filter" at bounding box center [504, 141] width 45 height 14
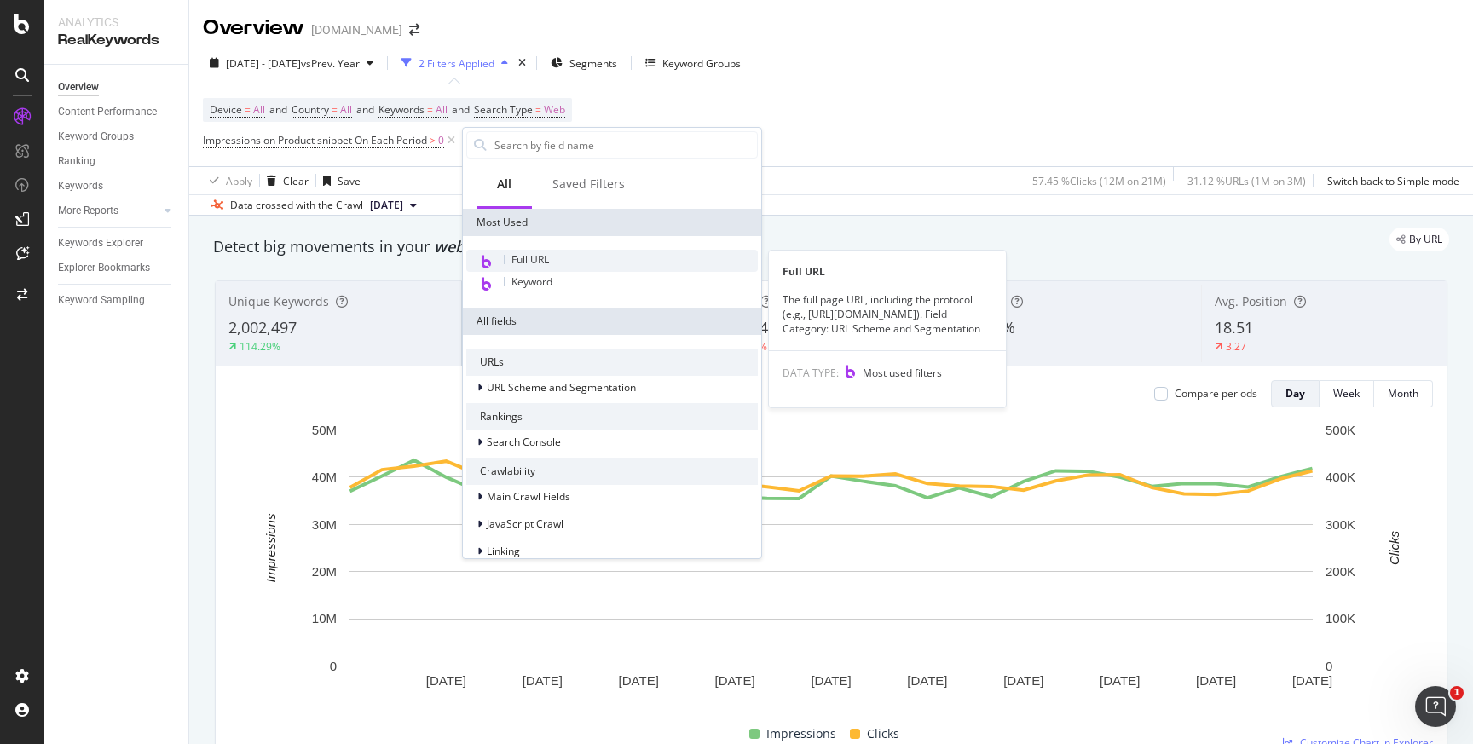
click at [537, 263] on span "Full URL" at bounding box center [530, 259] width 38 height 14
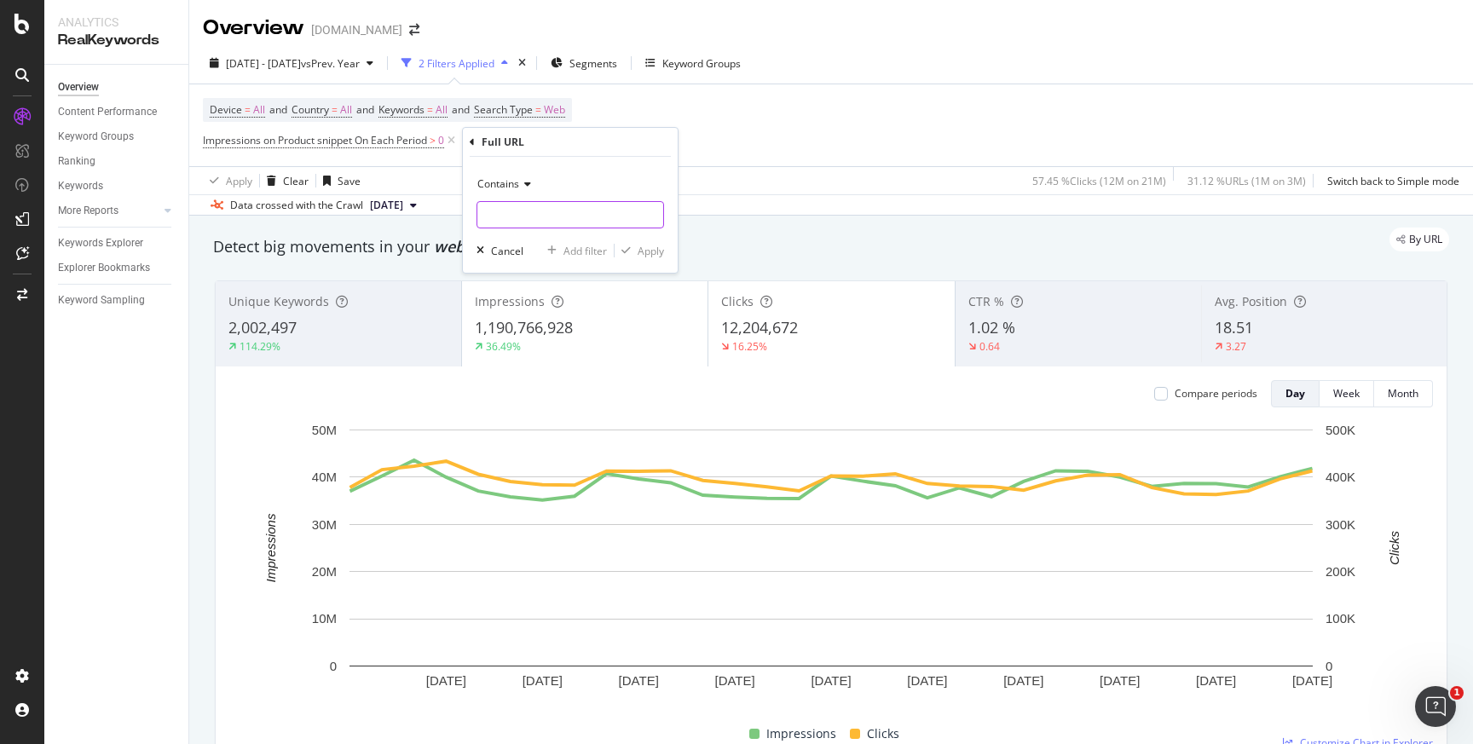
click at [509, 213] on input "text" at bounding box center [570, 214] width 186 height 27
type input "/pl/"
click at [656, 252] on div "Apply" at bounding box center [651, 251] width 26 height 14
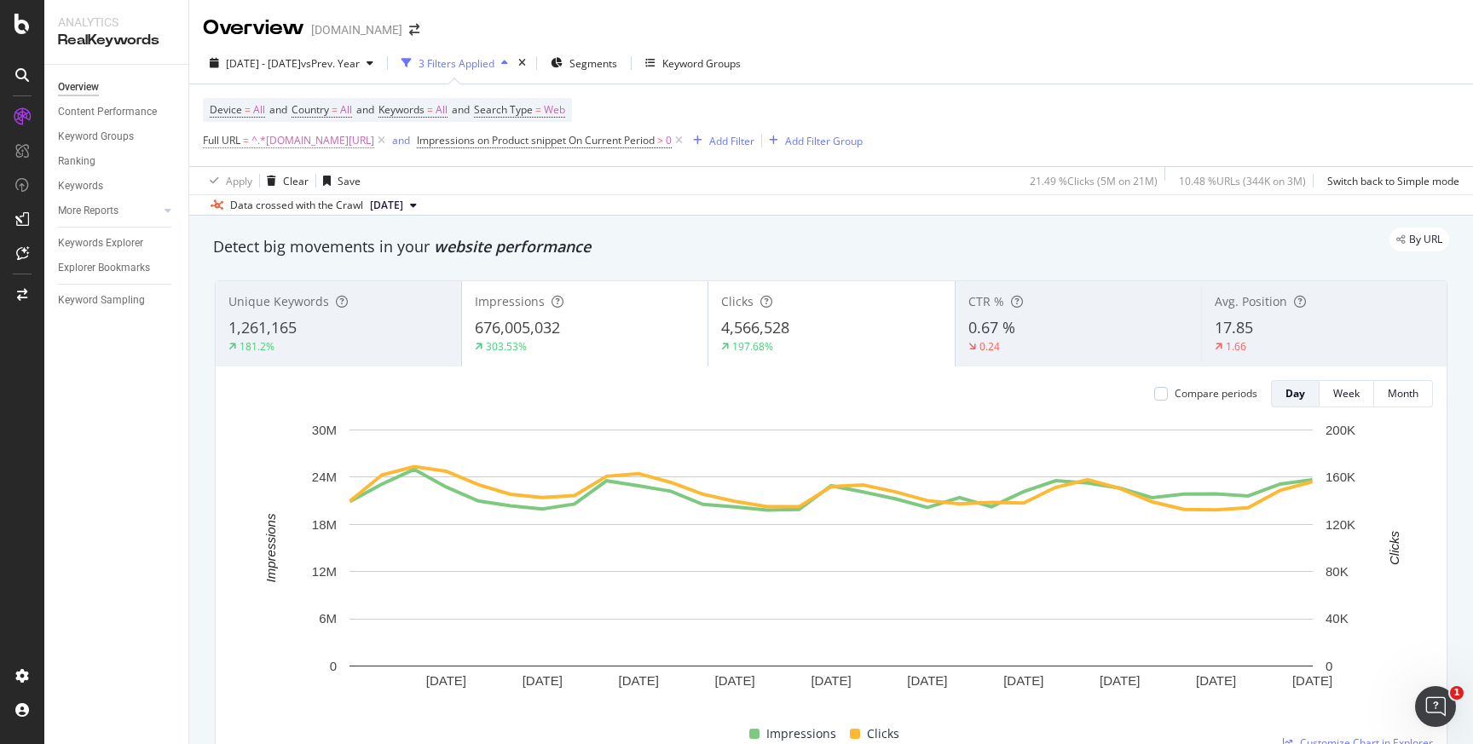
click at [317, 142] on span "^.*[DOMAIN_NAME][URL]" at bounding box center [312, 141] width 123 height 24
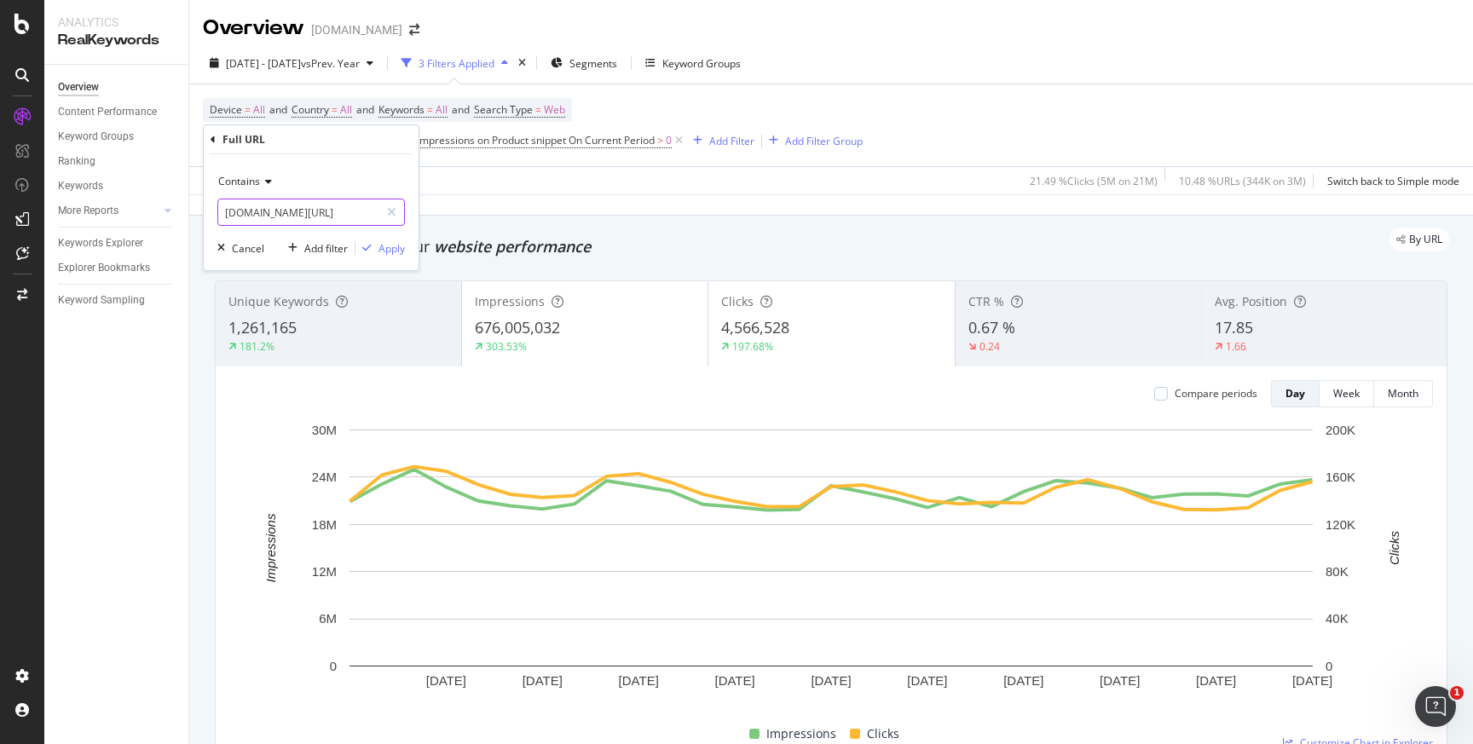
click at [274, 217] on input "[DOMAIN_NAME][URL]" at bounding box center [298, 212] width 161 height 27
click at [275, 216] on input "[DOMAIN_NAME][URL]" at bounding box center [298, 212] width 161 height 27
type input "/pl/"
click at [389, 243] on div "Apply" at bounding box center [392, 248] width 26 height 14
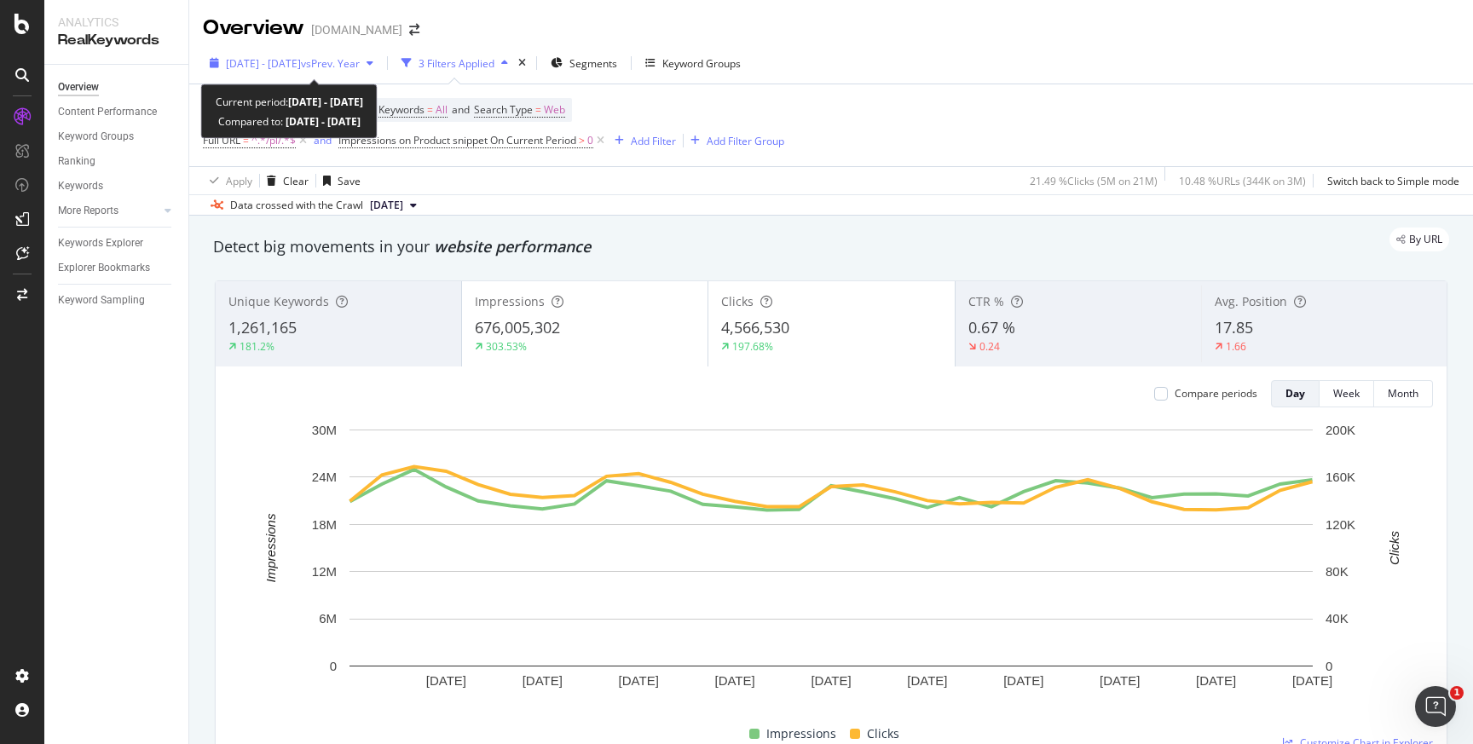
click at [301, 65] on span "[DATE] - [DATE]" at bounding box center [263, 63] width 75 height 14
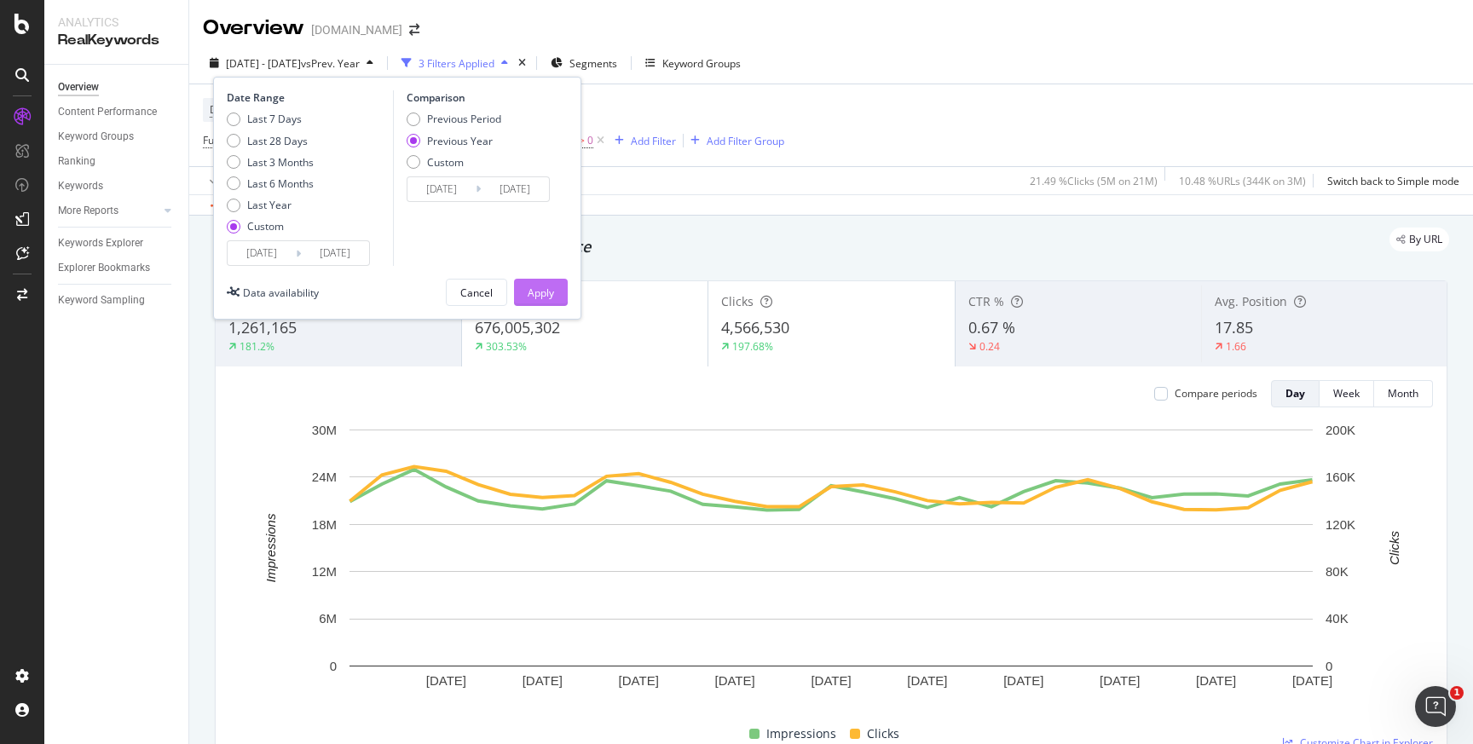
click at [546, 296] on div "Apply" at bounding box center [541, 293] width 26 height 14
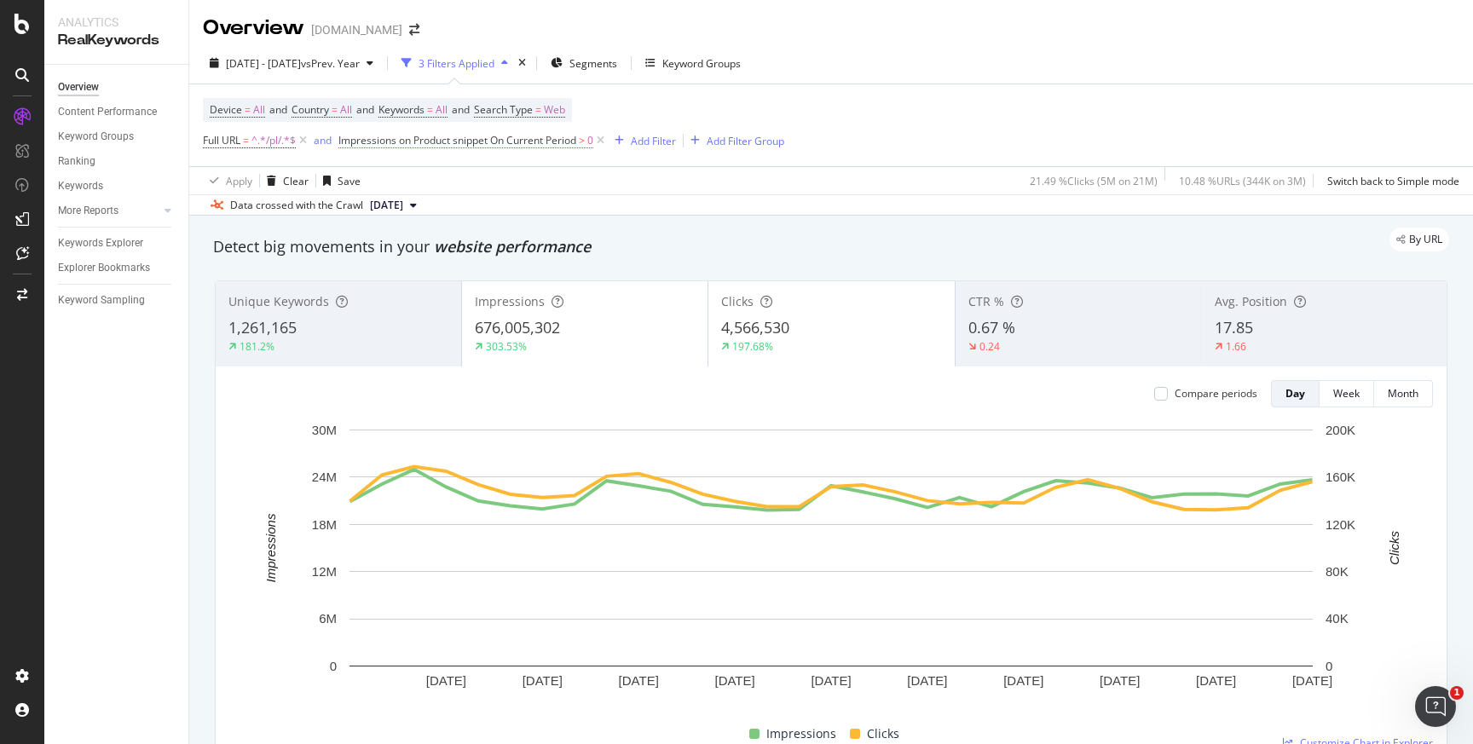
click at [540, 144] on span "Impressions on Product snippet On Current Period" at bounding box center [457, 140] width 238 height 14
